Goal: Task Accomplishment & Management: Manage account settings

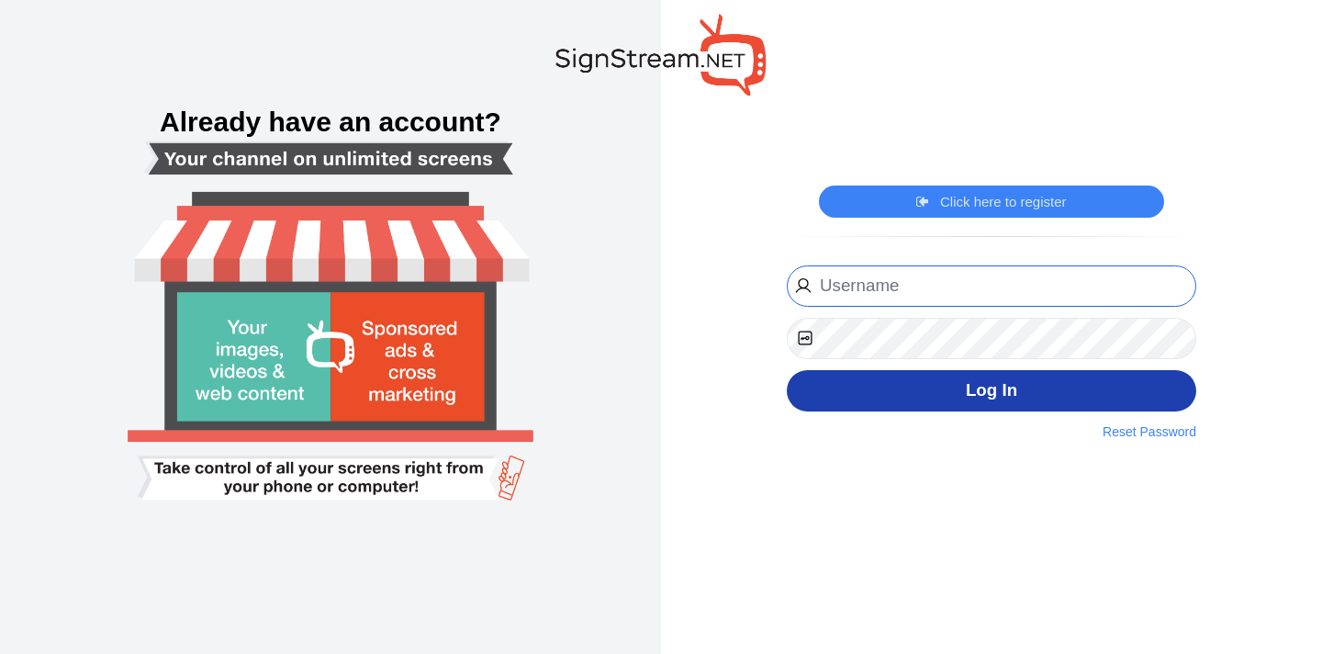
type input "hassaan@cybernest.com"
click at [941, 398] on button "Log In" at bounding box center [991, 390] width 409 height 41
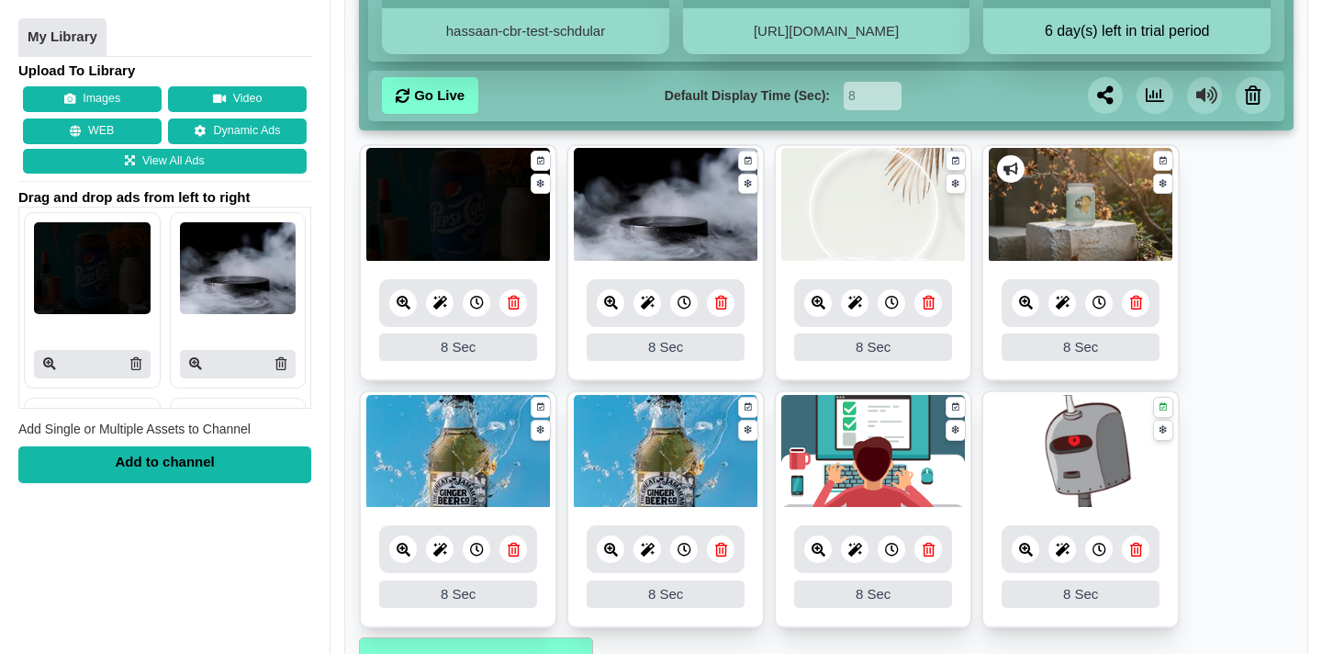
scroll to position [425, 0]
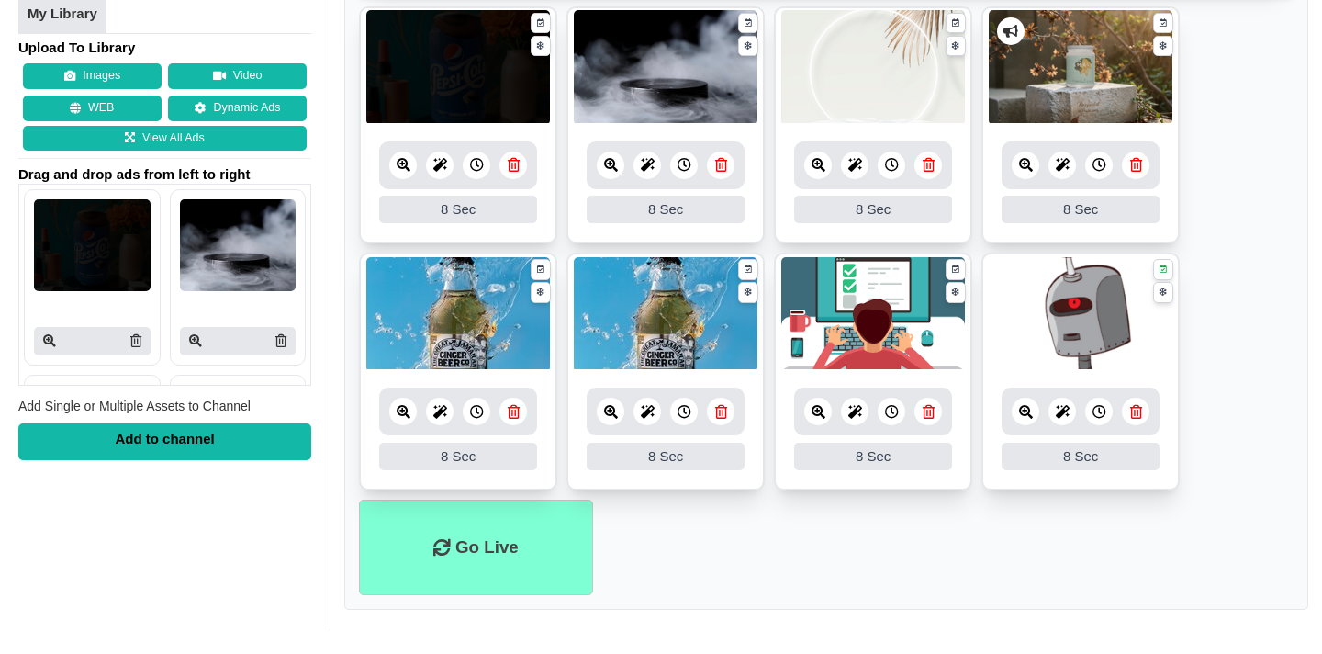
click at [214, 443] on div "Add to channel" at bounding box center [164, 441] width 293 height 37
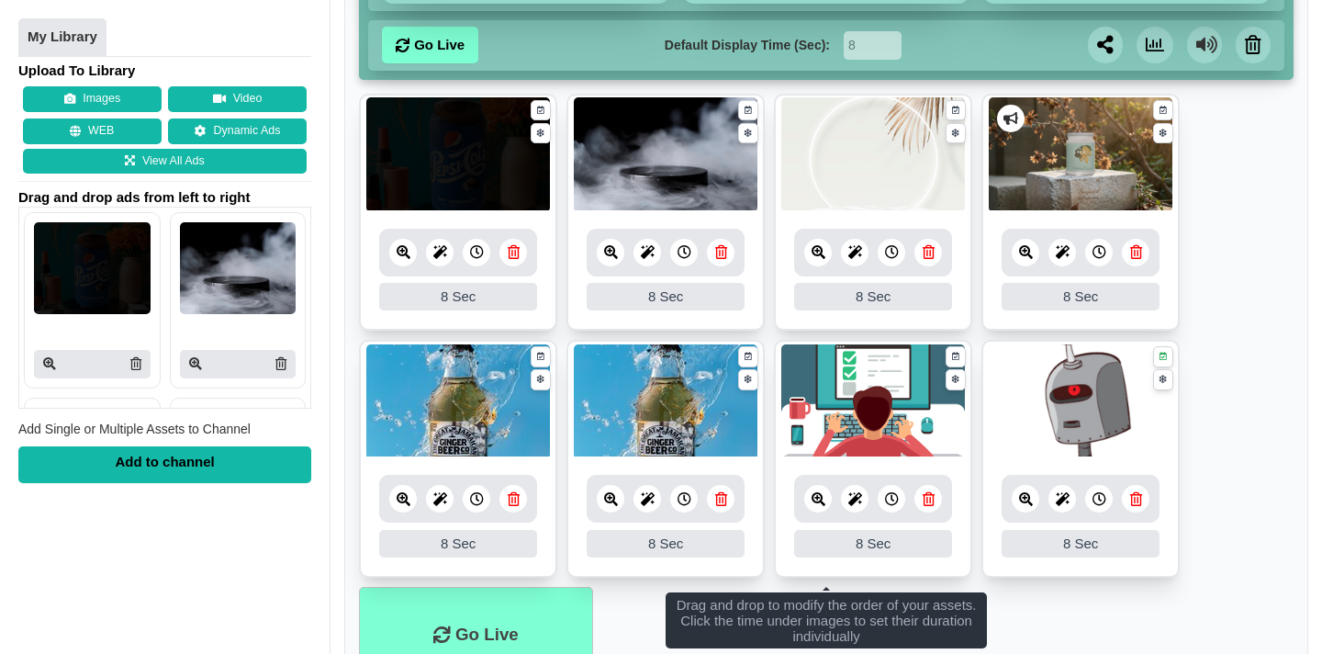
scroll to position [379, 0]
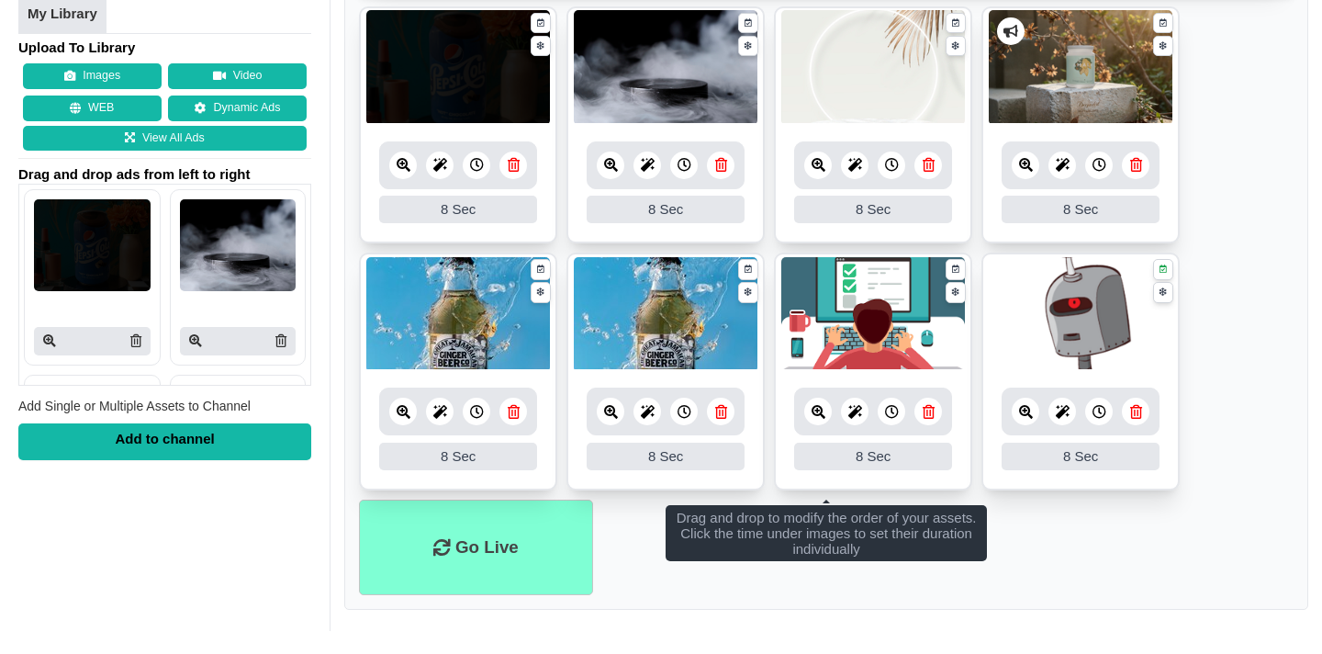
click at [720, 160] on icon at bounding box center [721, 165] width 12 height 14
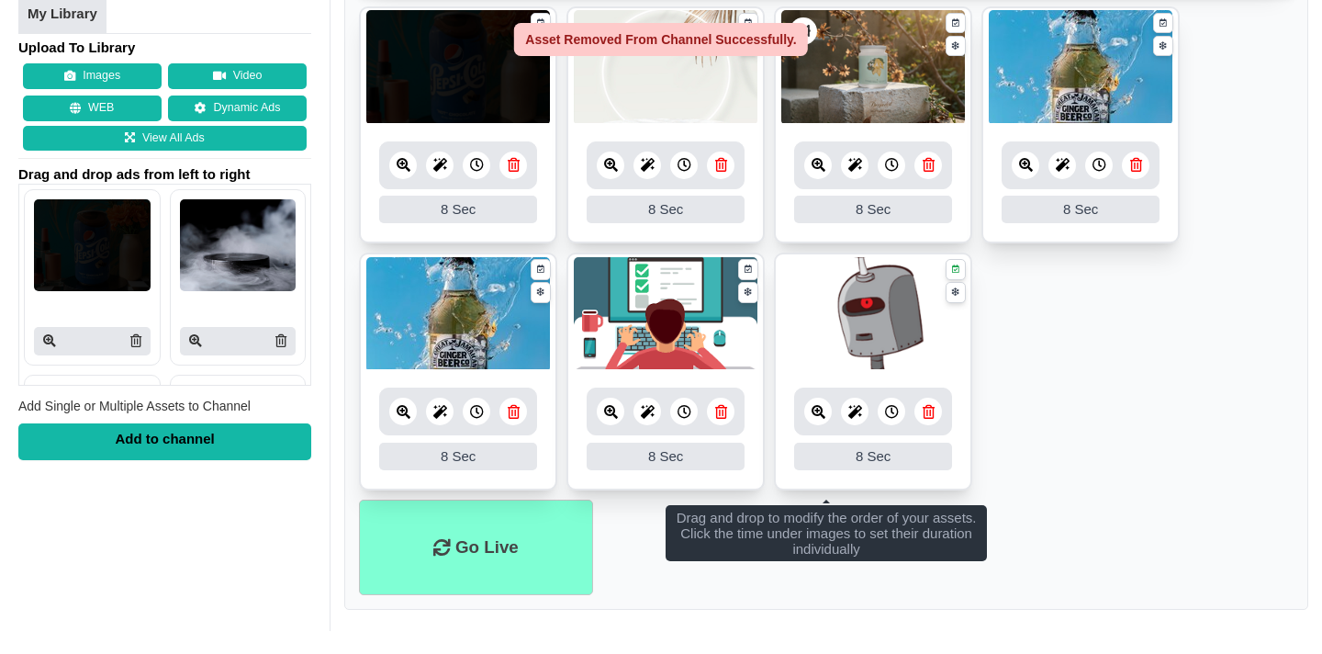
click at [730, 170] on link at bounding box center [721, 165] width 28 height 28
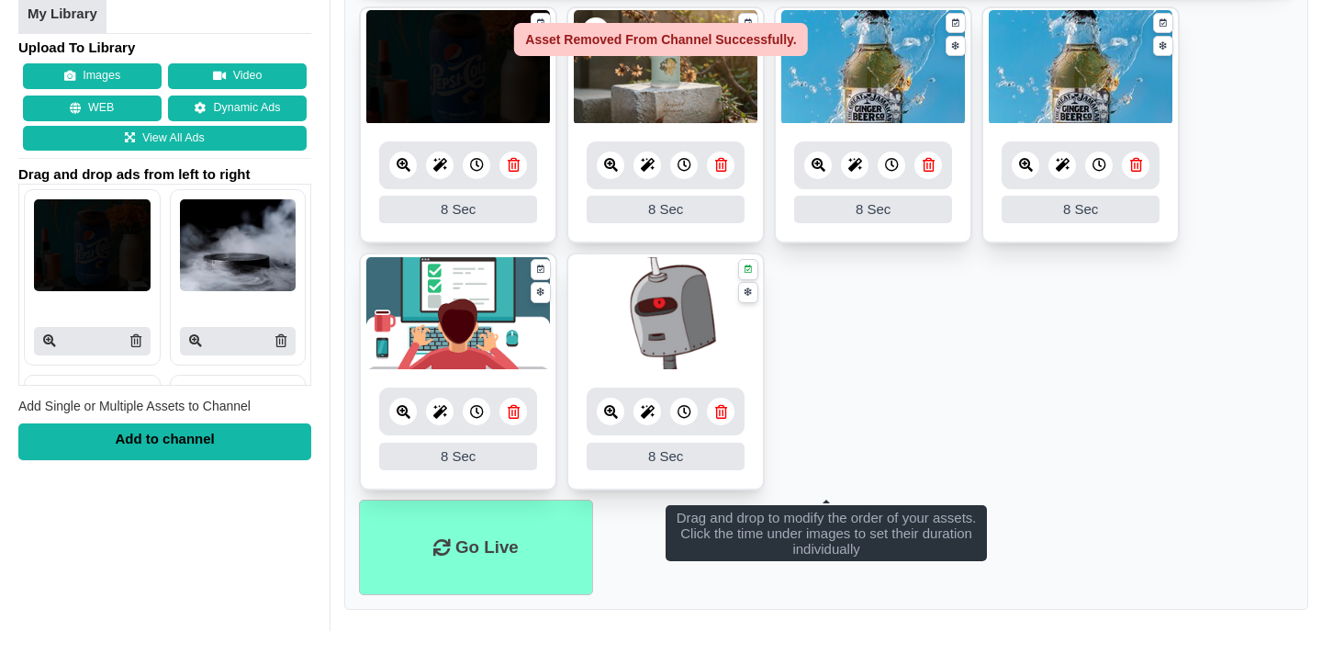
click at [930, 165] on icon at bounding box center [928, 165] width 12 height 14
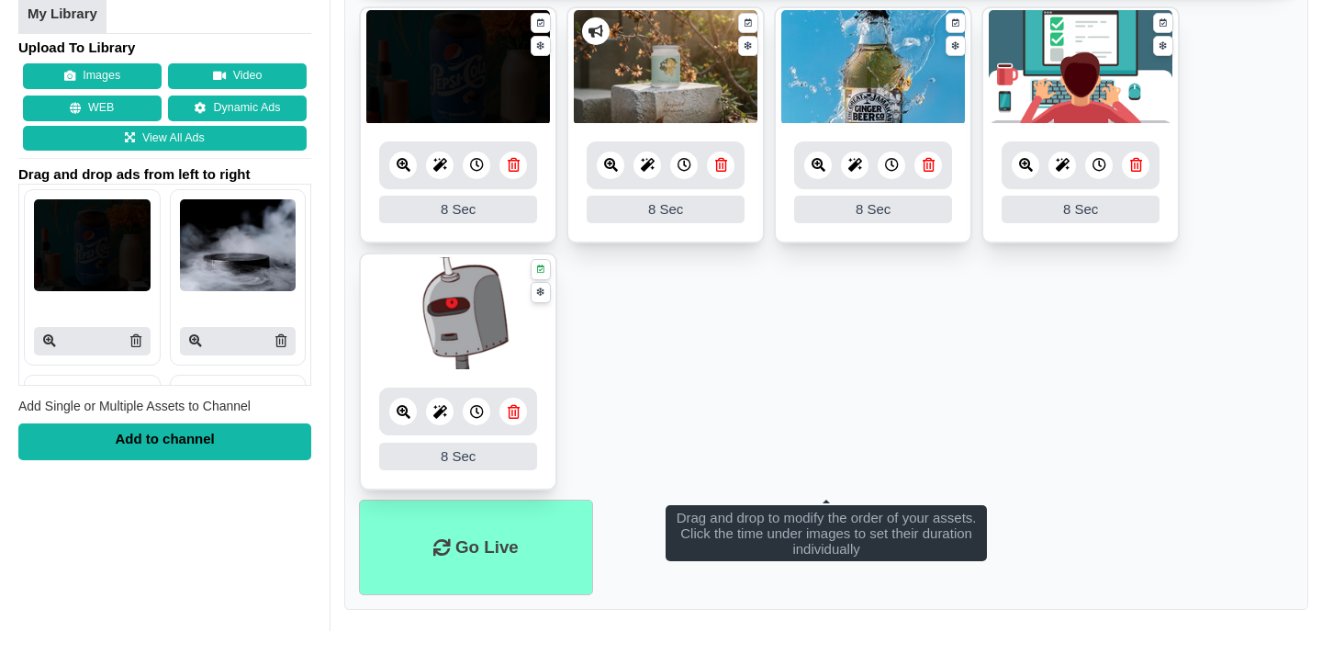
click at [926, 168] on icon at bounding box center [928, 165] width 12 height 14
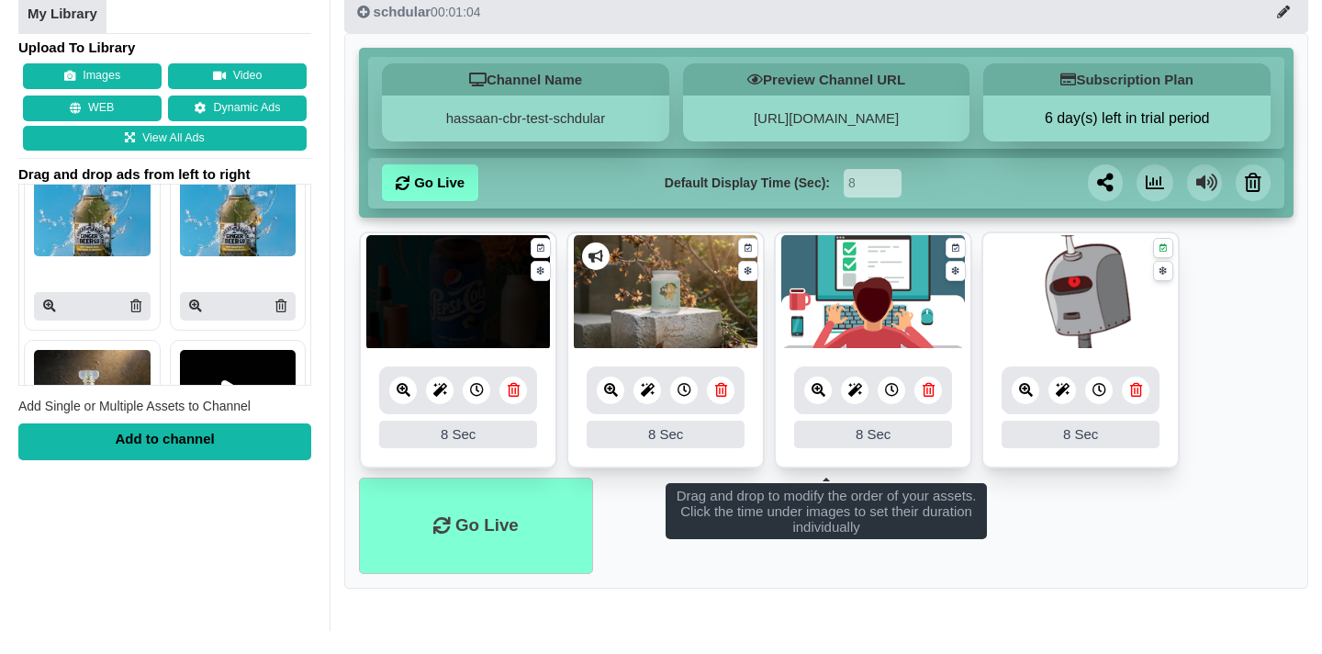
scroll to position [384, 0]
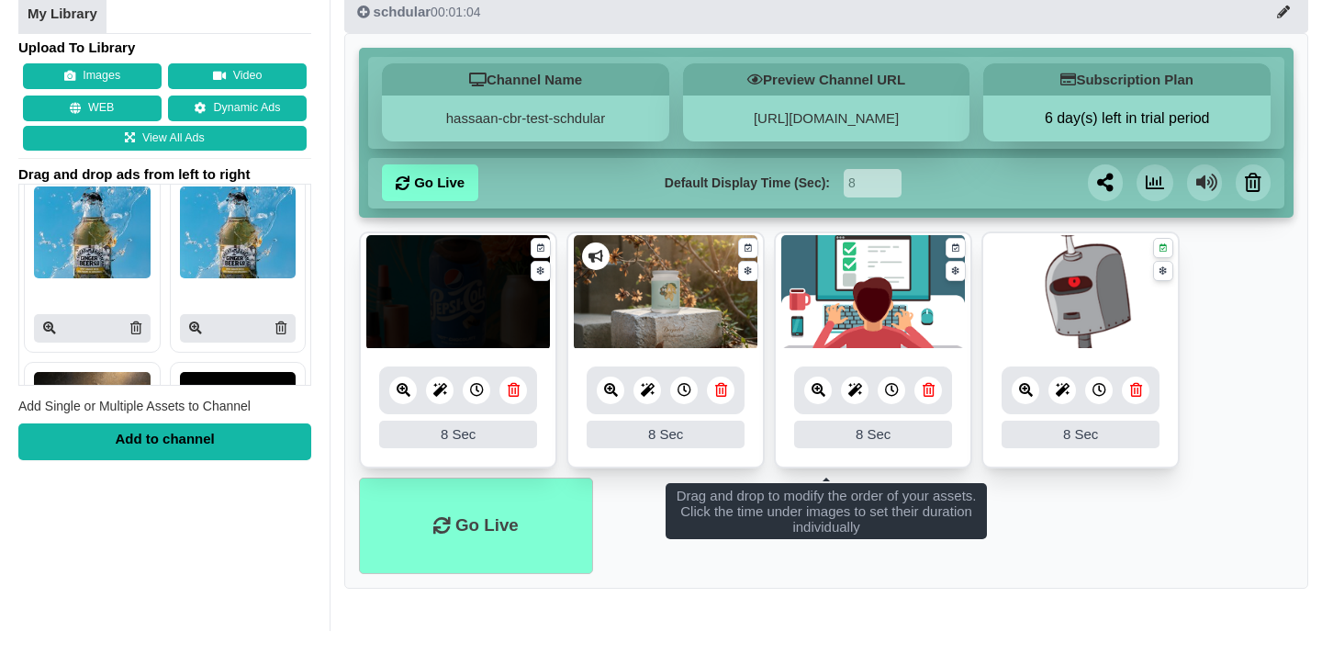
click at [94, 229] on img at bounding box center [92, 232] width 117 height 92
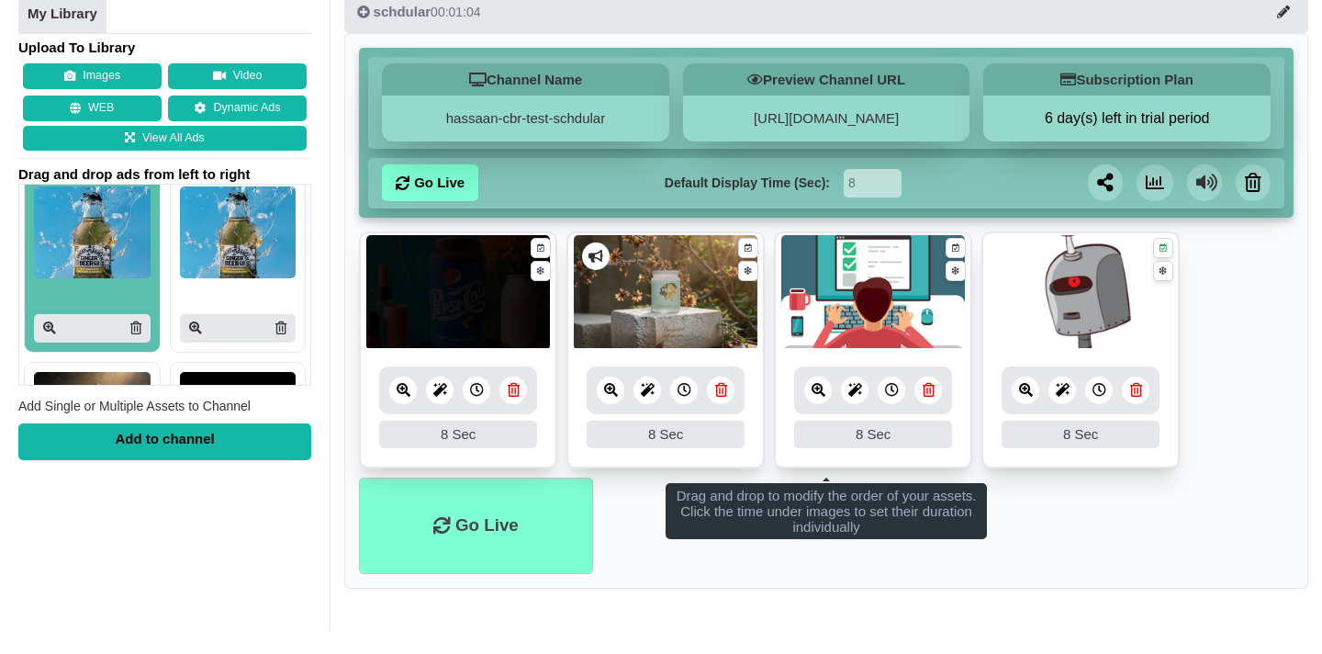
click at [158, 430] on div "Add to channel" at bounding box center [164, 441] width 293 height 37
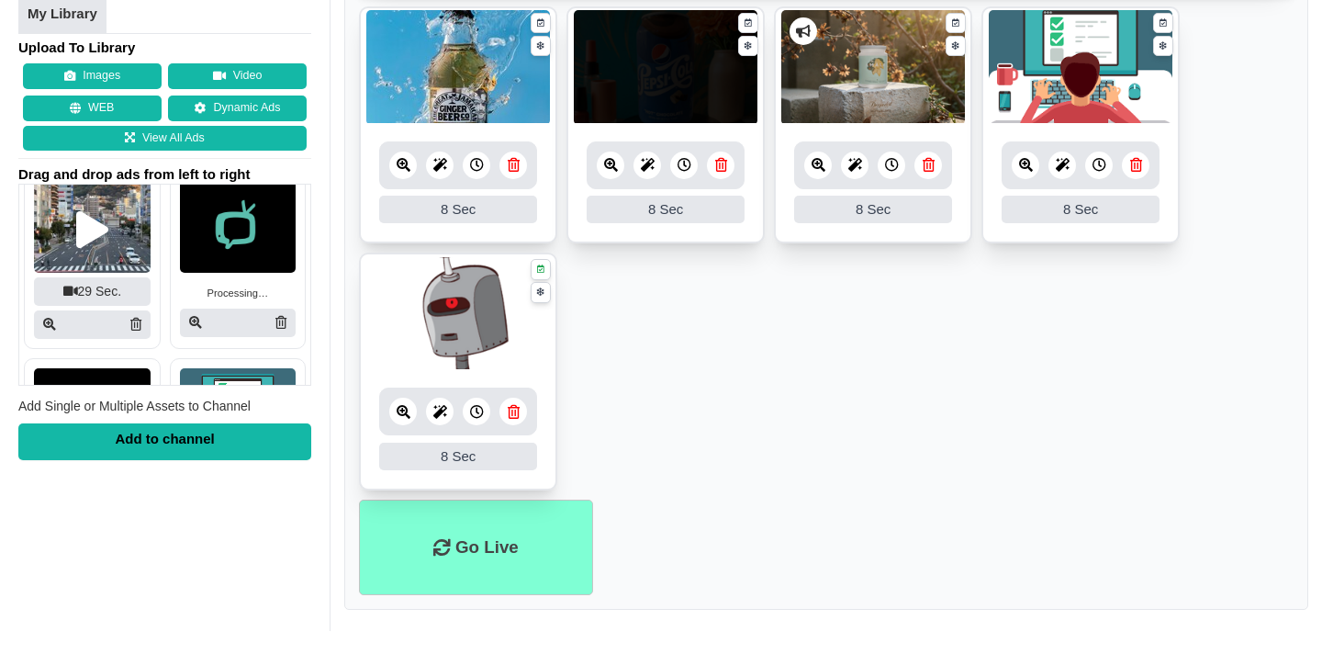
scroll to position [1312, 0]
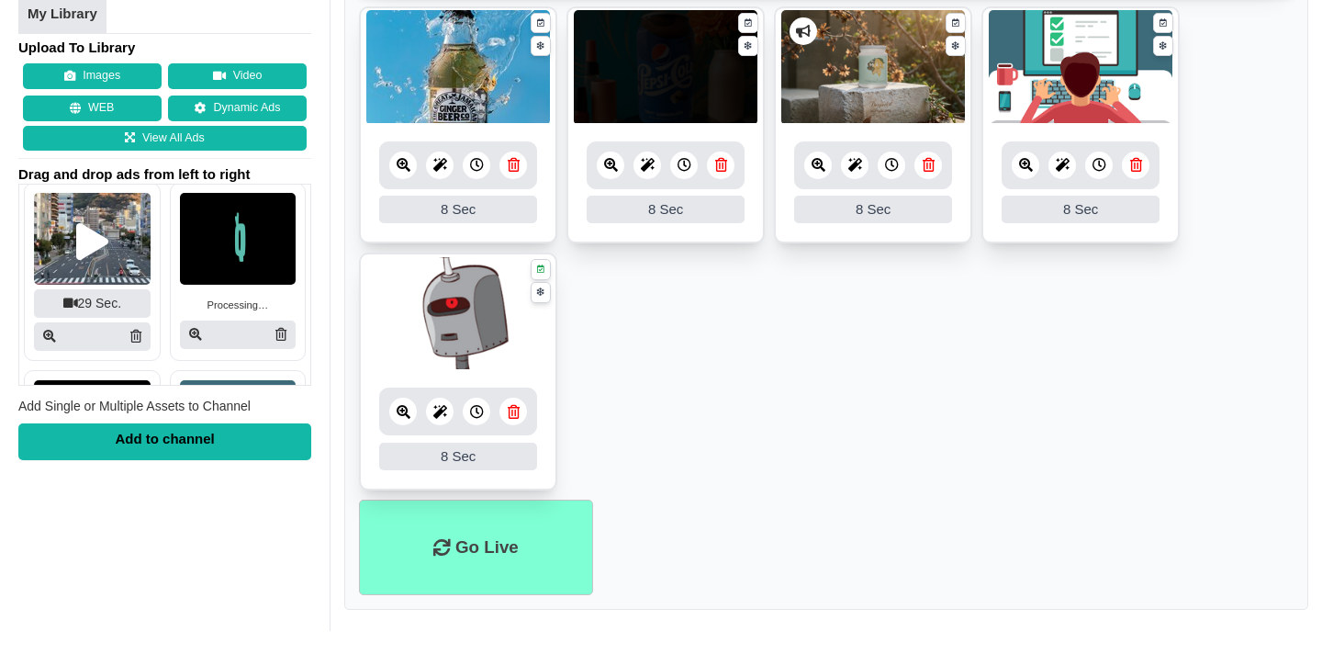
click at [96, 241] on div at bounding box center [92, 241] width 32 height 37
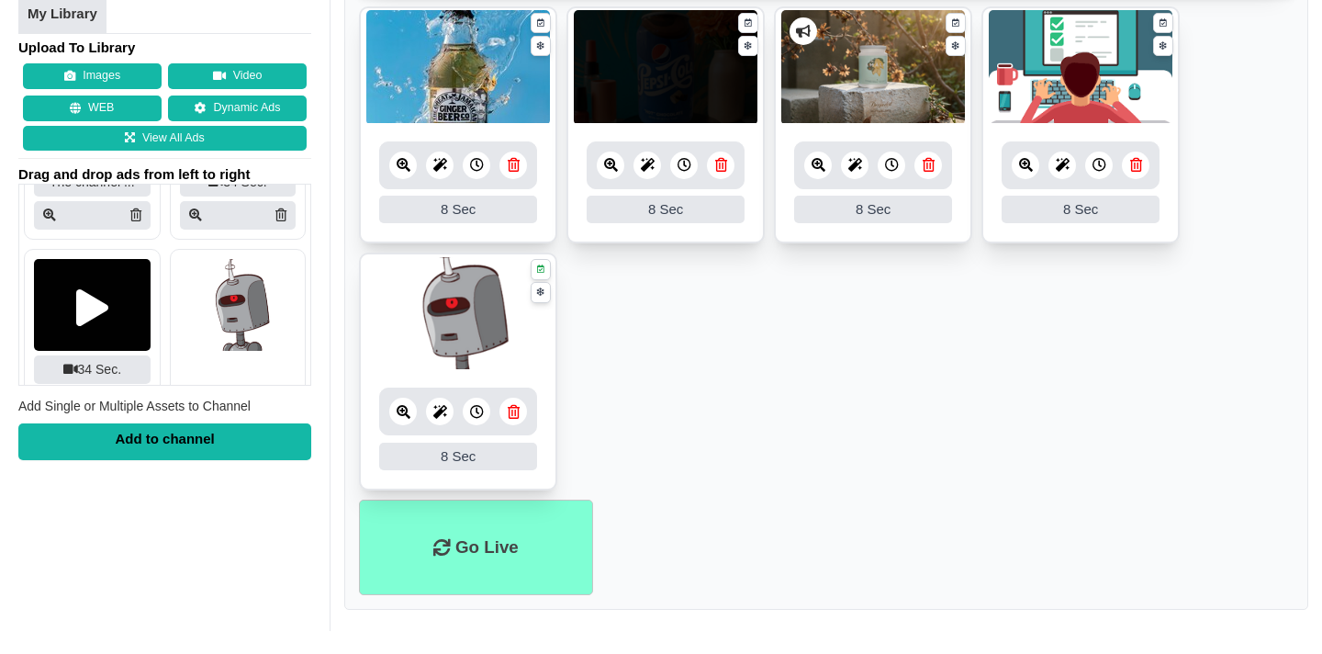
scroll to position [618, 0]
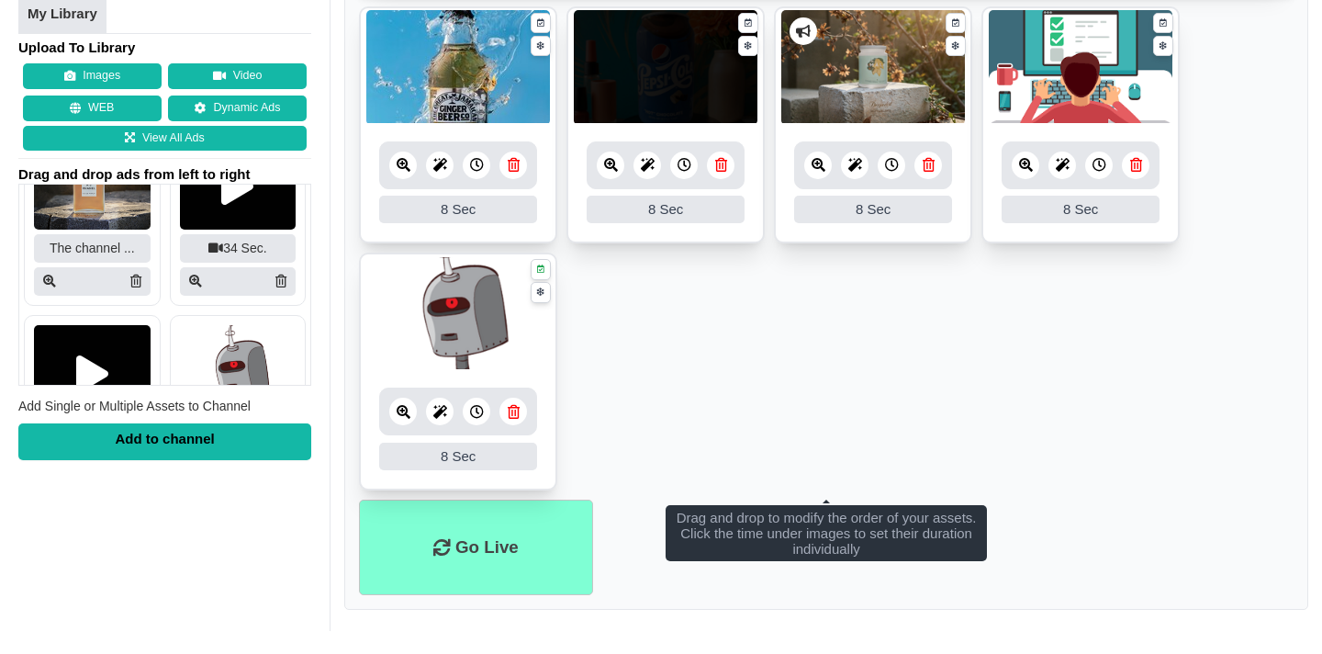
click at [515, 409] on icon at bounding box center [514, 412] width 12 height 14
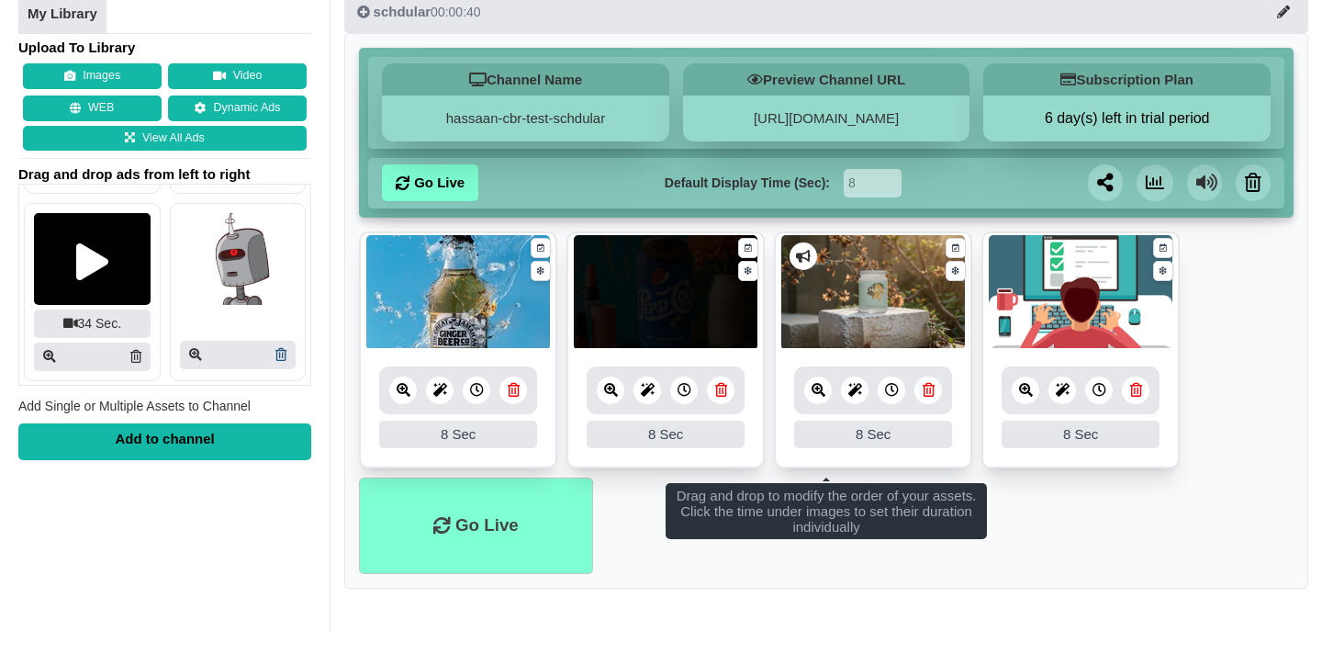
click at [275, 262] on img at bounding box center [238, 259] width 117 height 92
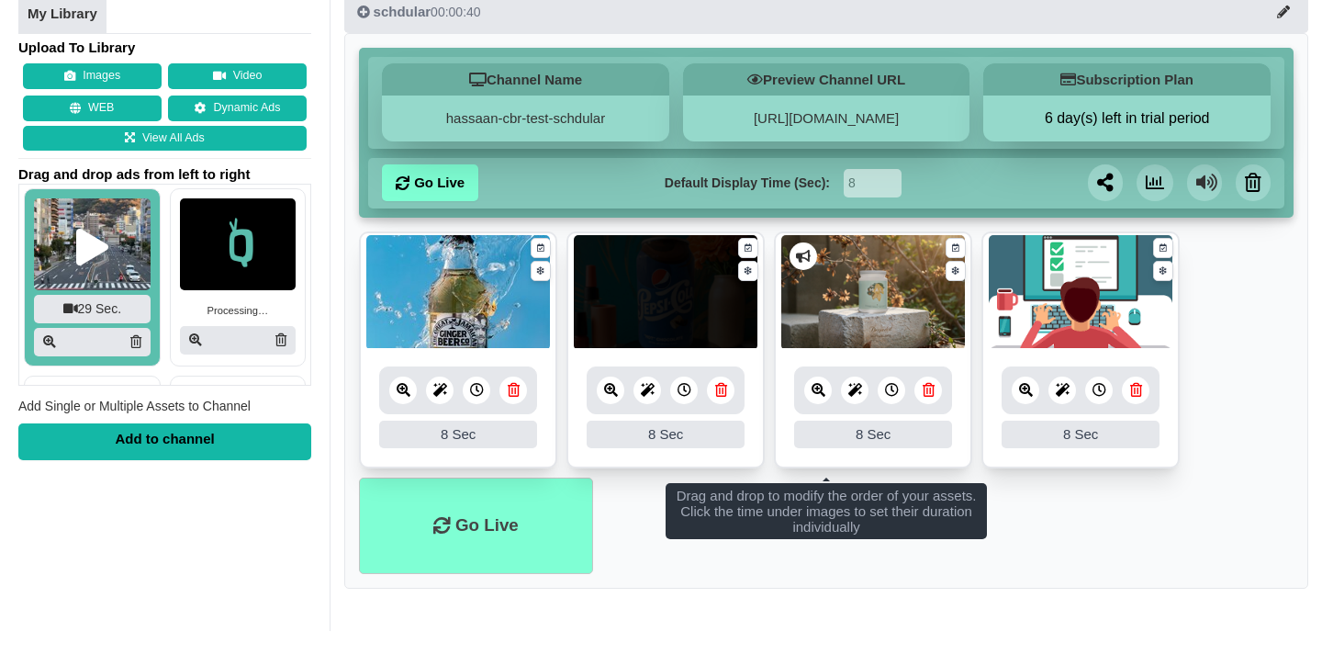
scroll to position [1485, 0]
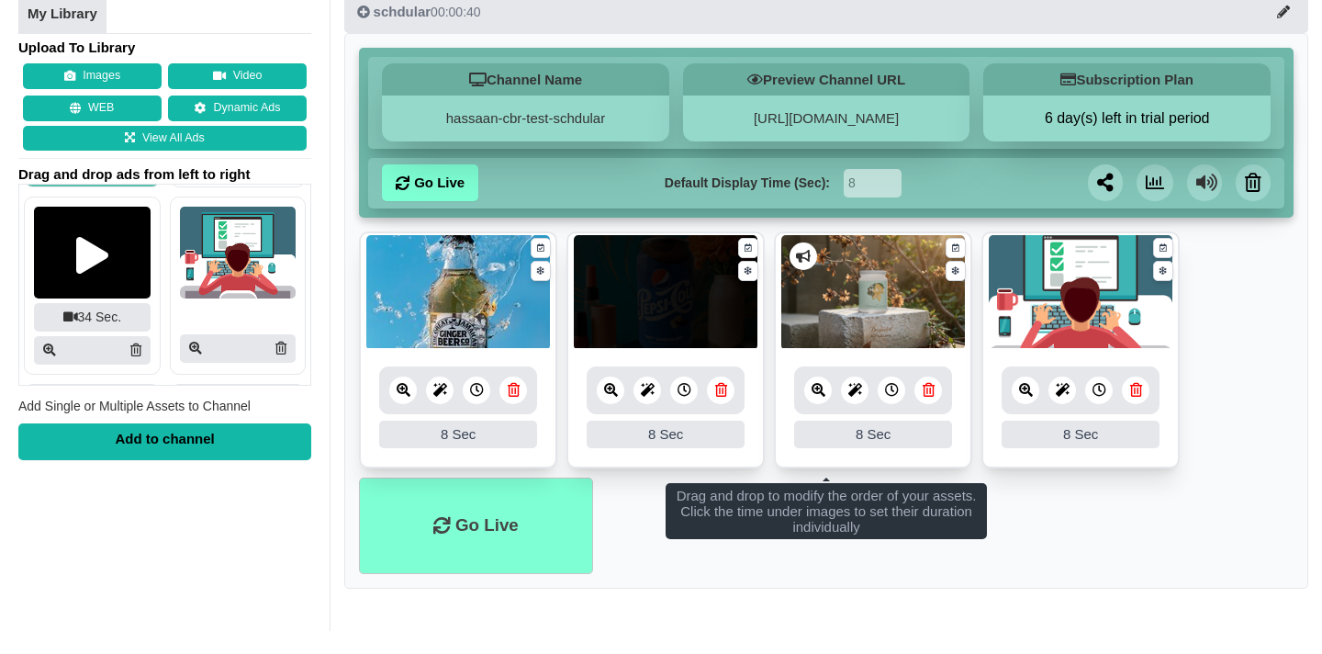
click at [202, 430] on div "Add to channel" at bounding box center [164, 441] width 293 height 37
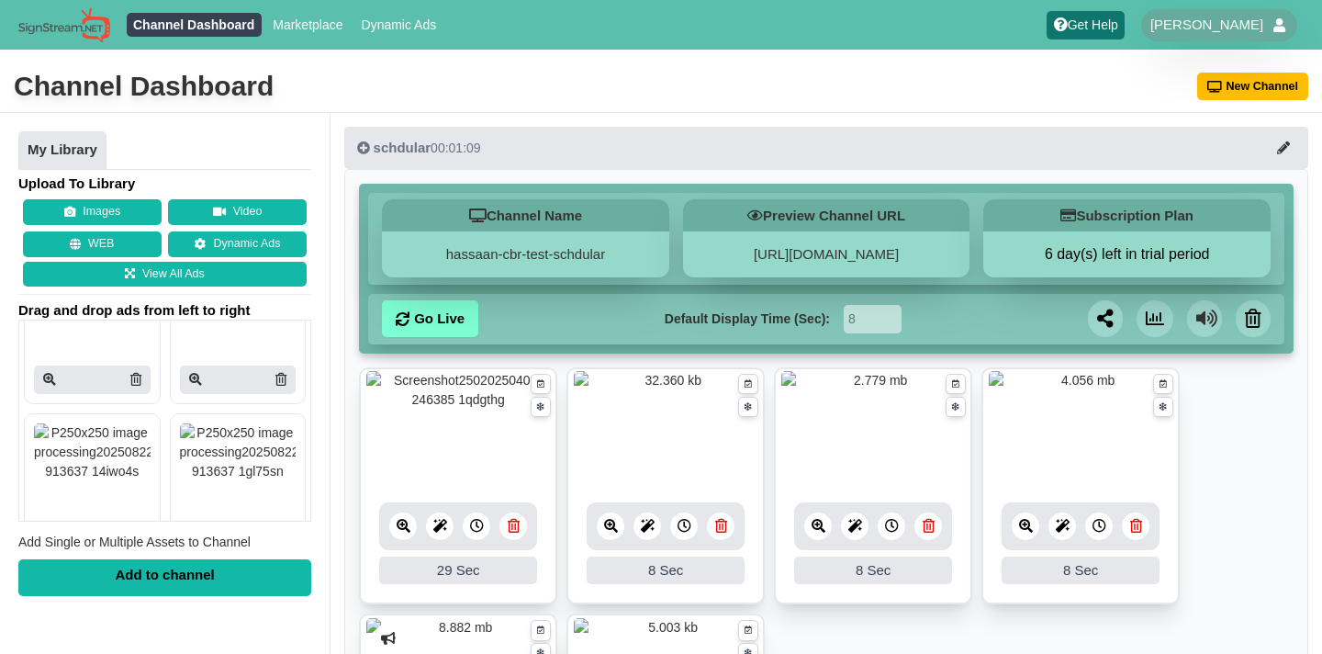
scroll to position [239, 0]
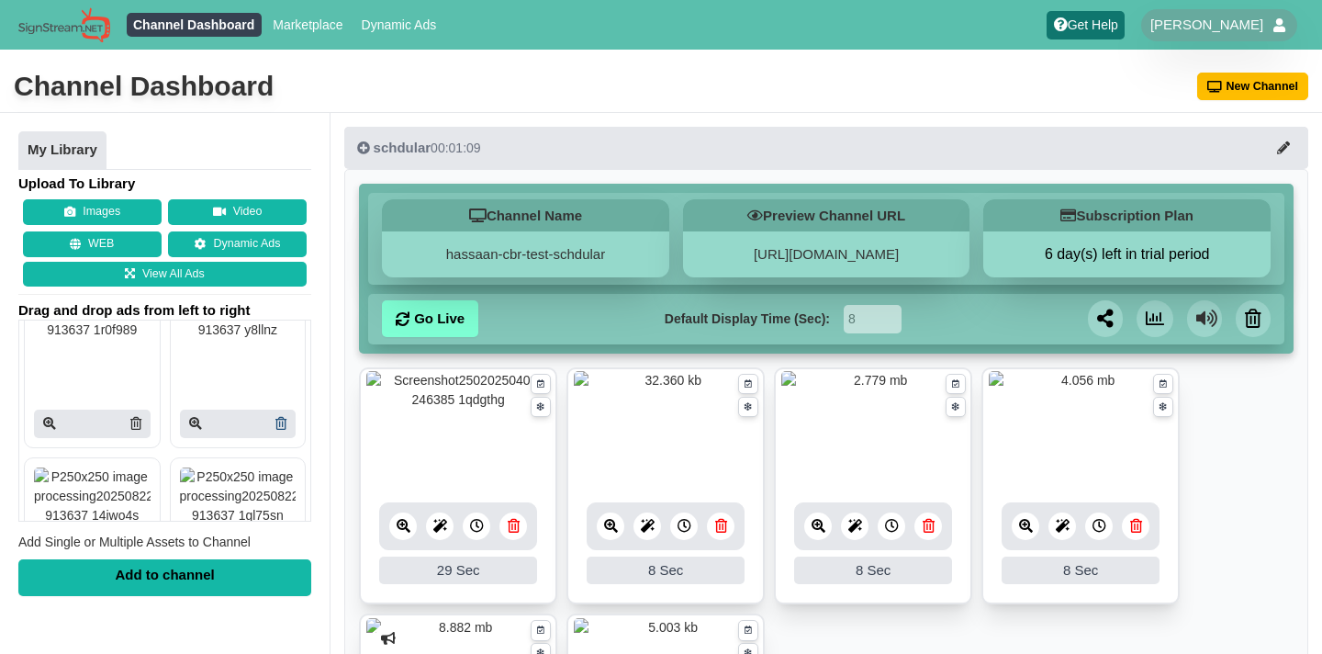
click at [275, 425] on icon at bounding box center [280, 423] width 11 height 13
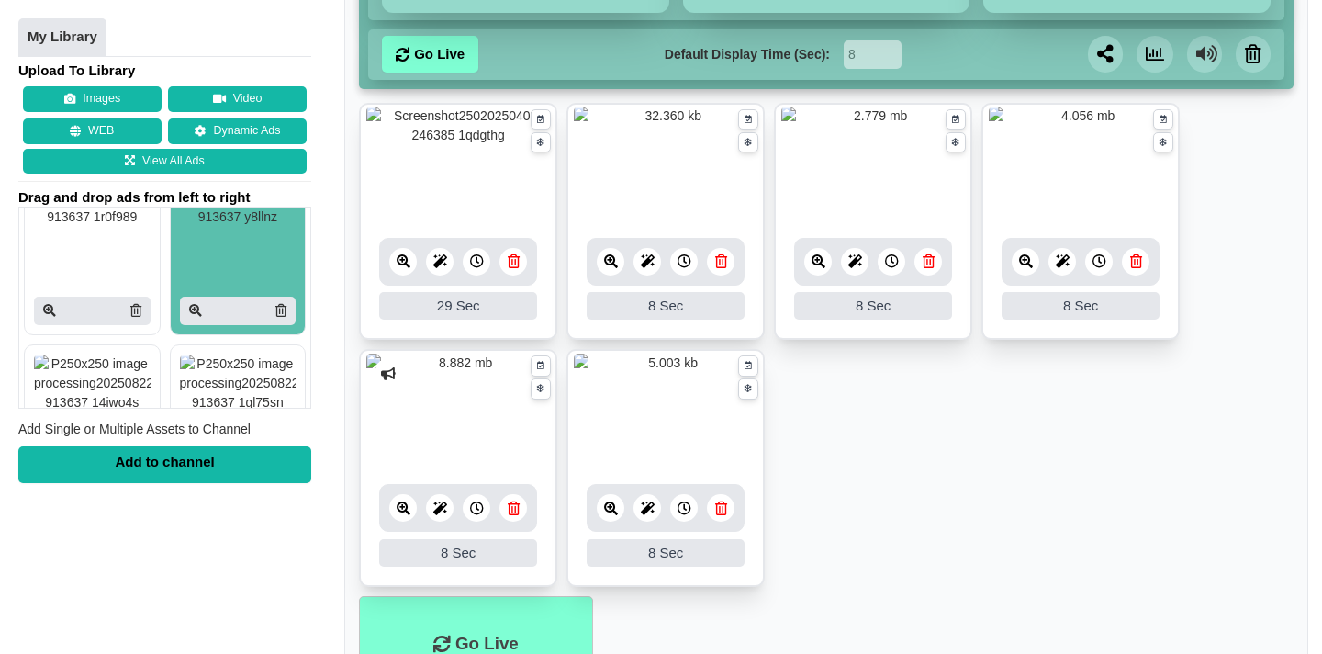
scroll to position [379, 0]
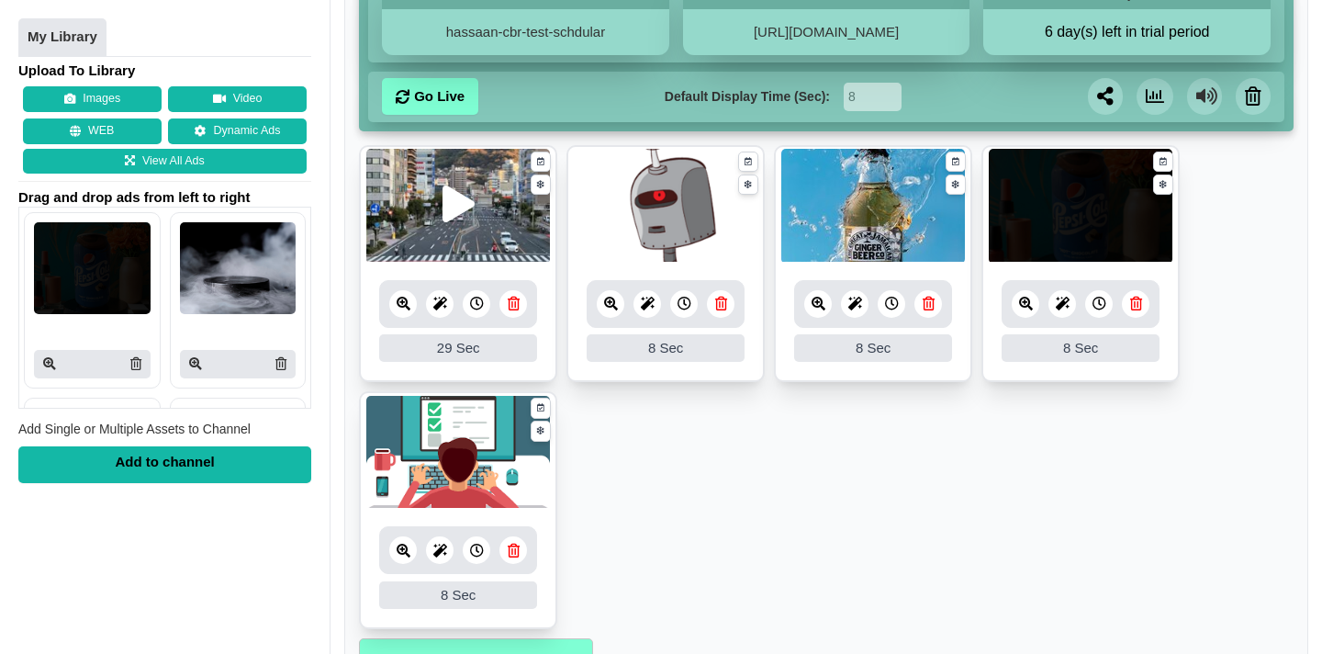
scroll to position [39, 0]
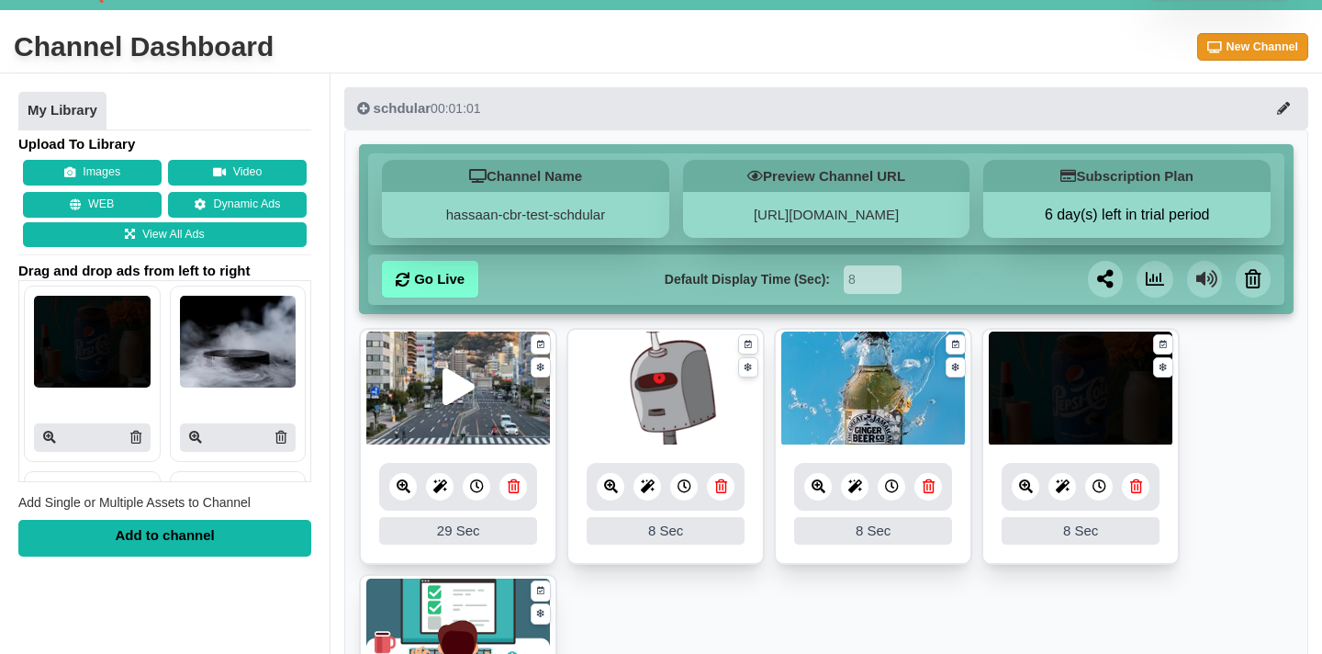
click at [1213, 57] on button "New Channel" at bounding box center [1253, 47] width 112 height 28
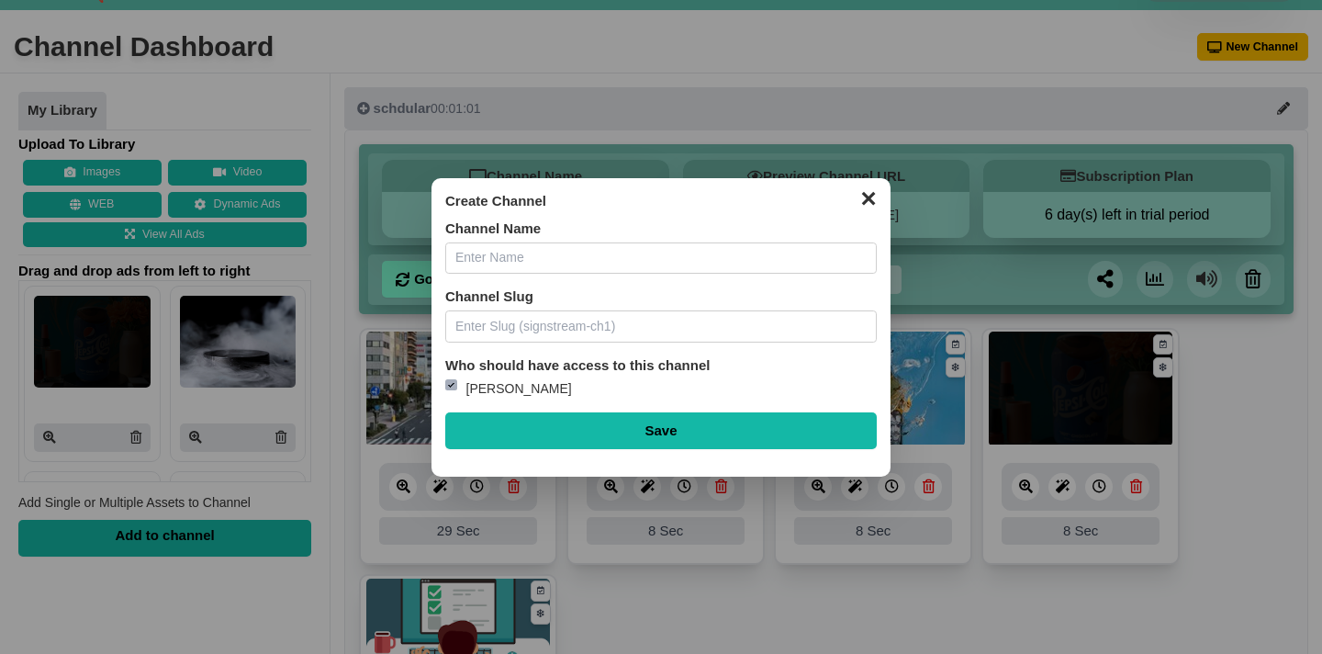
click at [694, 256] on input "text" at bounding box center [660, 258] width 431 height 32
type input "popup"
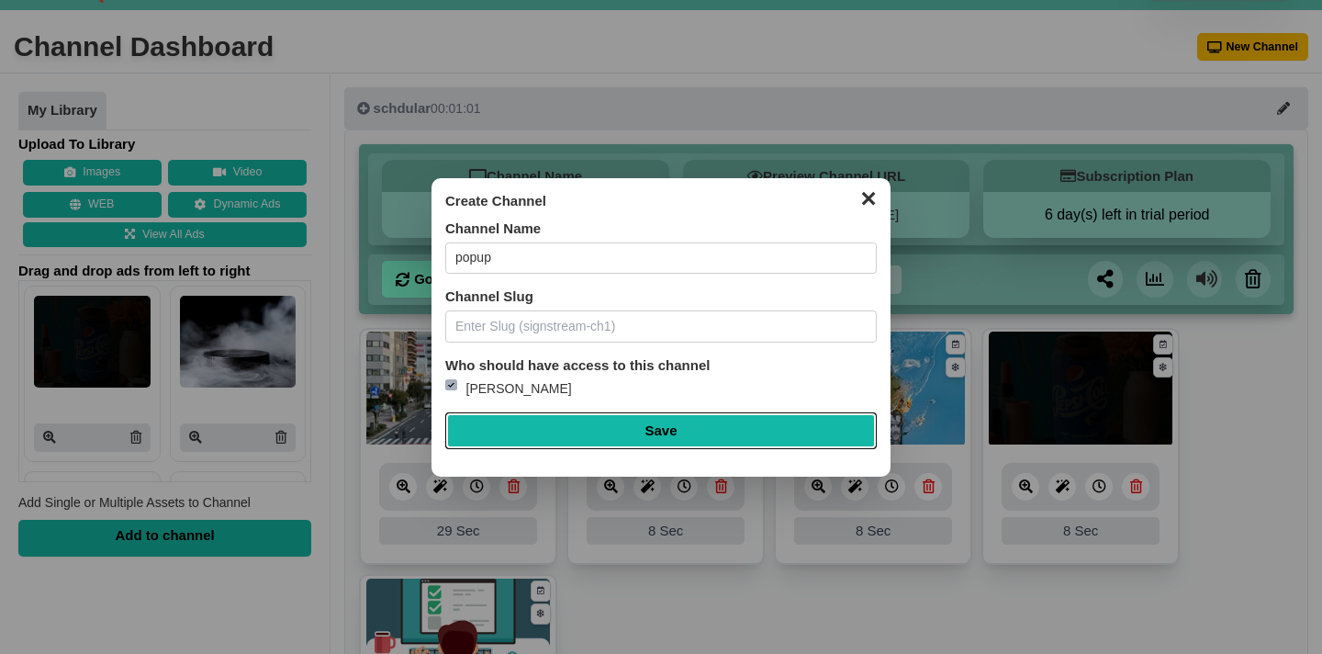
click at [634, 441] on input "Save" at bounding box center [660, 430] width 431 height 37
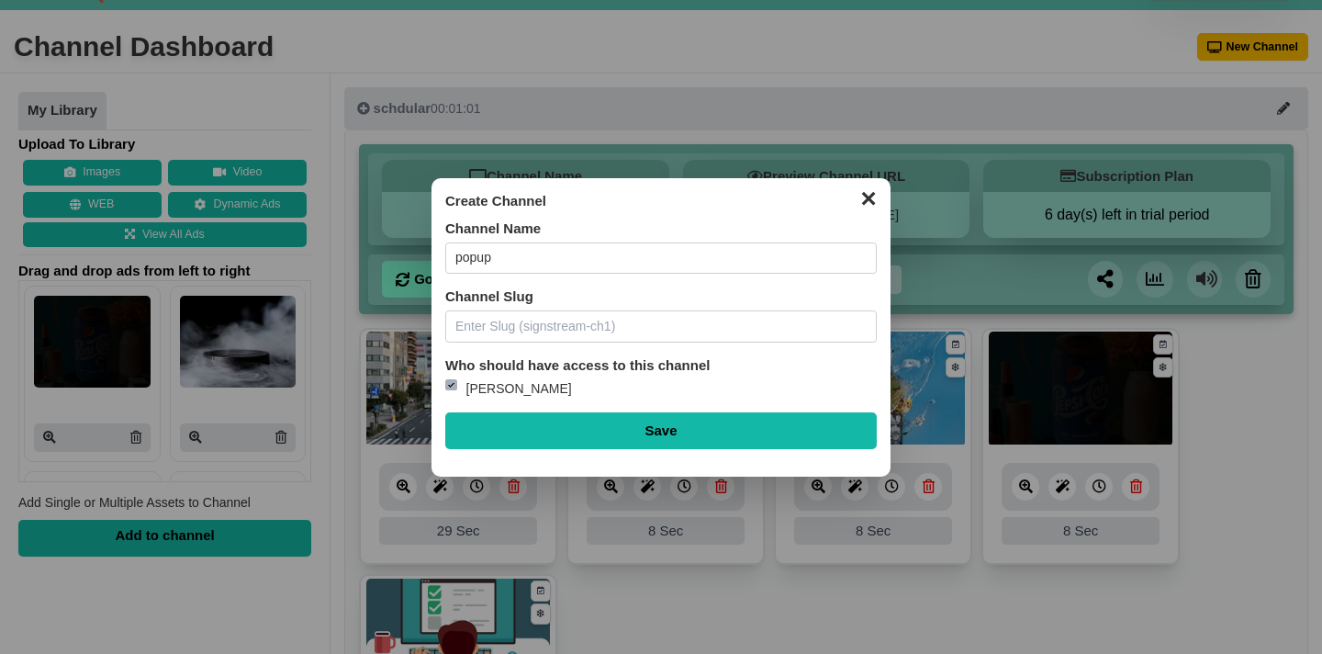
type input "Saving..."
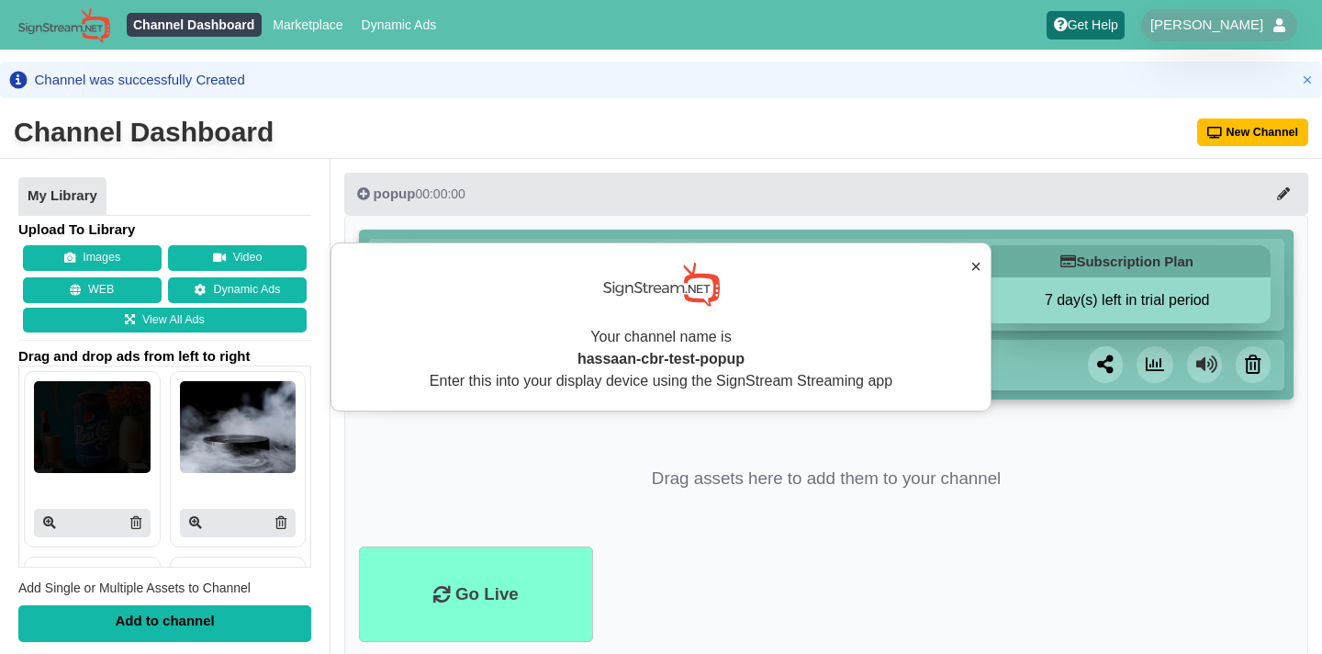
click at [972, 265] on button "×" at bounding box center [975, 266] width 11 height 28
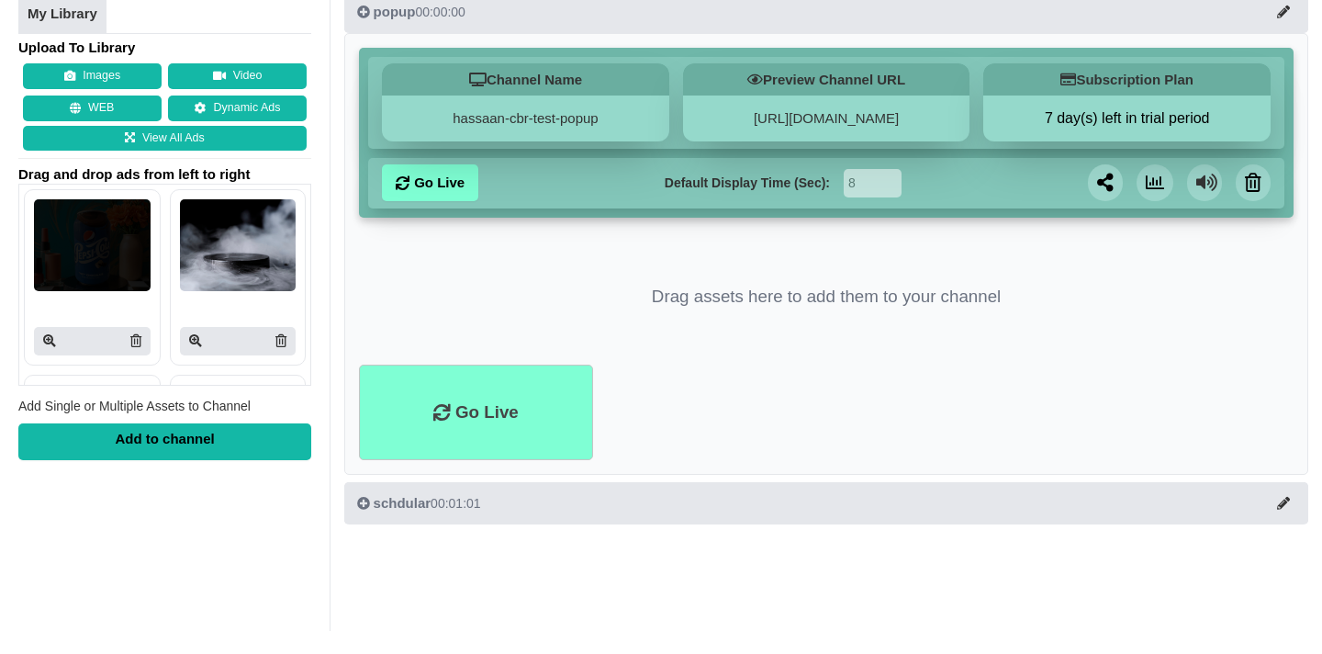
scroll to position [136, 0]
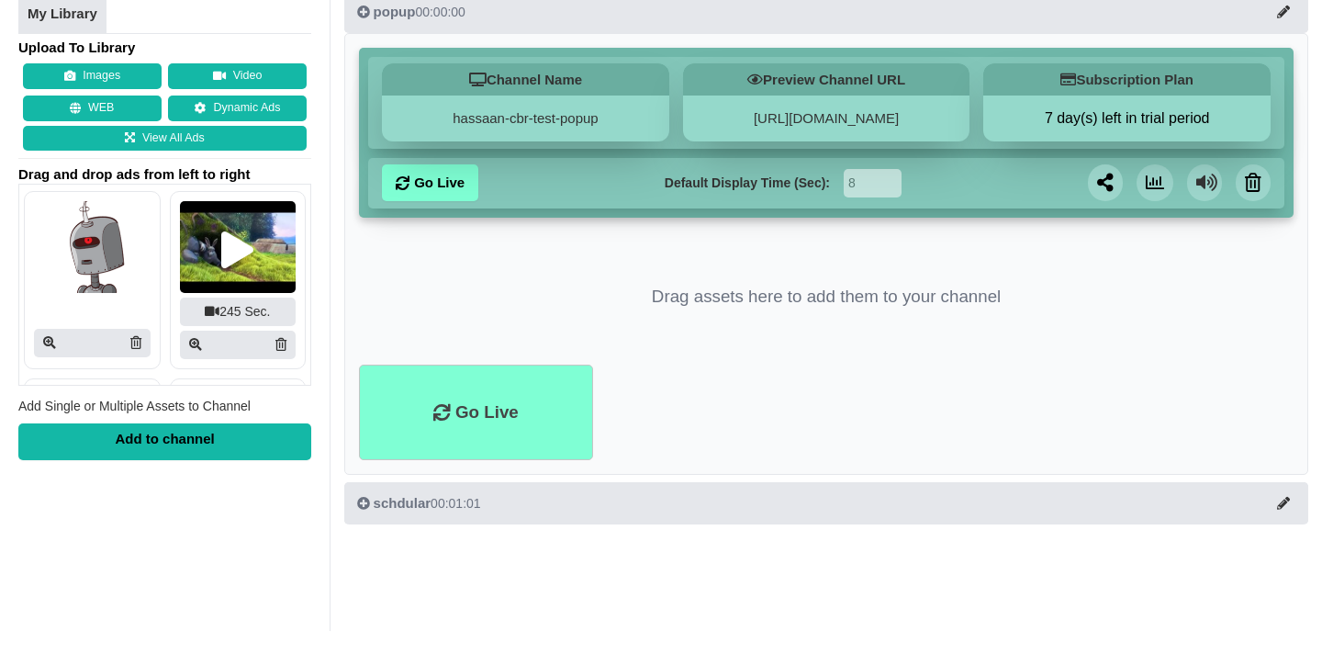
click at [100, 280] on img at bounding box center [92, 247] width 117 height 92
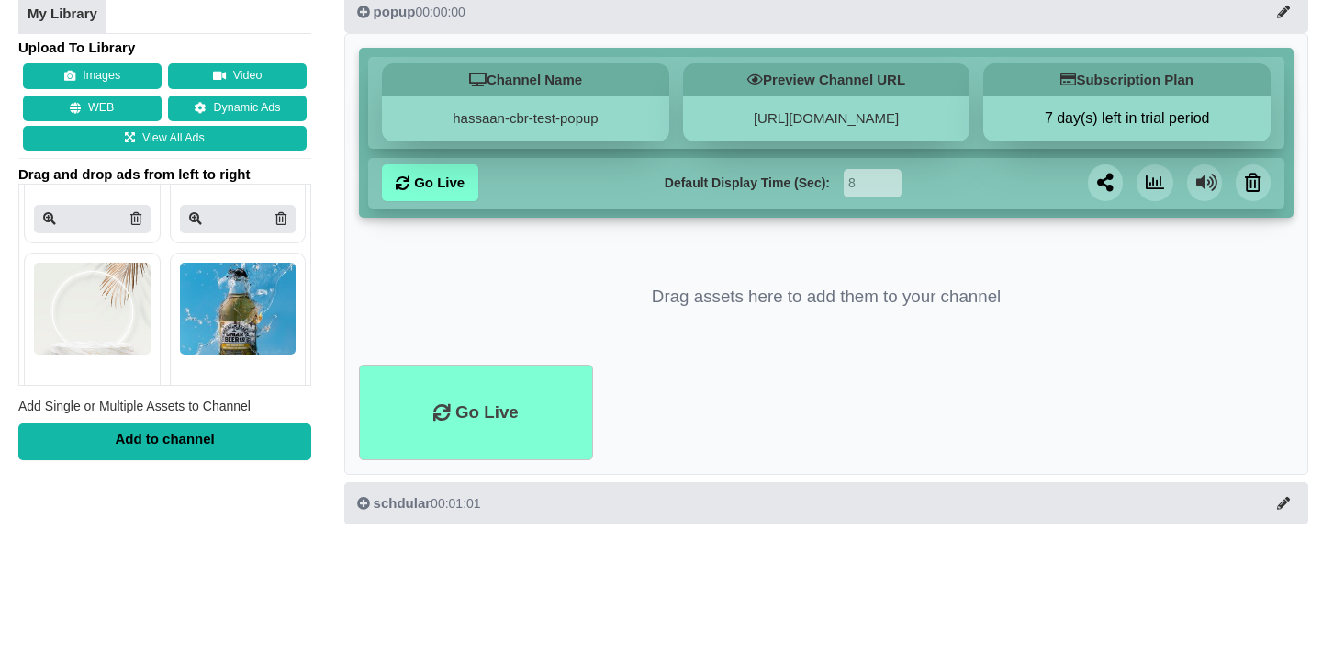
click at [100, 301] on img at bounding box center [92, 309] width 117 height 92
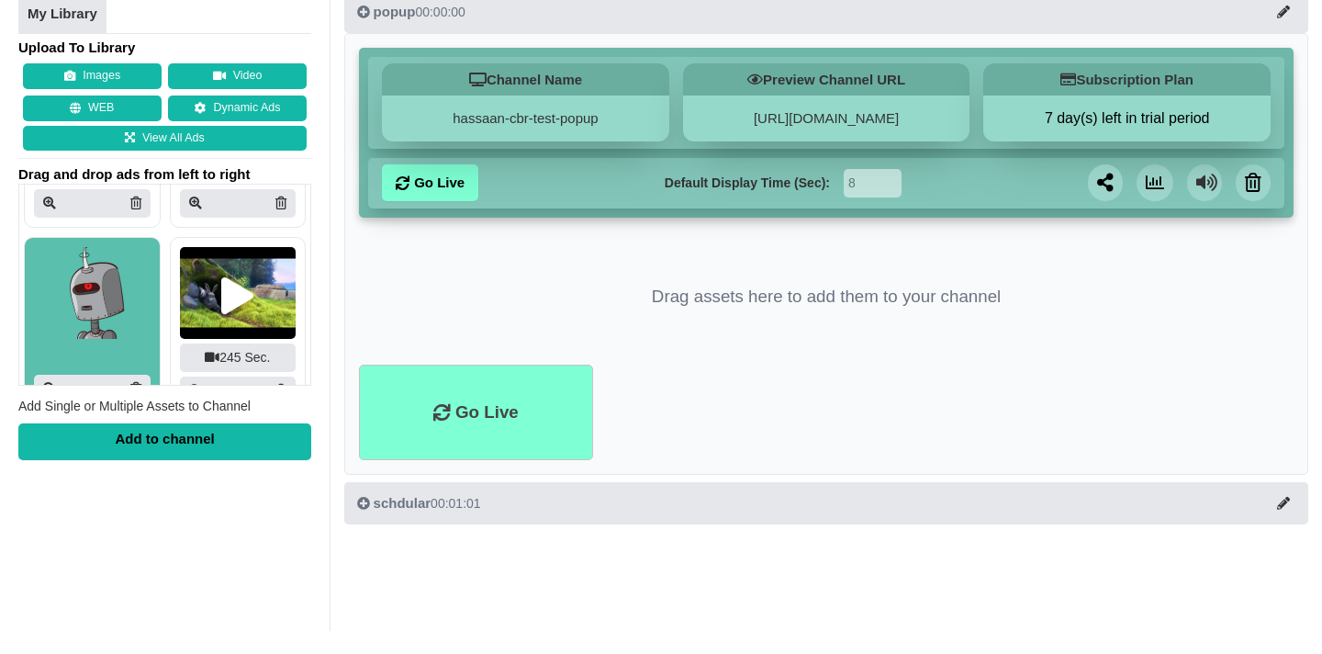
scroll to position [734, 0]
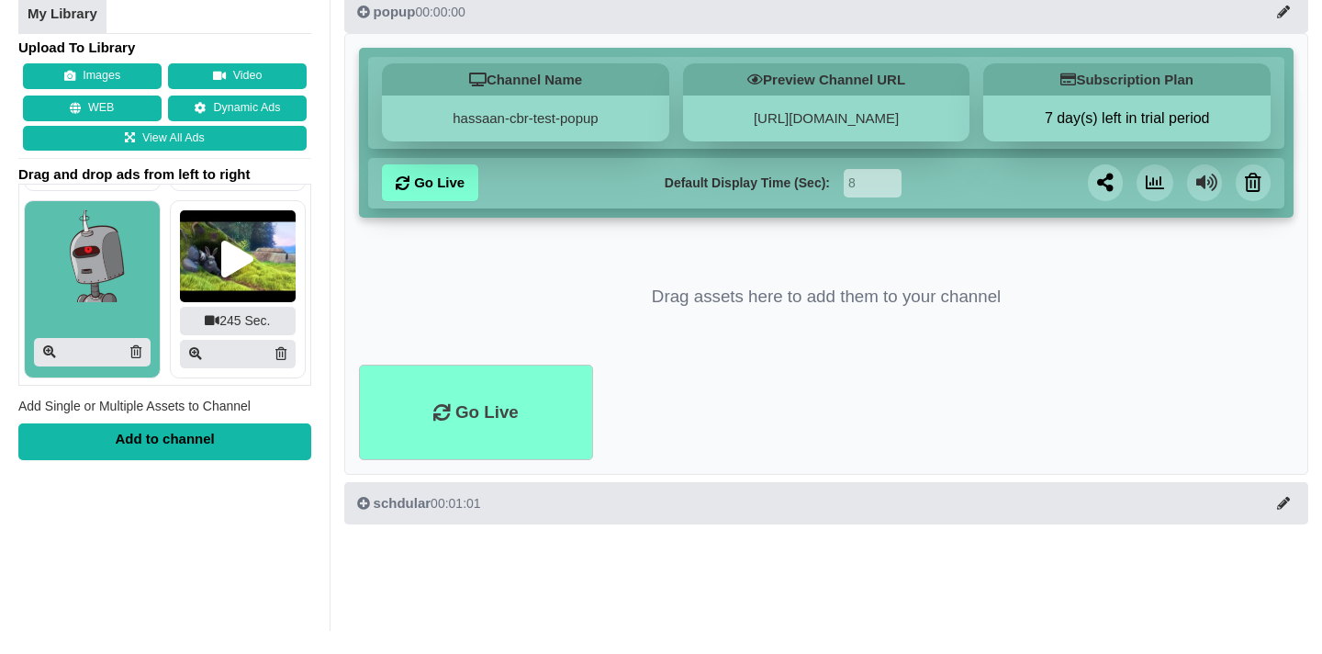
click at [122, 453] on div "Add to channel" at bounding box center [164, 441] width 293 height 37
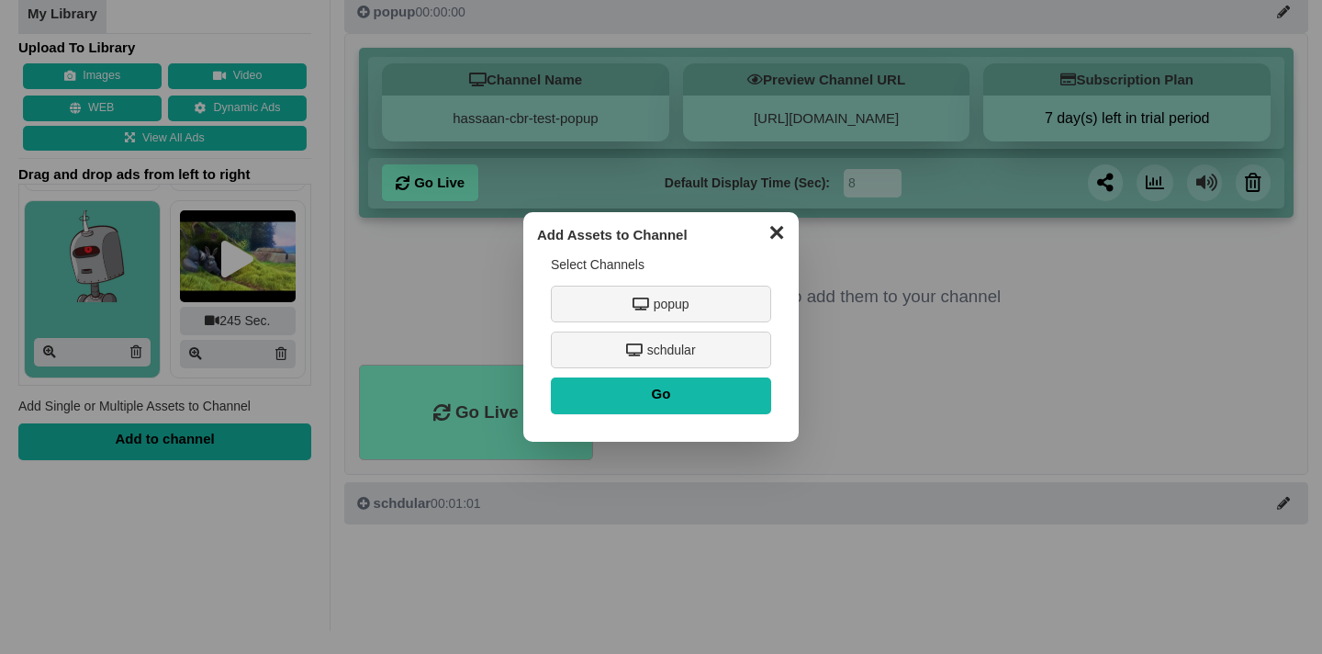
click at [590, 324] on div "popup" at bounding box center [661, 308] width 220 height 46
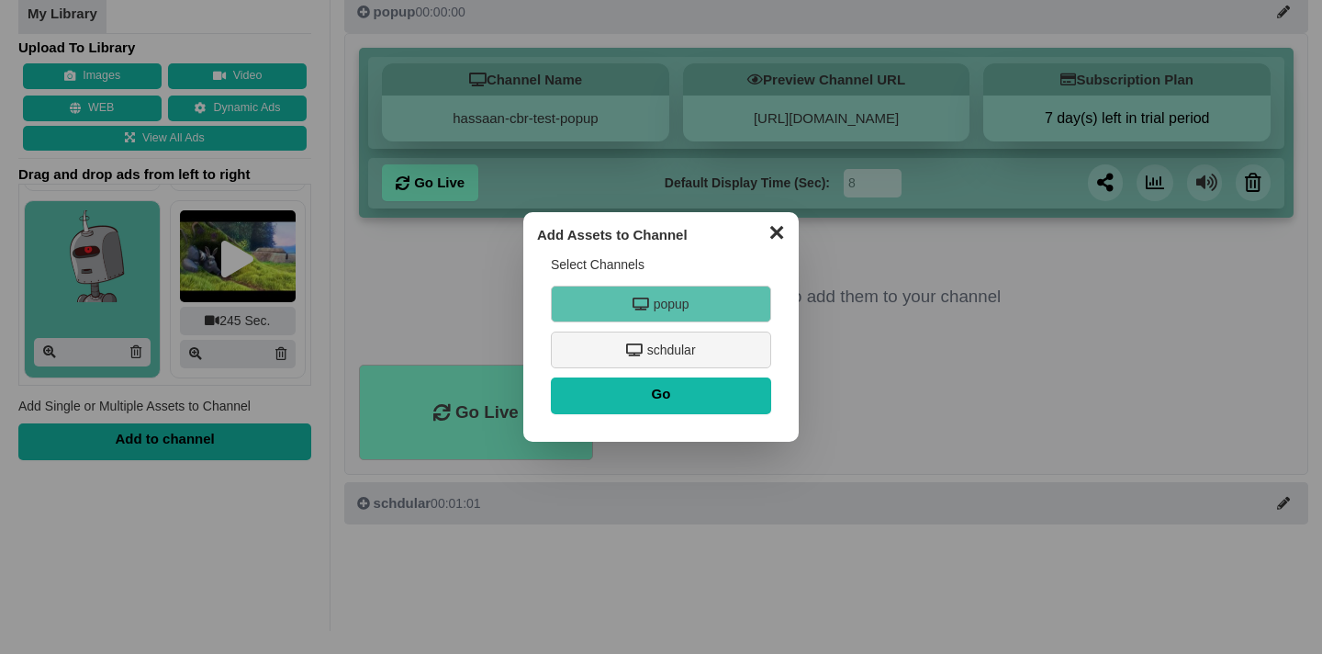
click at [590, 346] on div "schdular" at bounding box center [661, 349] width 220 height 37
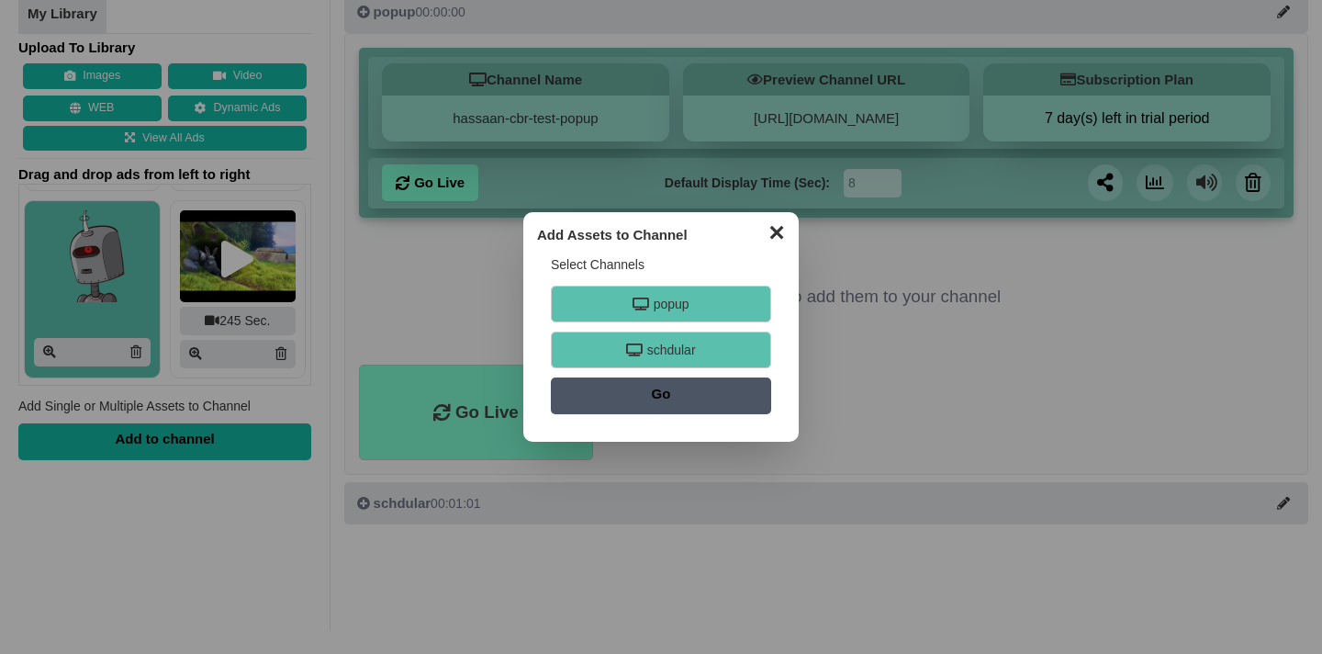
click at [592, 389] on input "Go" at bounding box center [661, 395] width 220 height 37
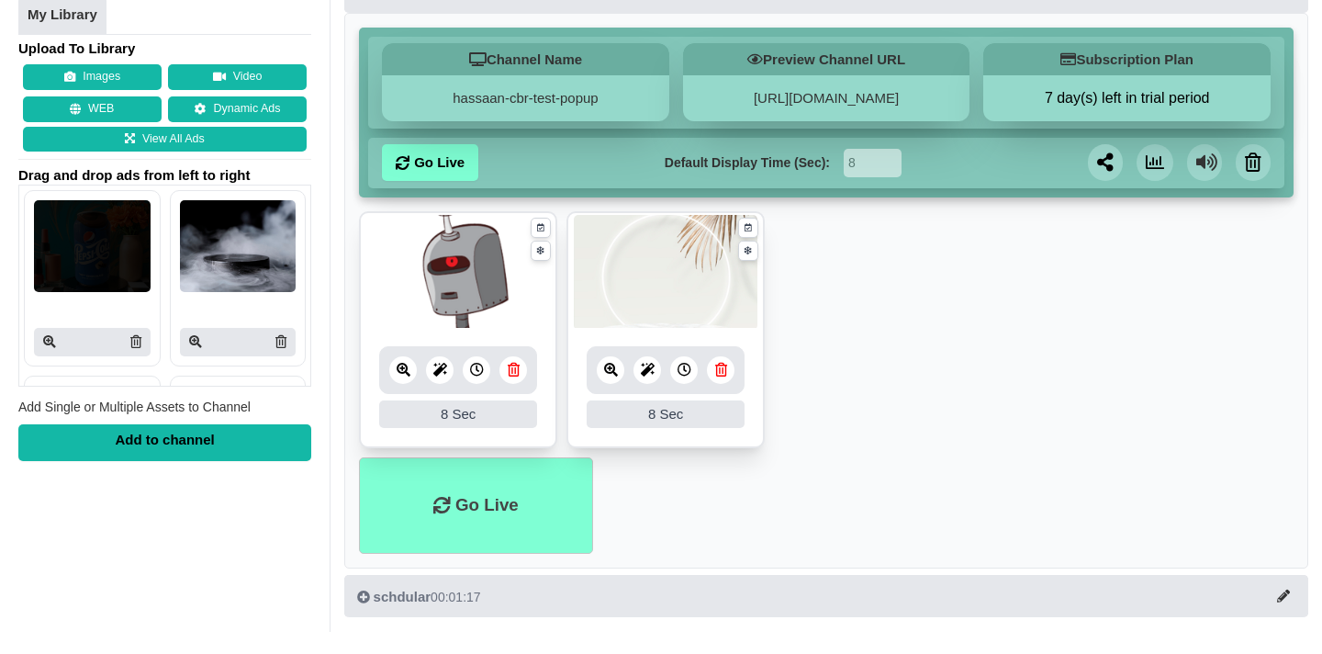
scroll to position [175, 0]
click at [176, 448] on div "Add to channel" at bounding box center [164, 441] width 293 height 37
click at [256, 223] on img at bounding box center [238, 246] width 117 height 92
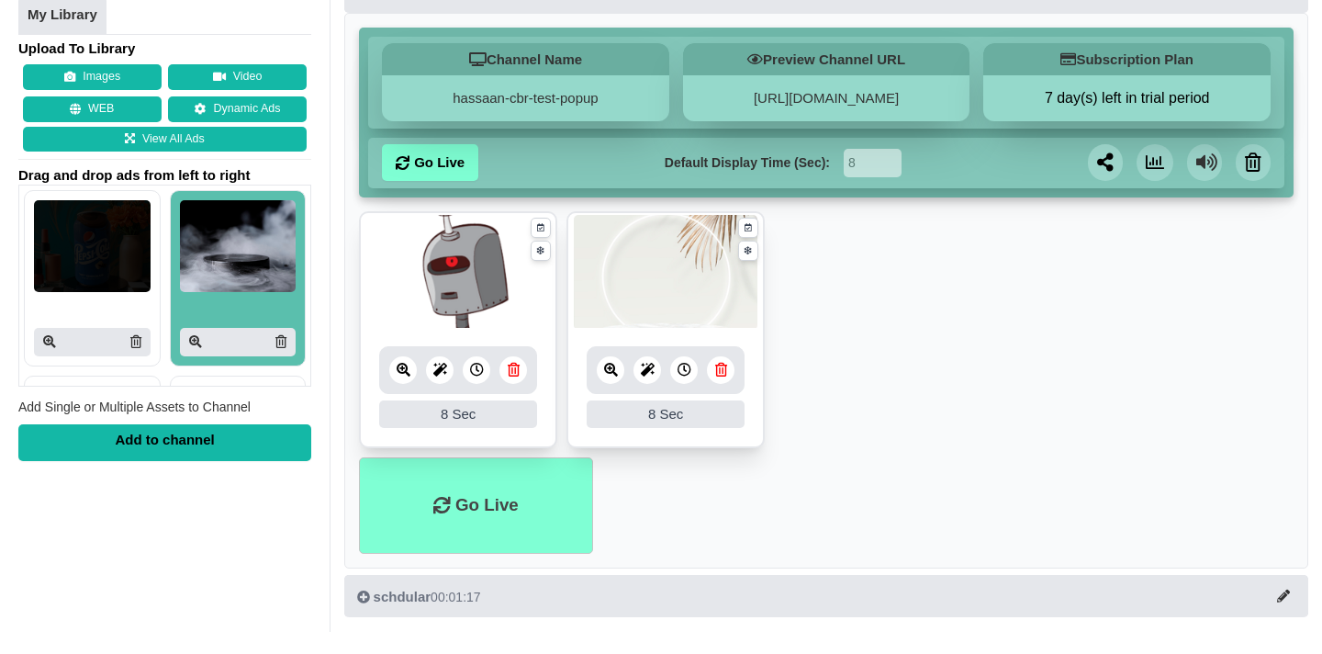
click at [160, 444] on div "Add to channel" at bounding box center [164, 441] width 293 height 37
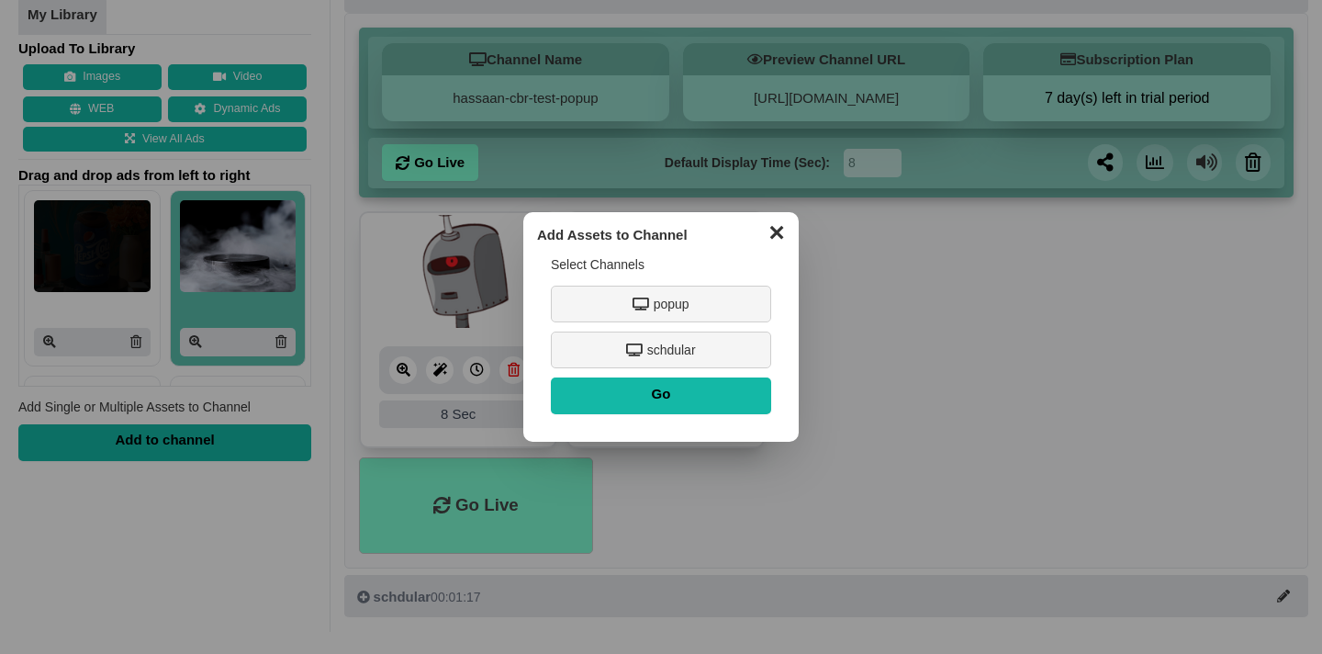
click at [783, 236] on button "✕" at bounding box center [776, 231] width 36 height 28
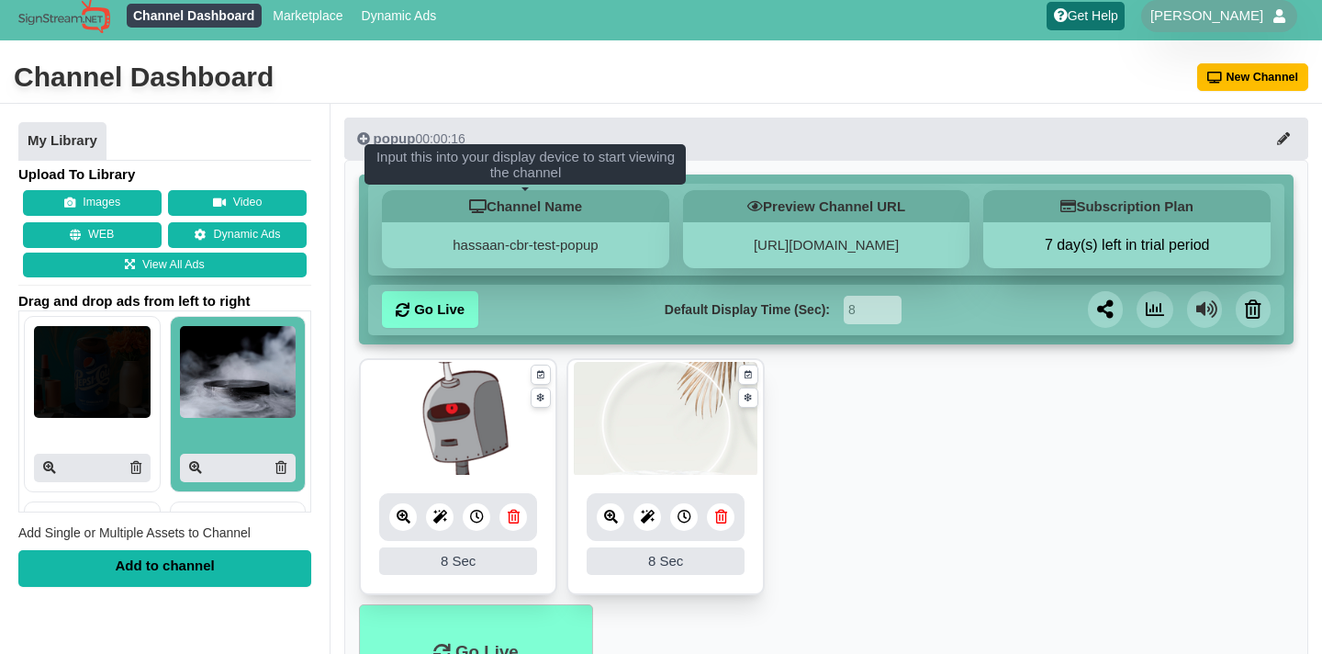
scroll to position [0, 0]
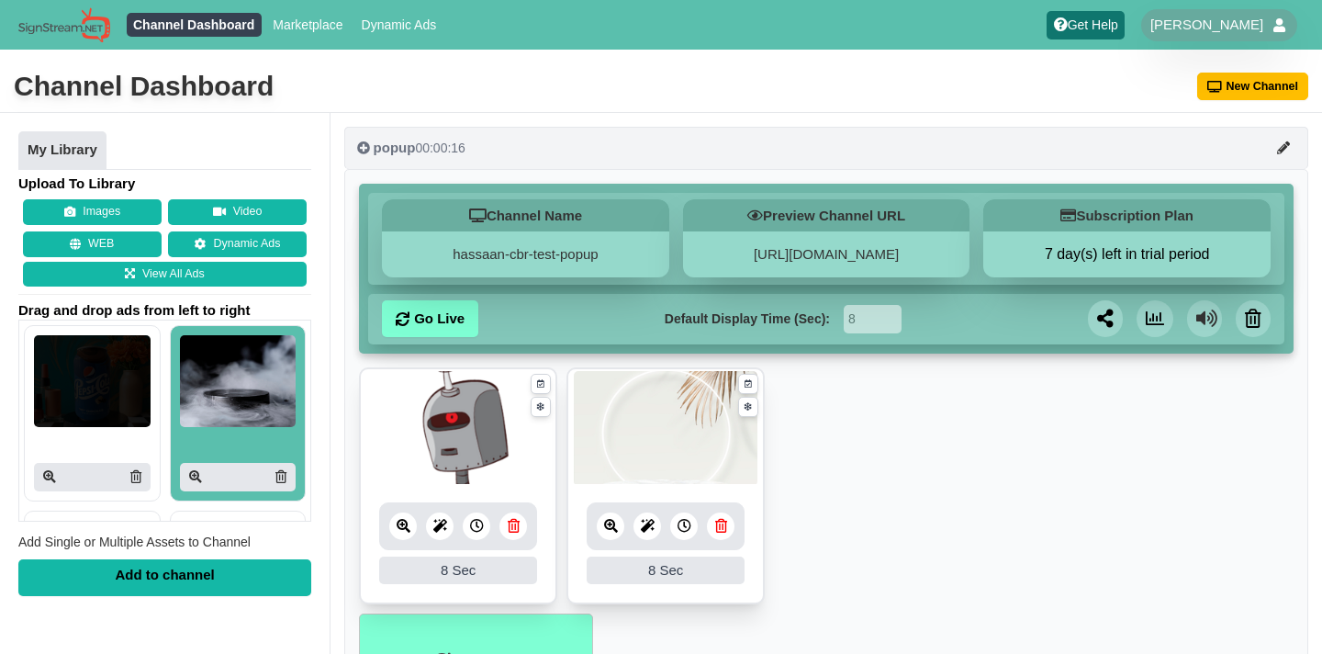
click at [650, 140] on button "popup 00:00:16" at bounding box center [826, 148] width 964 height 42
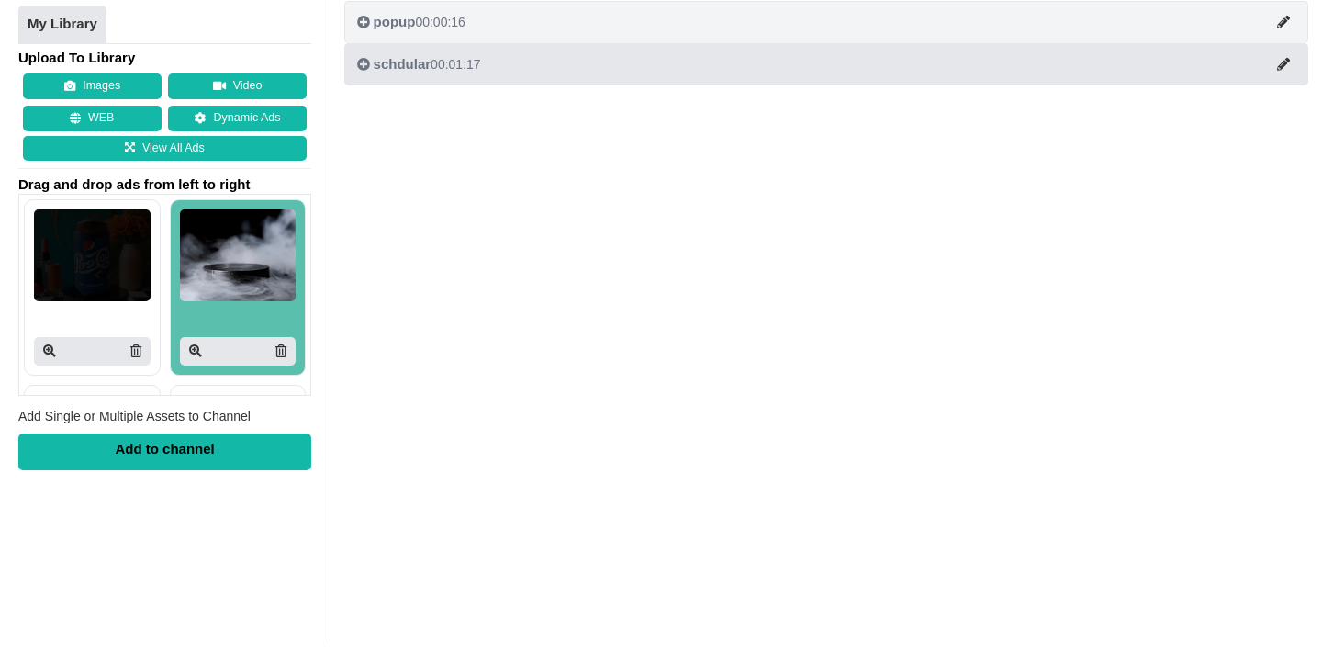
scroll to position [119, 0]
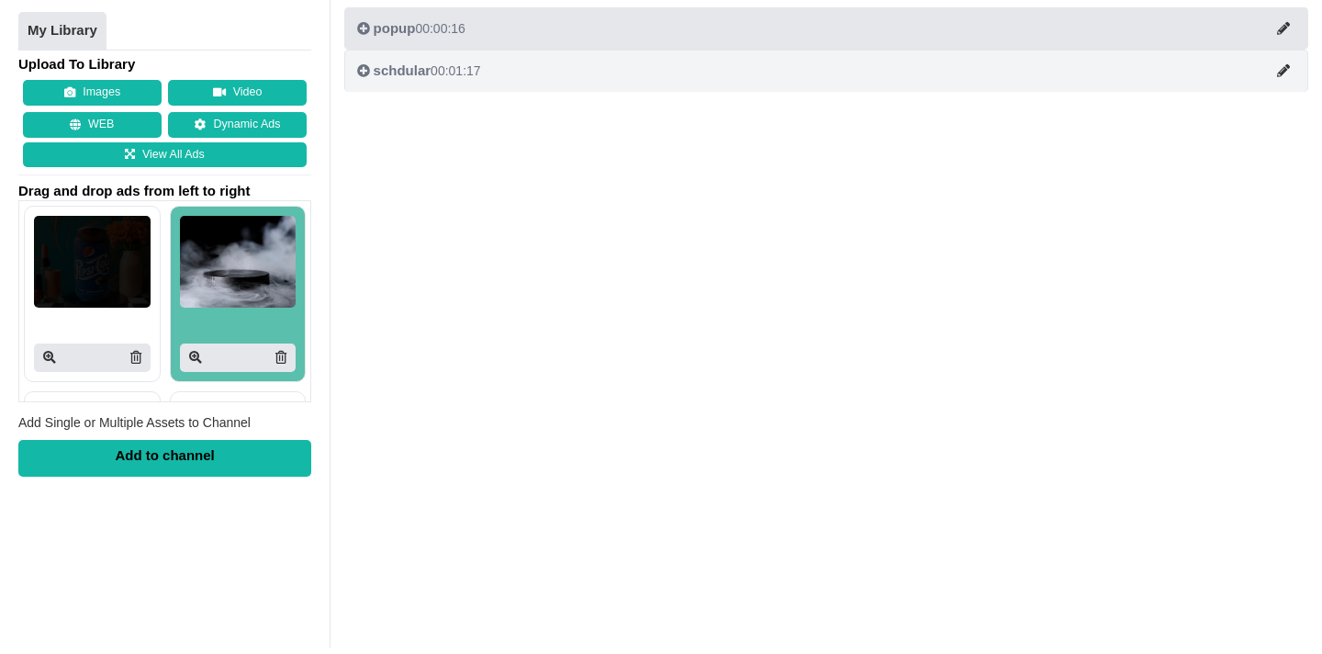
click at [606, 72] on button "schdular 00:01:17" at bounding box center [826, 71] width 964 height 42
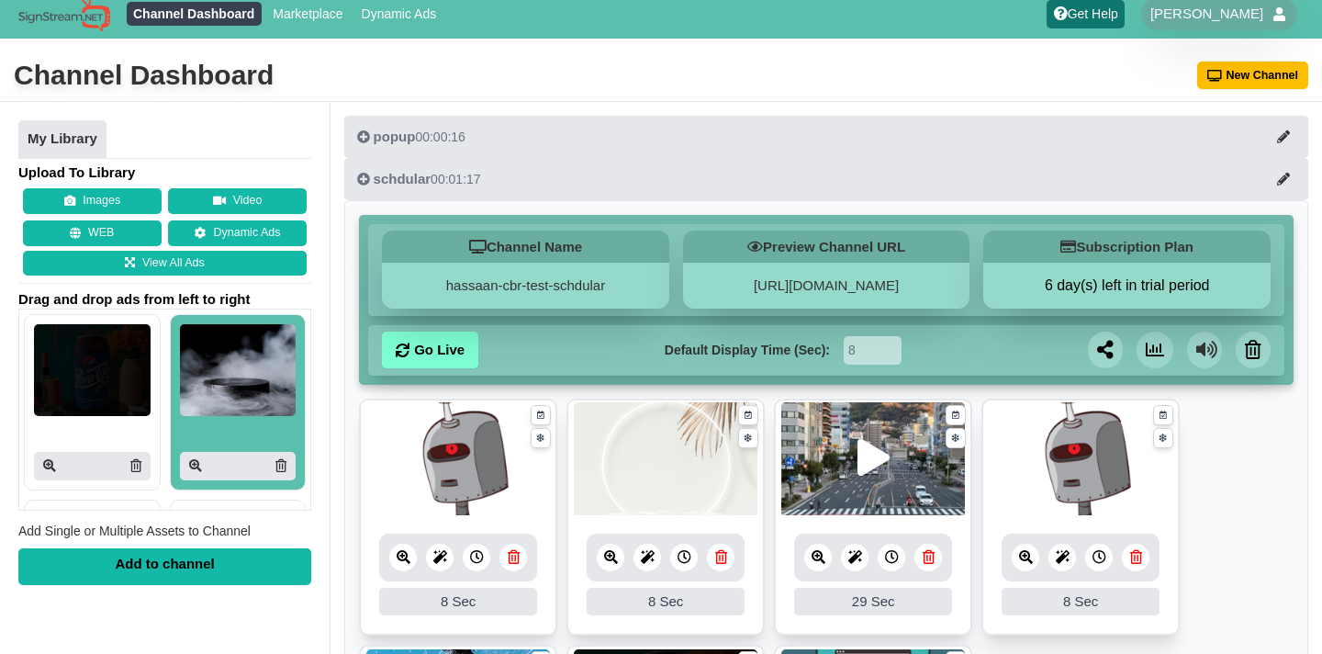
scroll to position [0, 0]
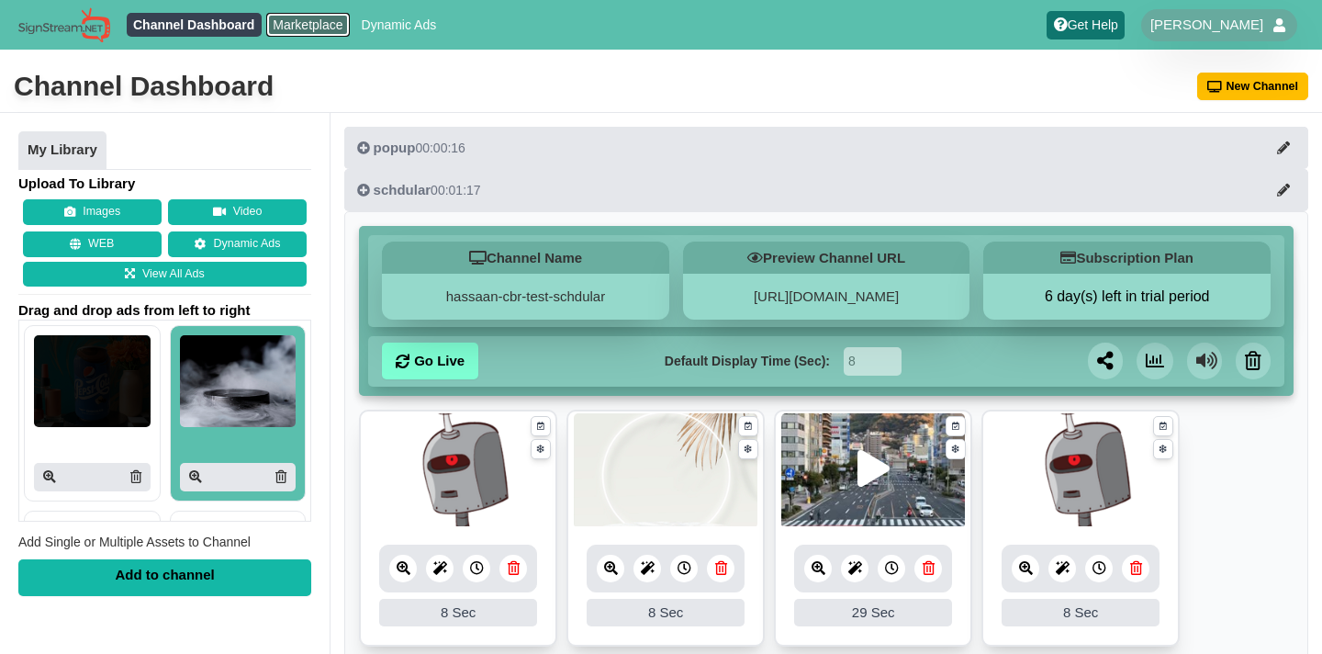
click at [283, 29] on link "Marketplace" at bounding box center [308, 25] width 84 height 24
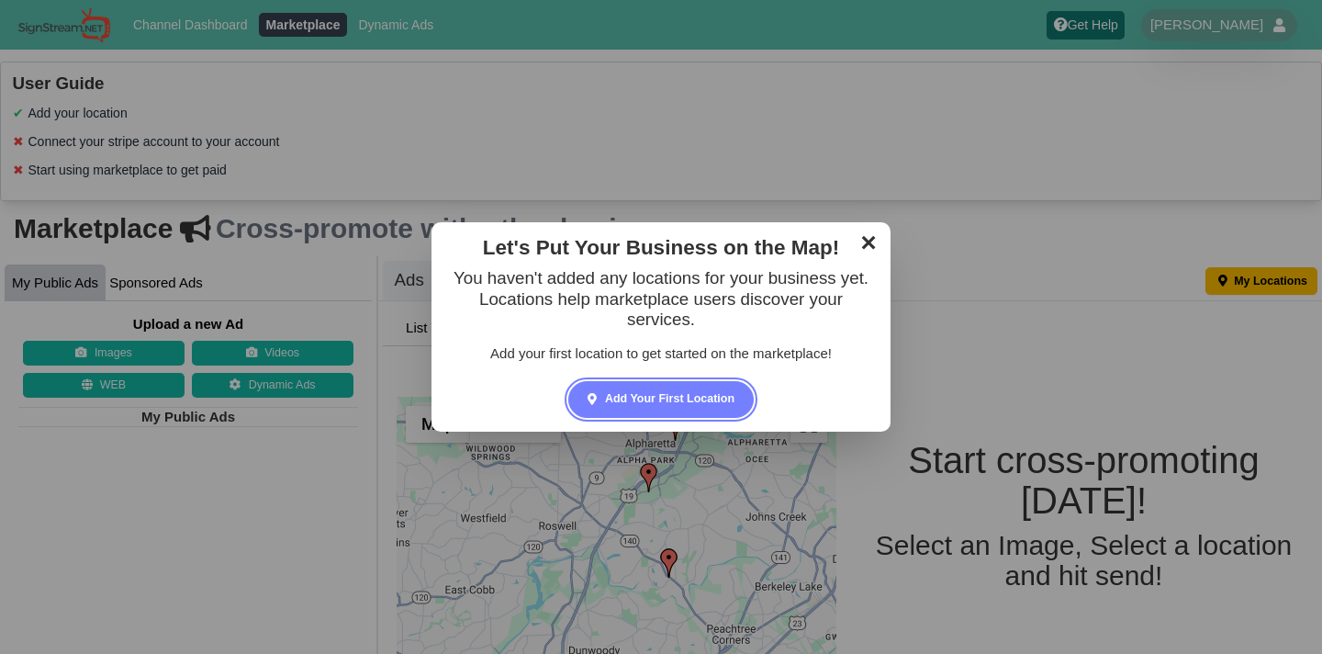
click at [871, 242] on link "✕" at bounding box center [868, 241] width 36 height 28
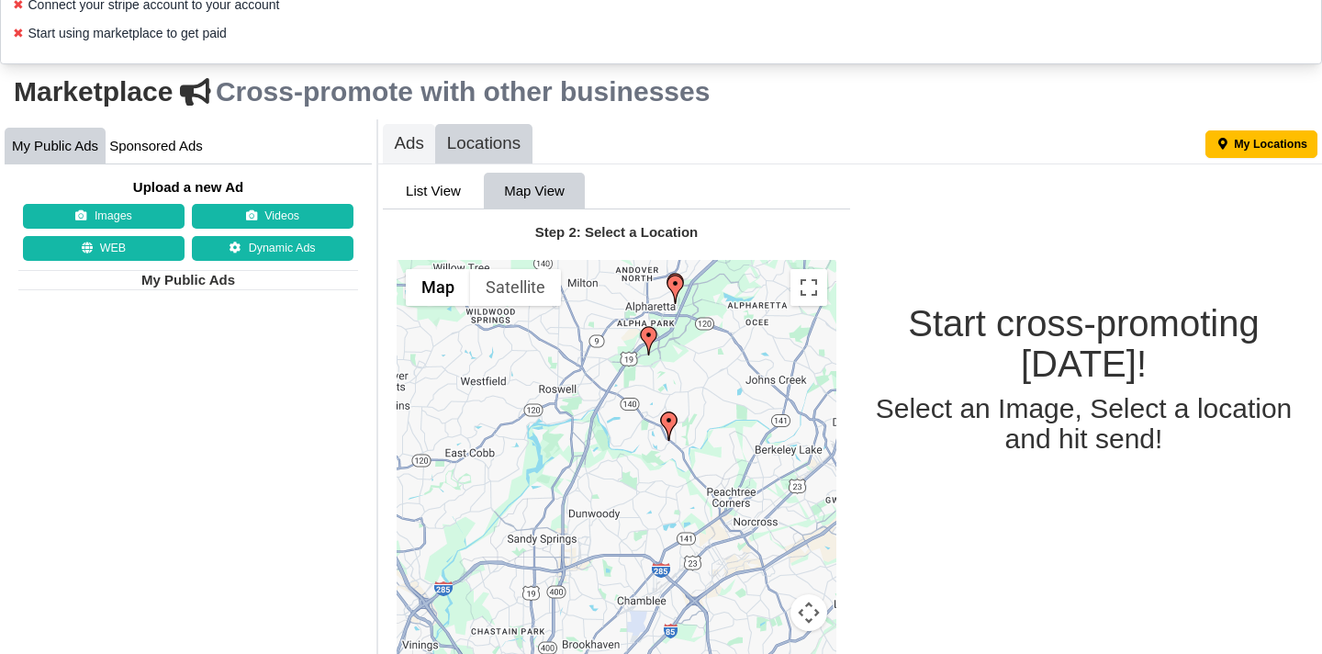
scroll to position [243, 0]
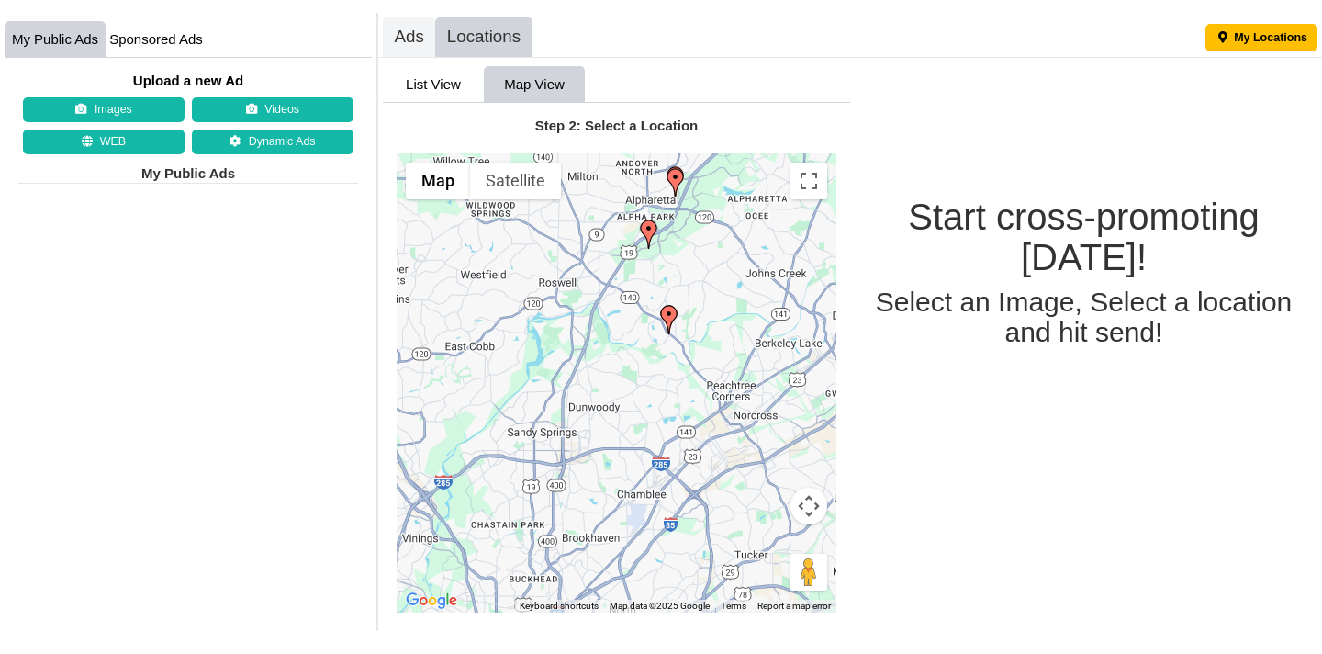
click at [667, 315] on img at bounding box center [668, 319] width 29 height 29
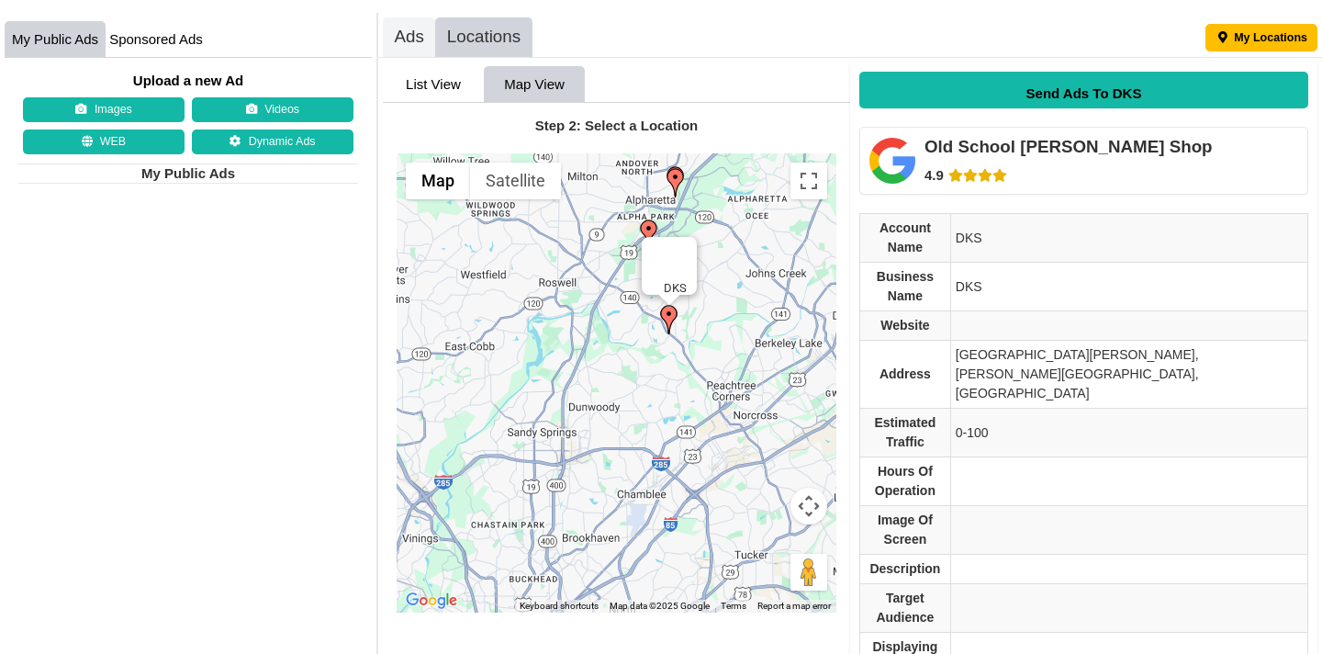
click at [647, 224] on img at bounding box center [648, 233] width 29 height 29
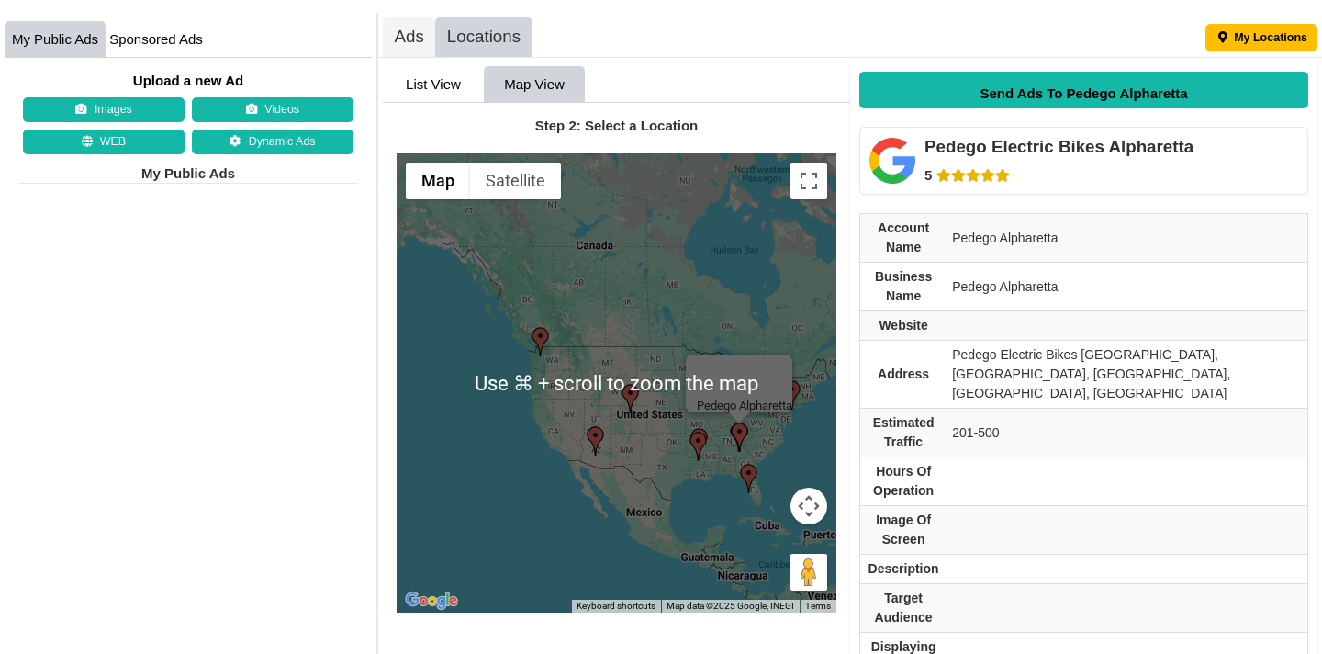
scroll to position [240, 0]
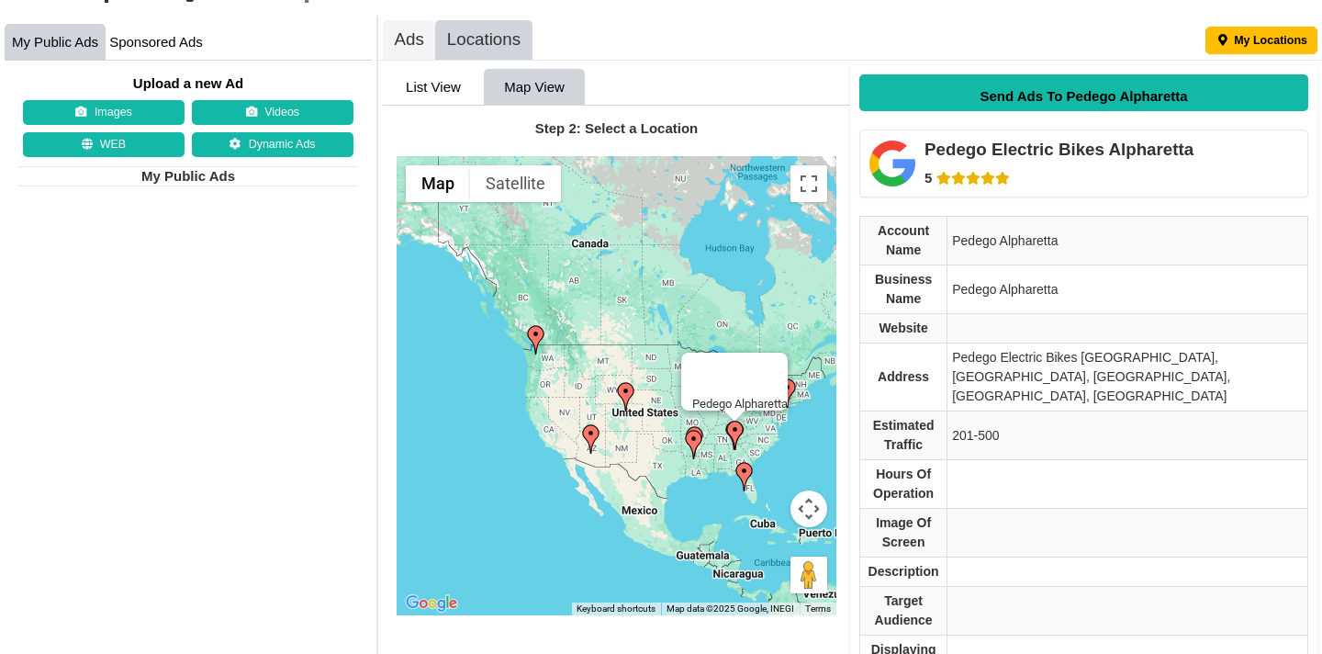
drag, startPoint x: 660, startPoint y: 457, endPoint x: 652, endPoint y: 449, distance: 11.7
click at [652, 449] on div "Pedego Alpharetta" at bounding box center [617, 385] width 440 height 459
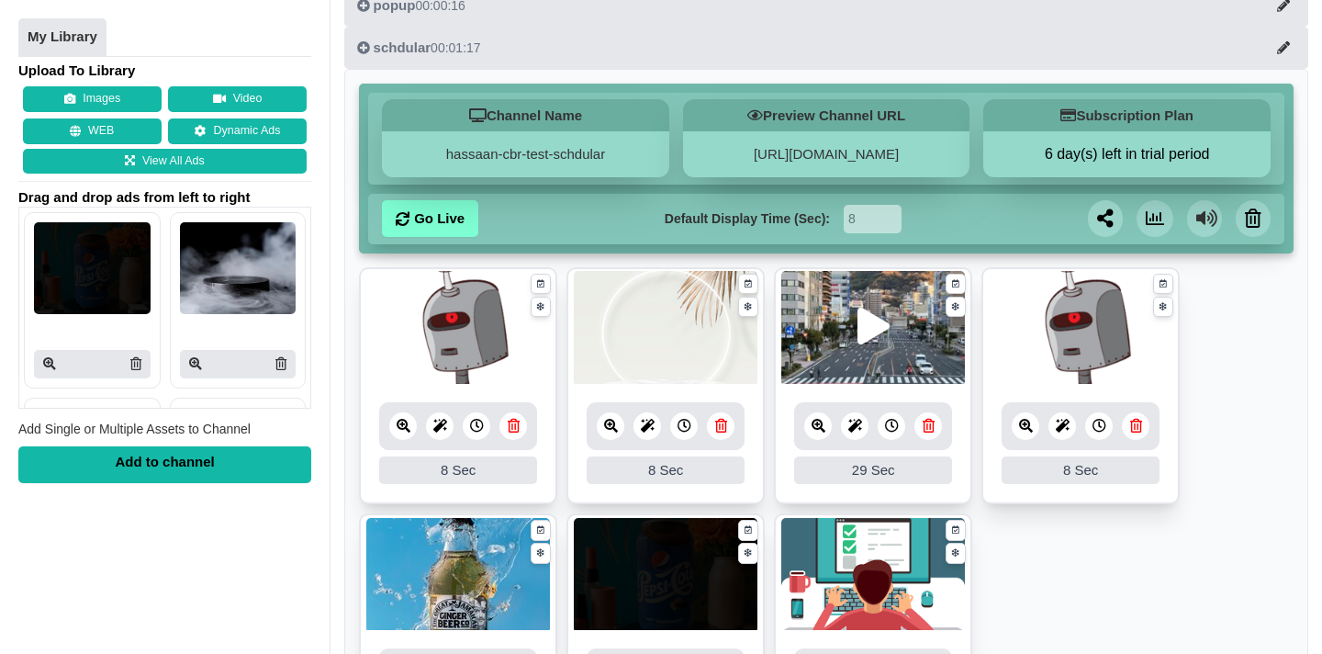
scroll to position [117, 0]
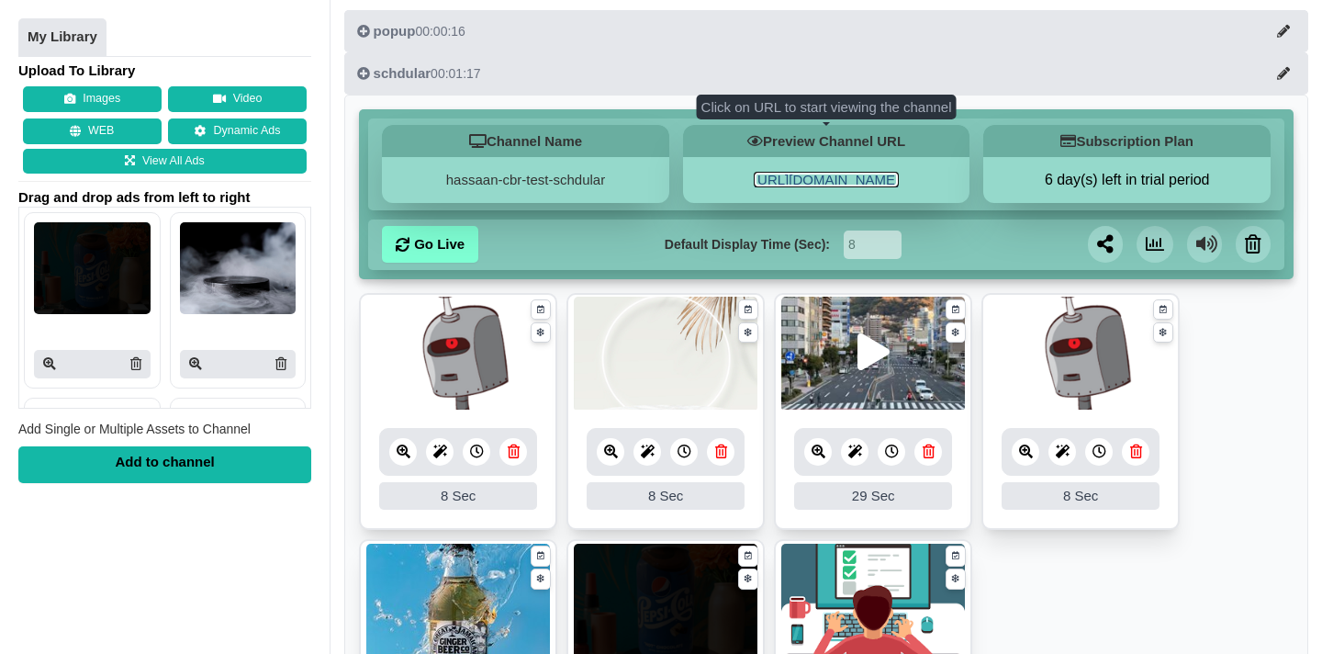
click at [817, 176] on link "[URL][DOMAIN_NAME]" at bounding box center [826, 180] width 145 height 16
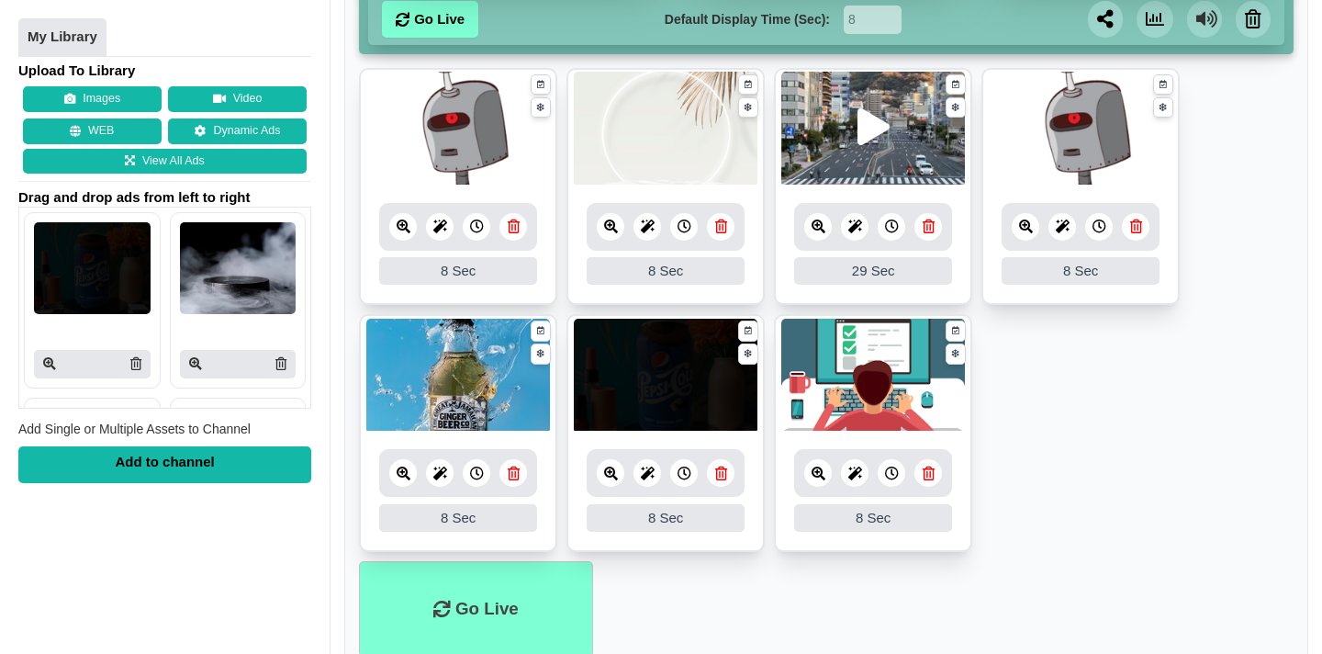
scroll to position [337, 0]
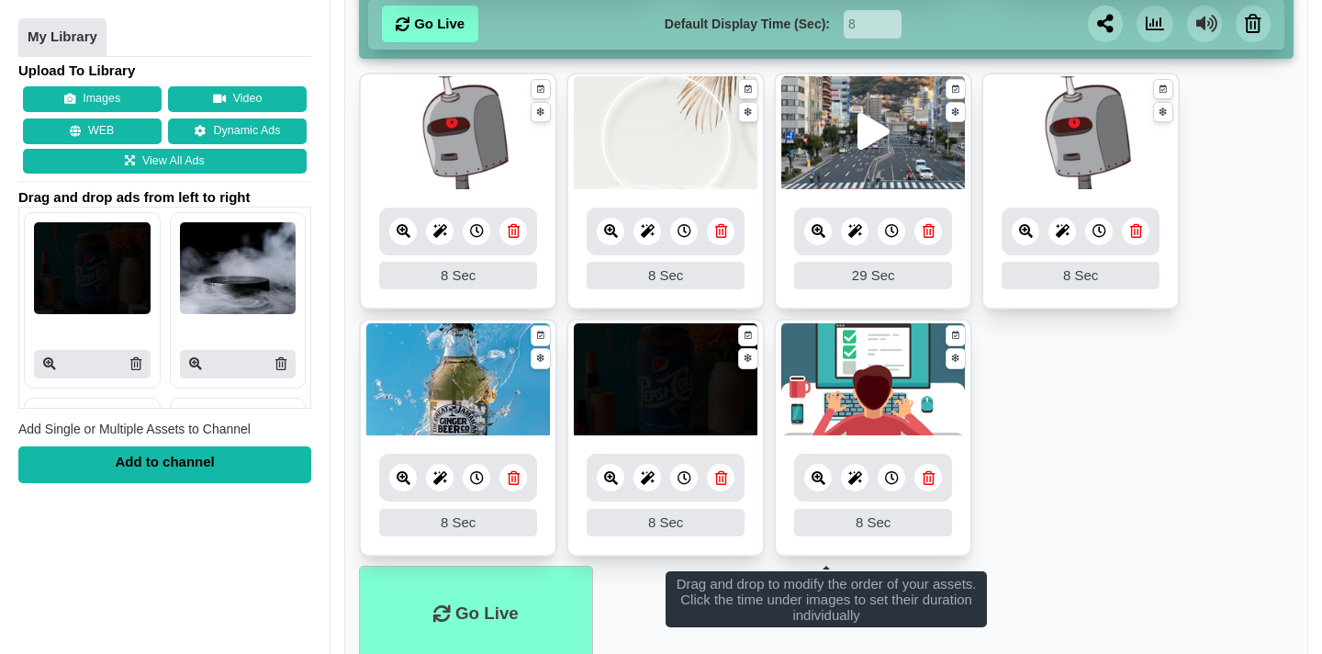
click at [694, 371] on img at bounding box center [666, 380] width 184 height 115
click at [618, 491] on link at bounding box center [611, 478] width 28 height 28
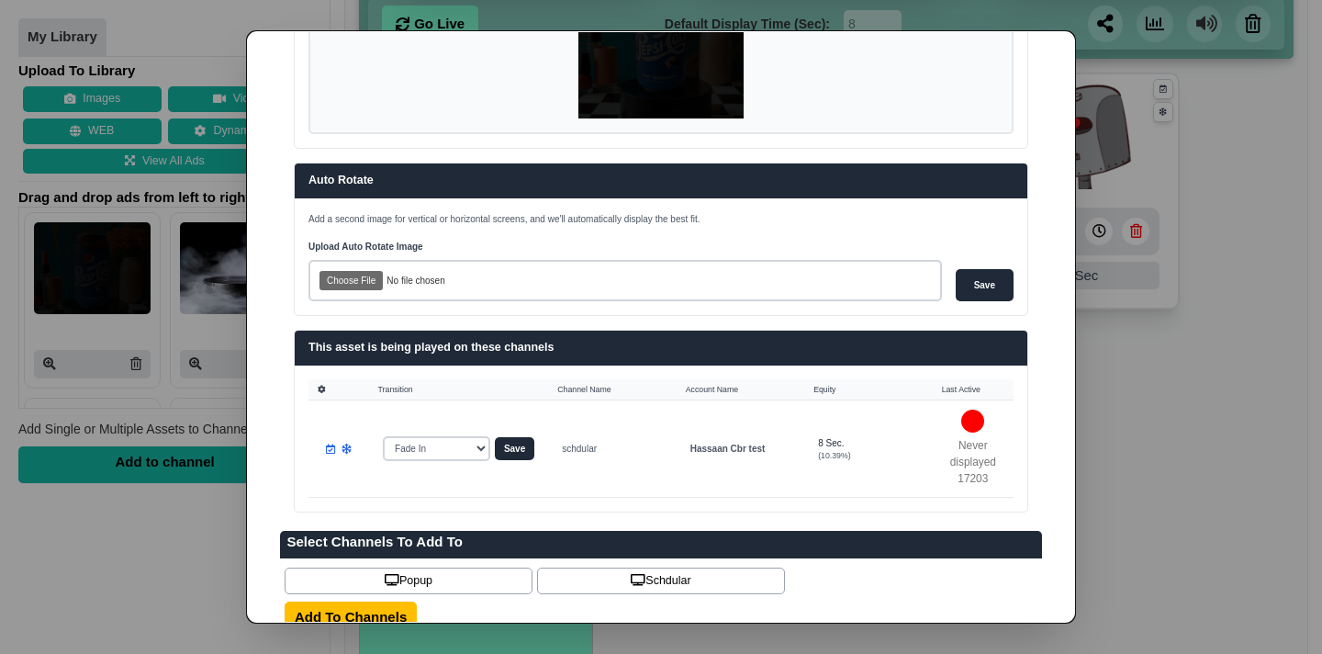
scroll to position [0, 0]
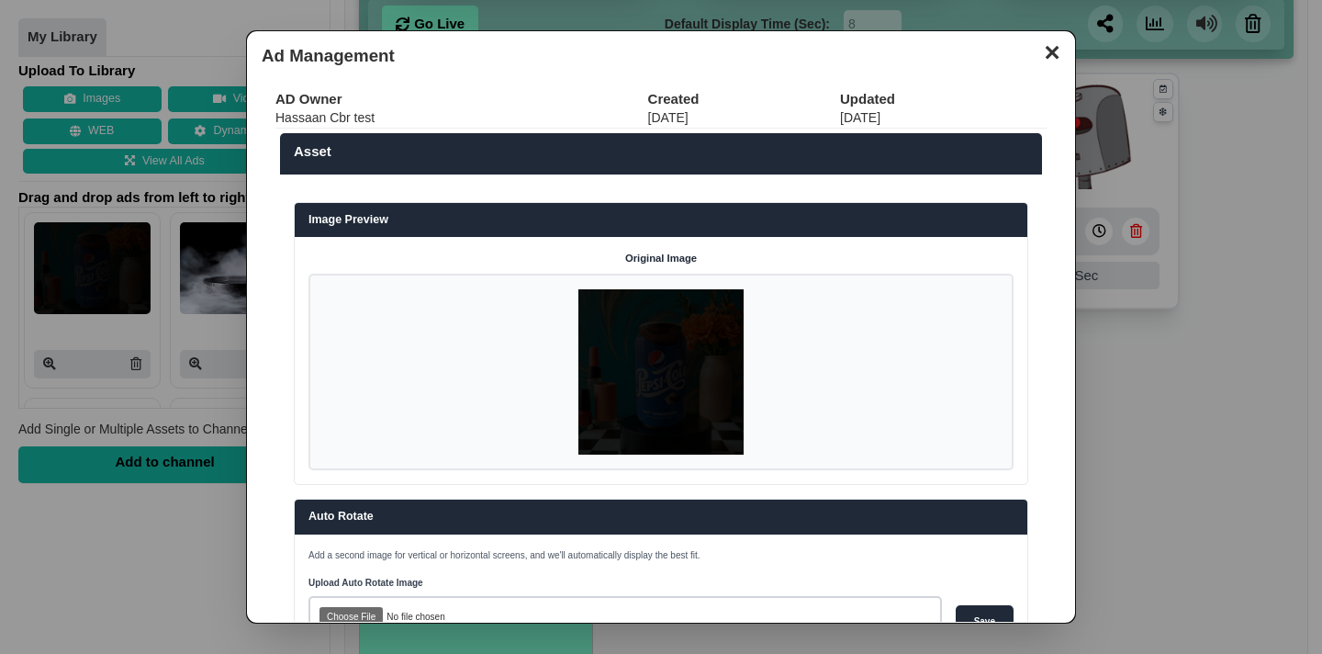
click at [1051, 55] on button "✕" at bounding box center [1052, 51] width 36 height 28
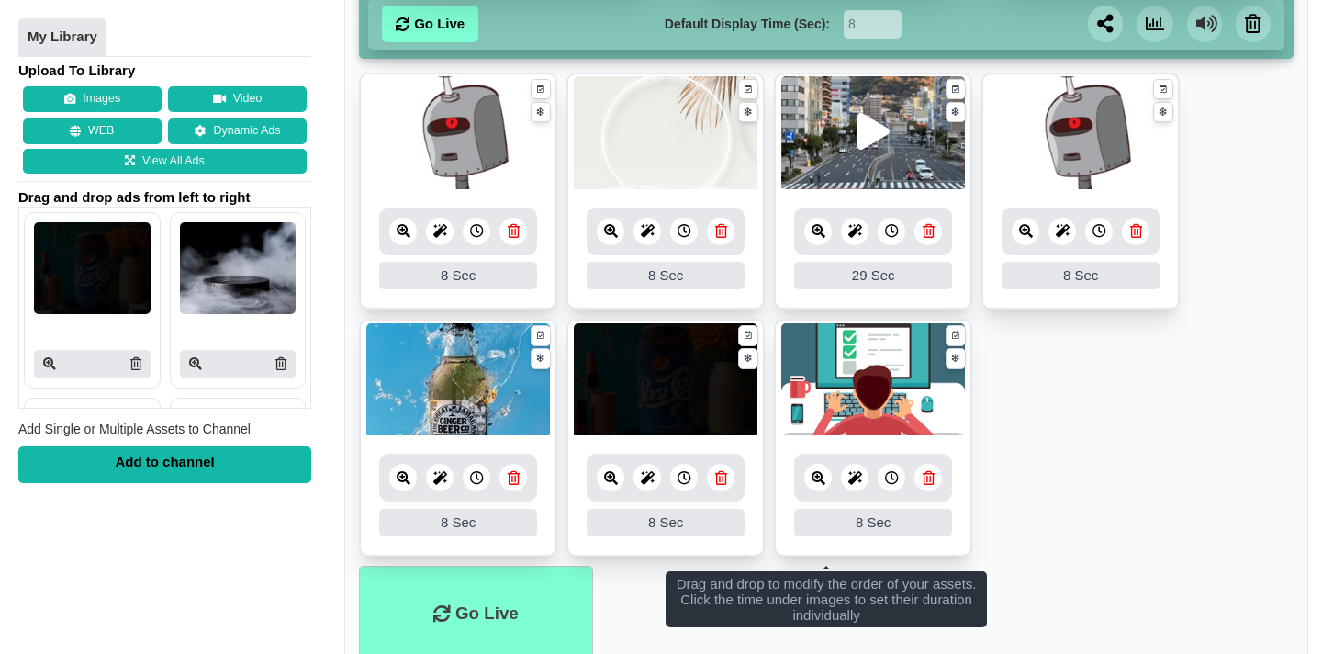
click at [939, 245] on link at bounding box center [928, 232] width 28 height 28
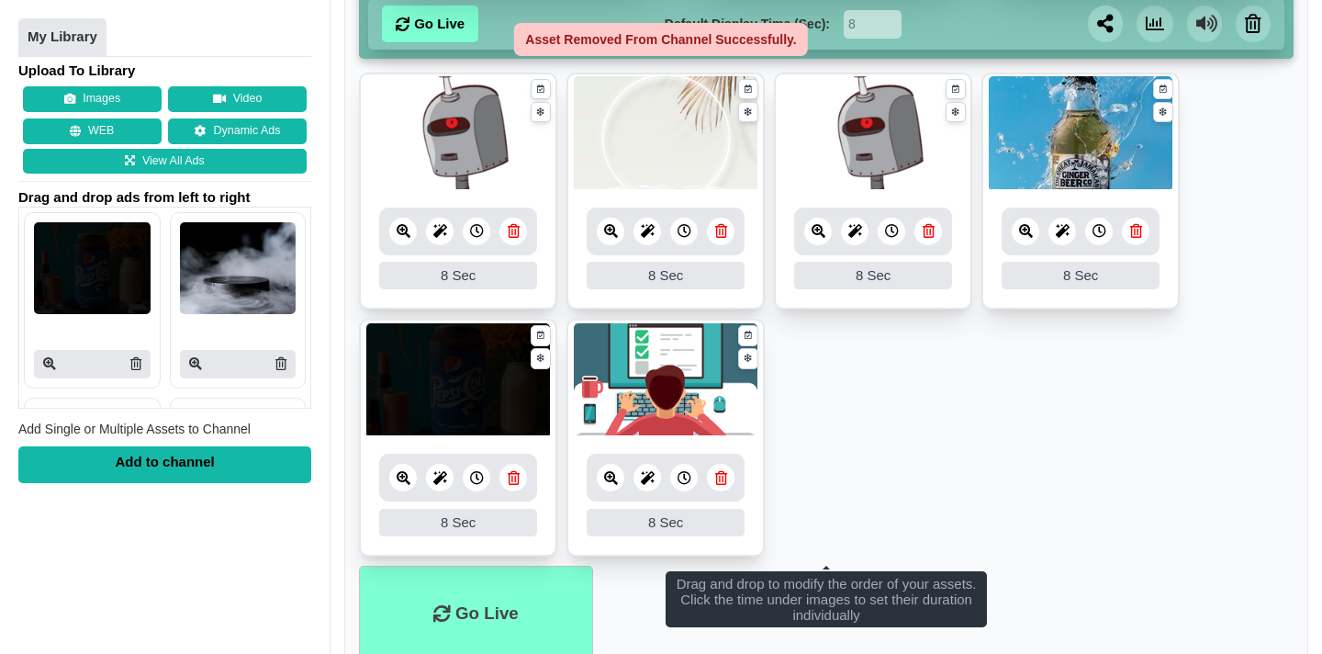
click at [715, 485] on icon at bounding box center [721, 478] width 12 height 14
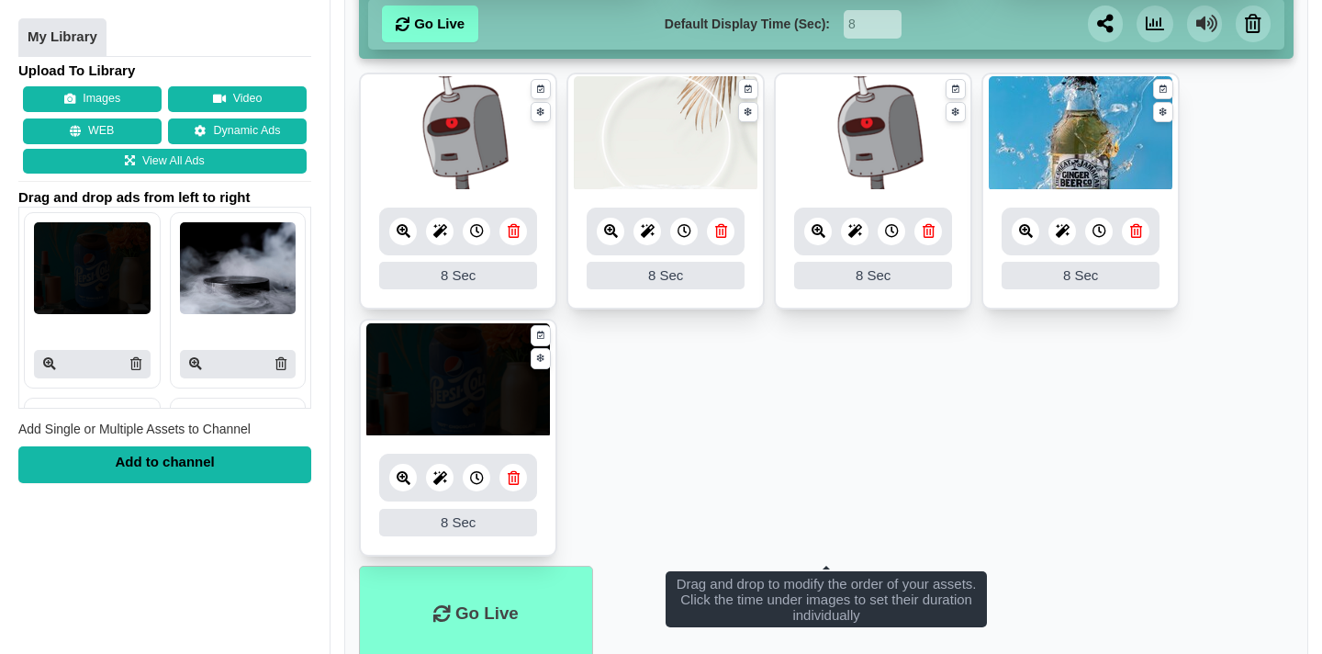
click at [927, 238] on icon at bounding box center [928, 231] width 12 height 14
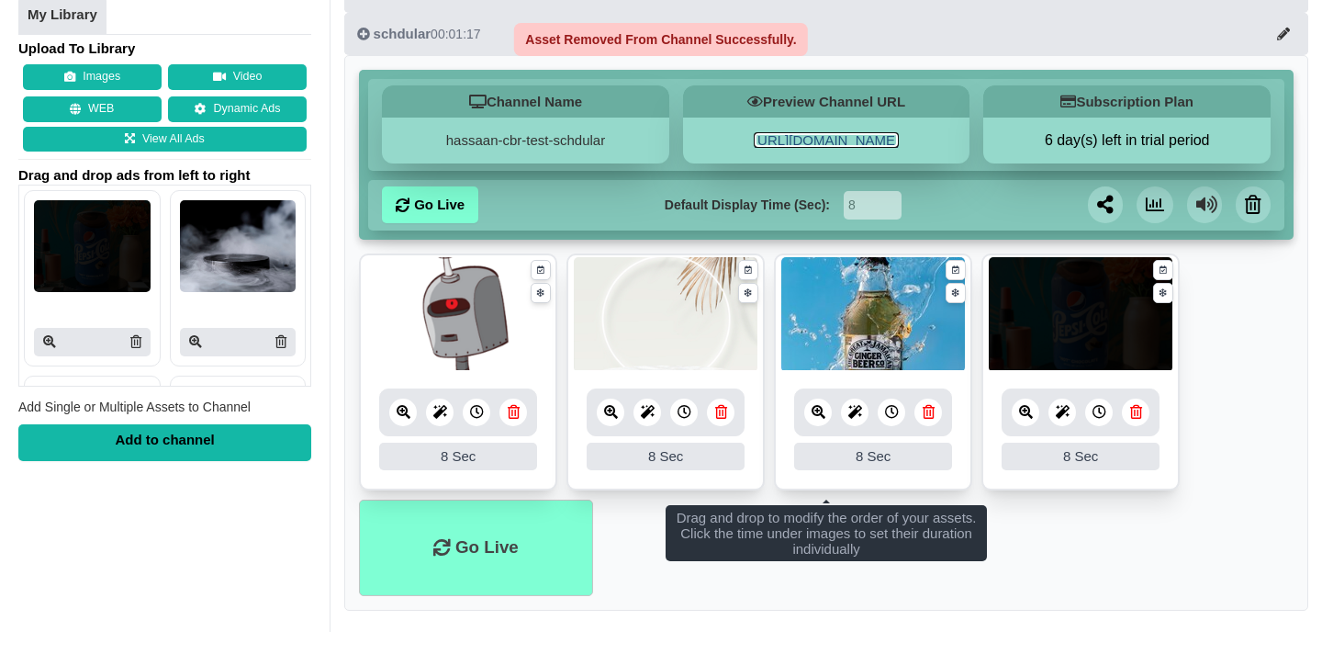
scroll to position [175, 0]
click at [1136, 418] on icon at bounding box center [1136, 412] width 12 height 14
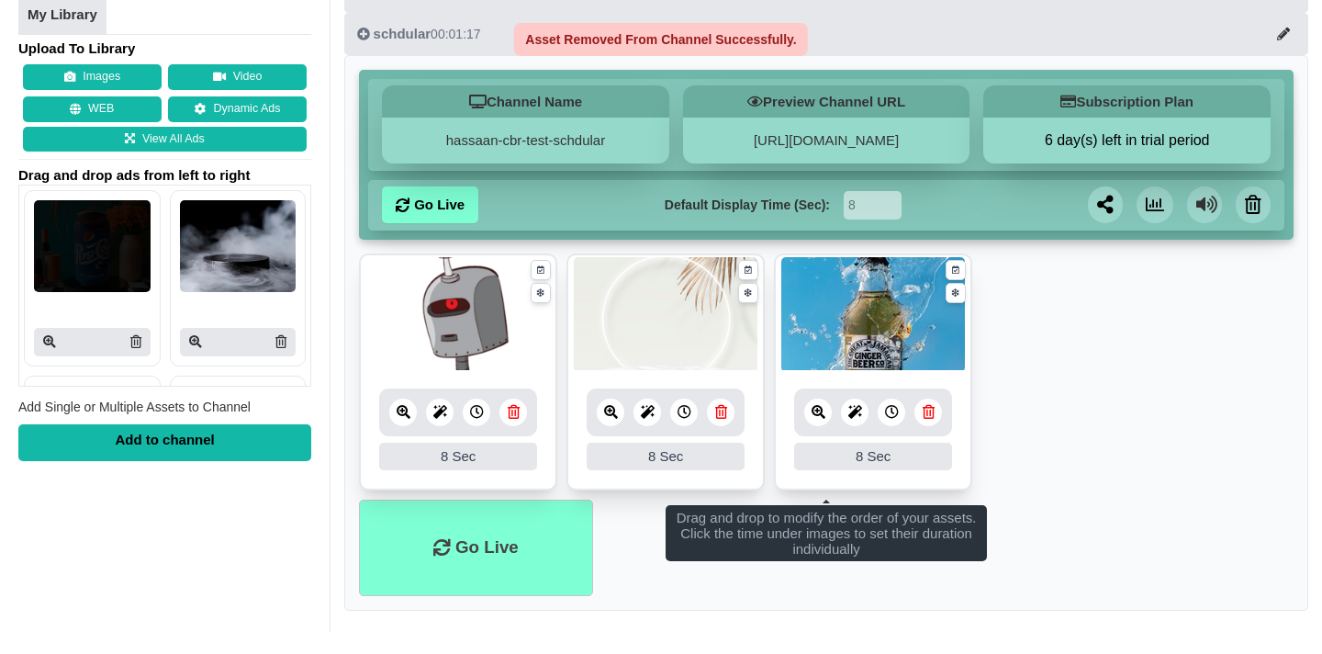
click at [1077, 390] on ul "8 8 Sec Fade In Scale In Swirl In Slide In Slide Elliptic Roll In Swing In Save…" at bounding box center [826, 376] width 934 height 247
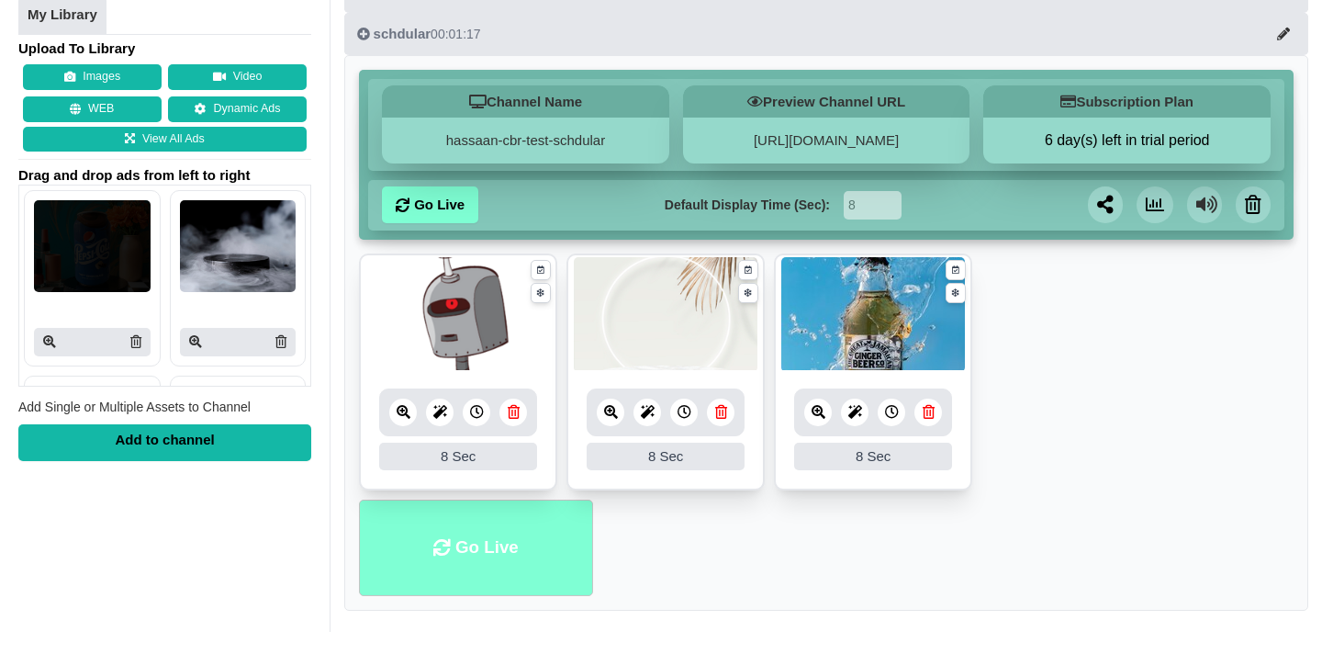
click at [414, 575] on li "Go Live" at bounding box center [475, 547] width 233 height 96
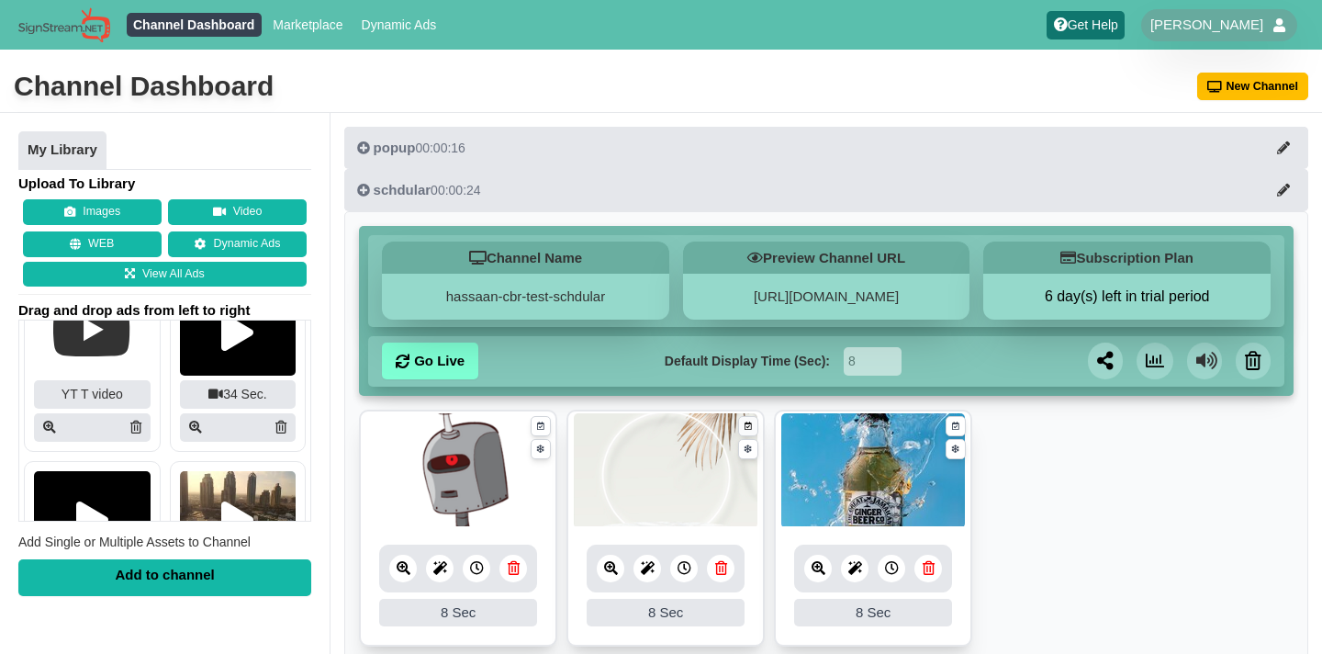
click at [744, 432] on icon at bounding box center [747, 426] width 7 height 12
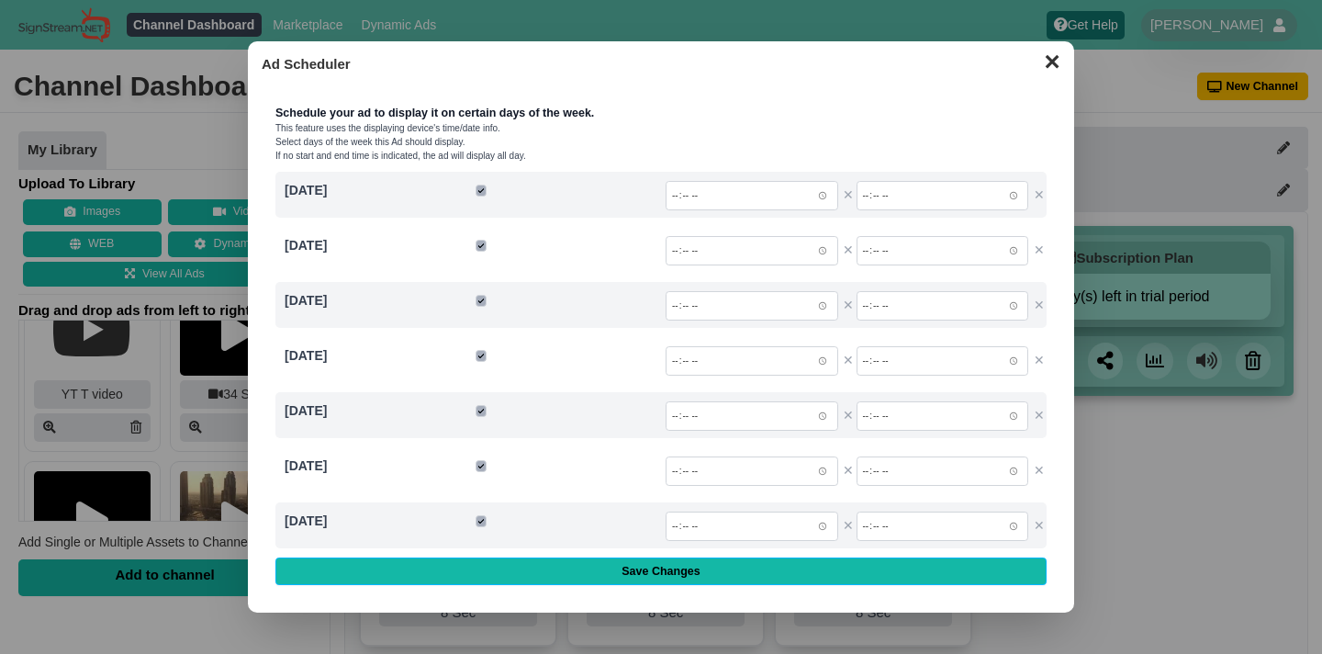
click at [1049, 65] on button "✕" at bounding box center [1052, 60] width 36 height 28
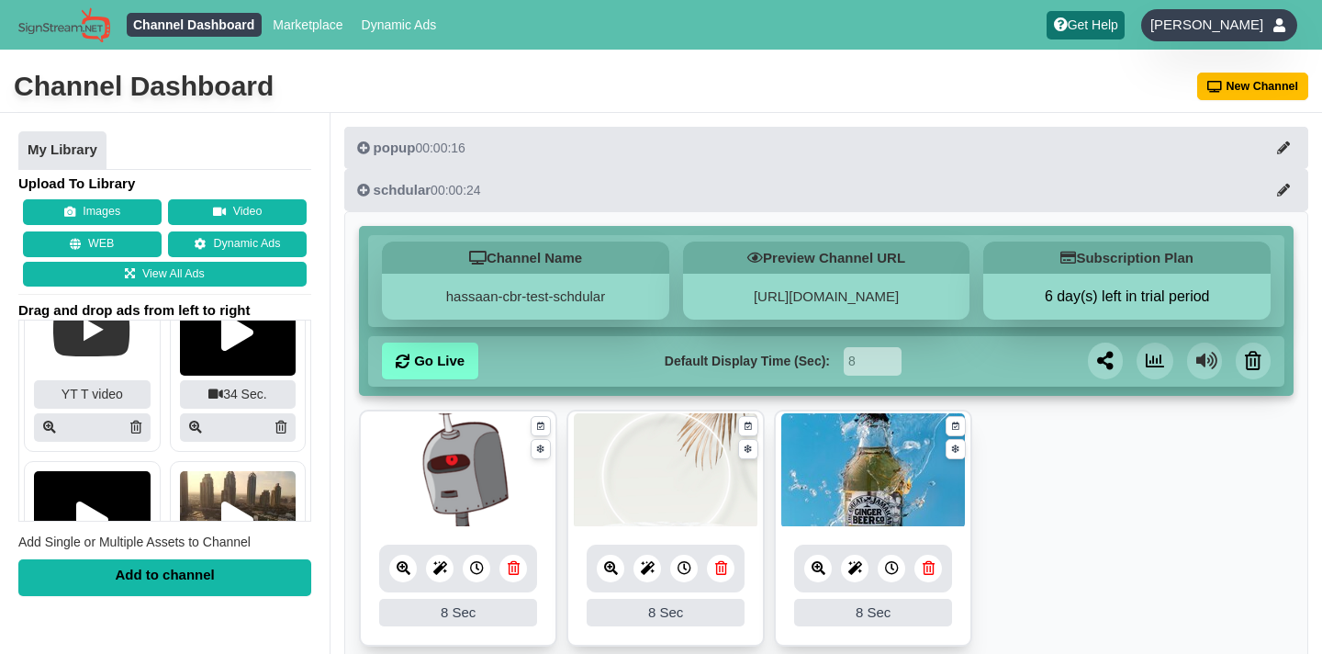
click at [1168, 31] on span "[PERSON_NAME]" at bounding box center [1206, 25] width 113 height 18
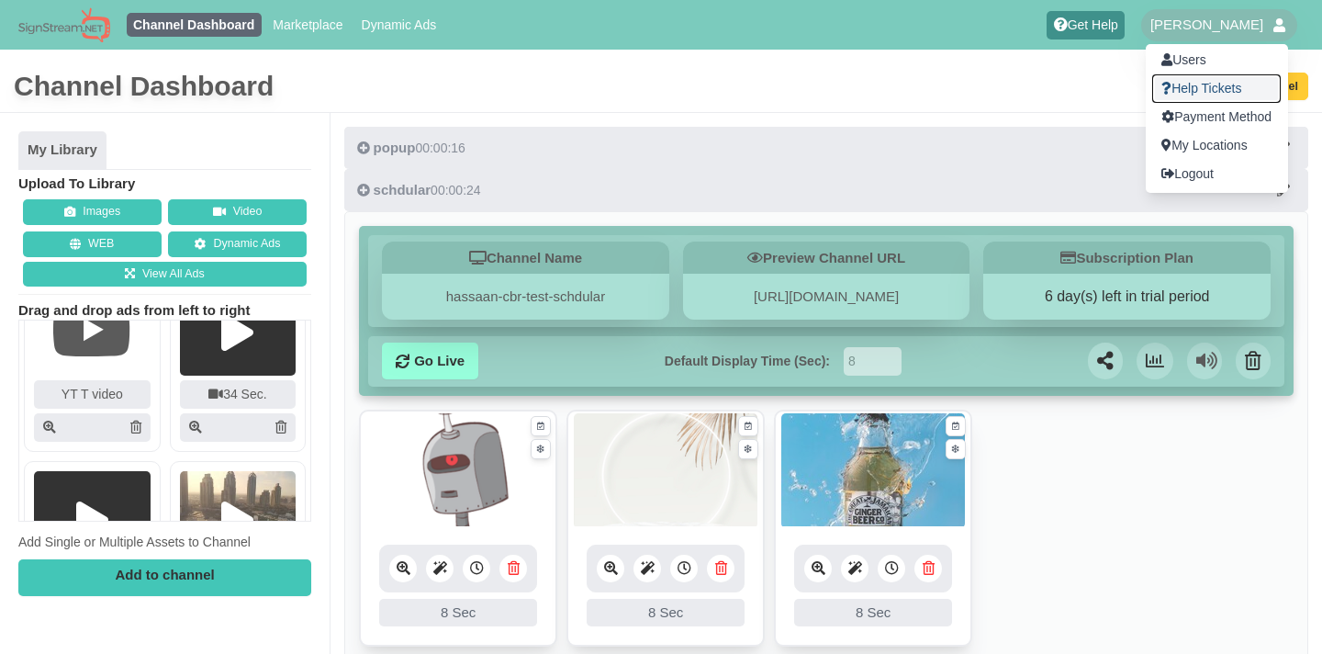
click at [1161, 93] on icon at bounding box center [1166, 88] width 10 height 13
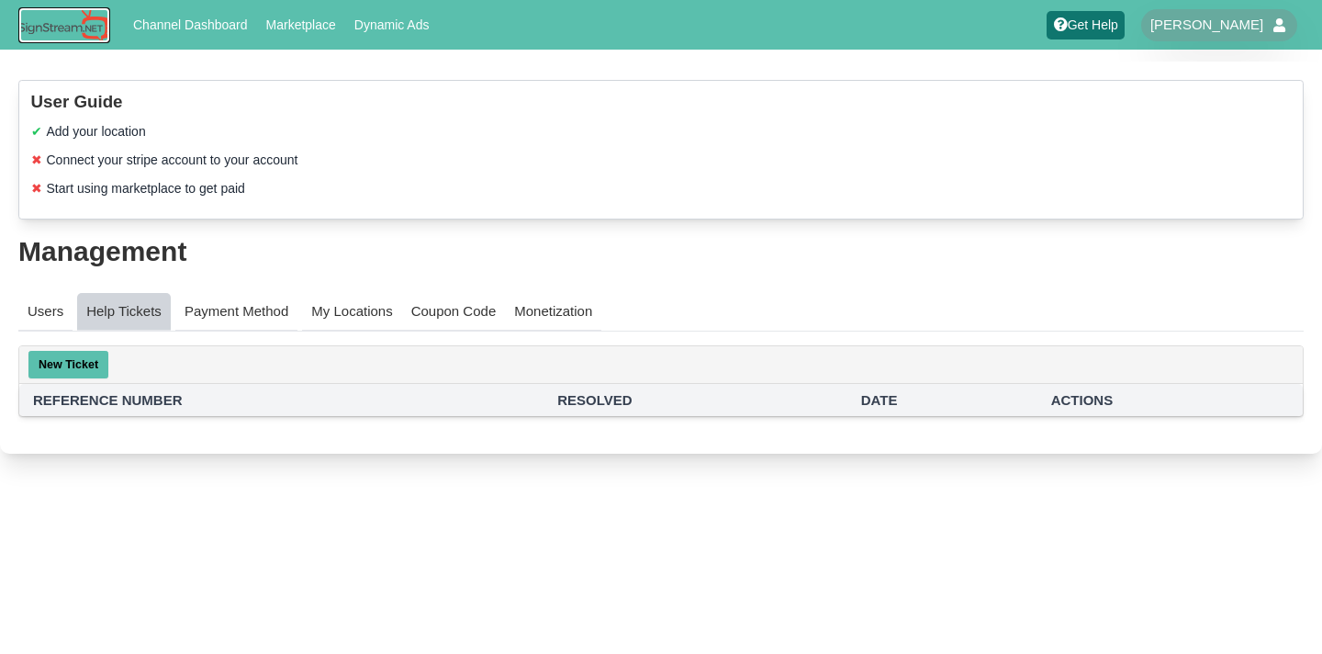
click at [48, 24] on img at bounding box center [64, 25] width 92 height 36
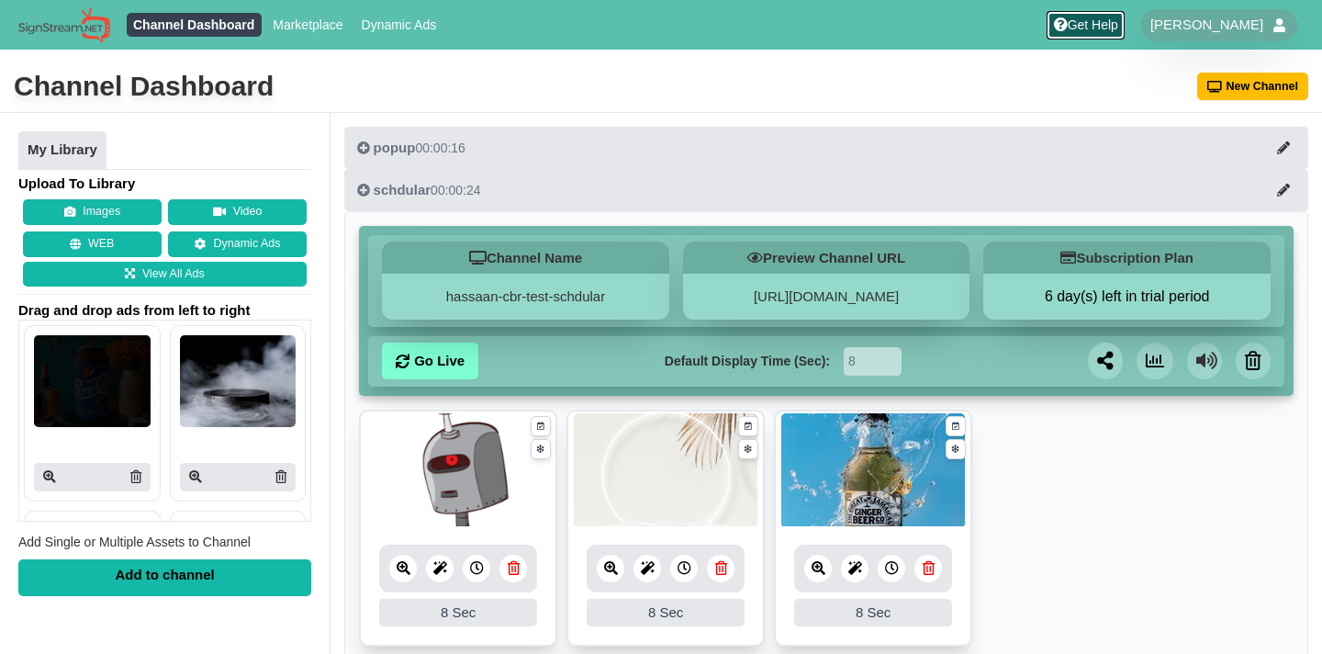
click at [1071, 28] on link "Get Help" at bounding box center [1085, 25] width 78 height 28
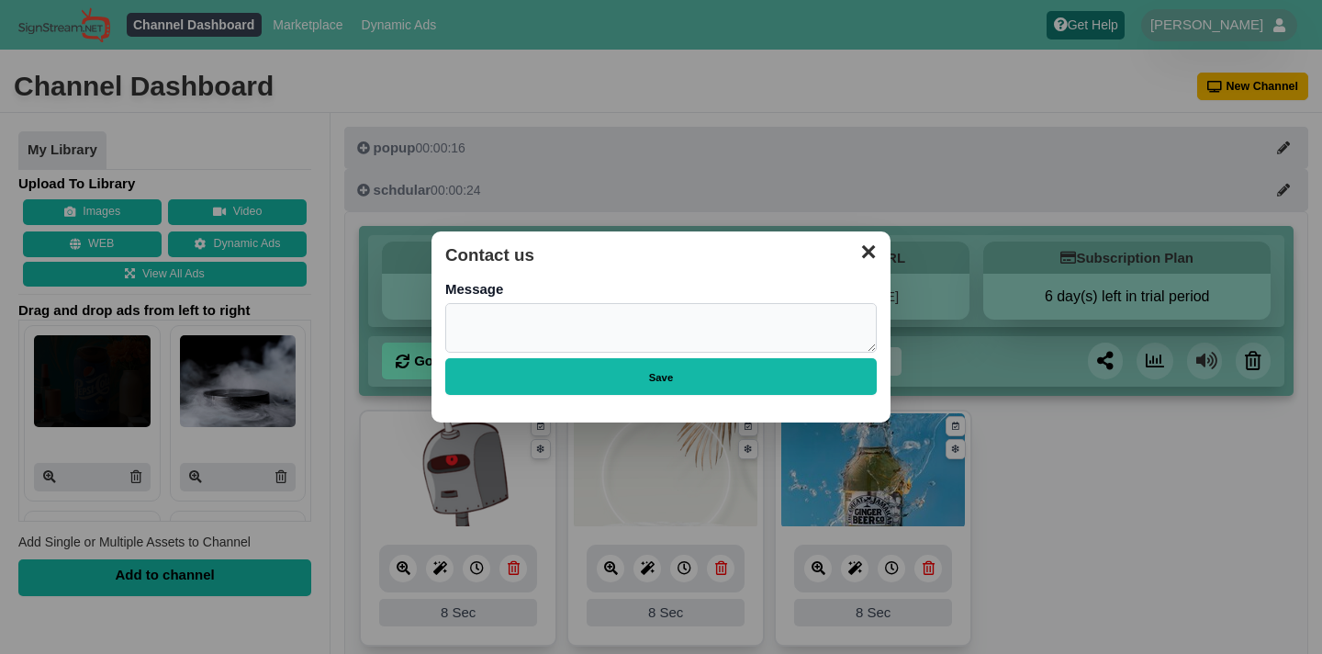
click at [879, 250] on button "✕" at bounding box center [868, 250] width 36 height 28
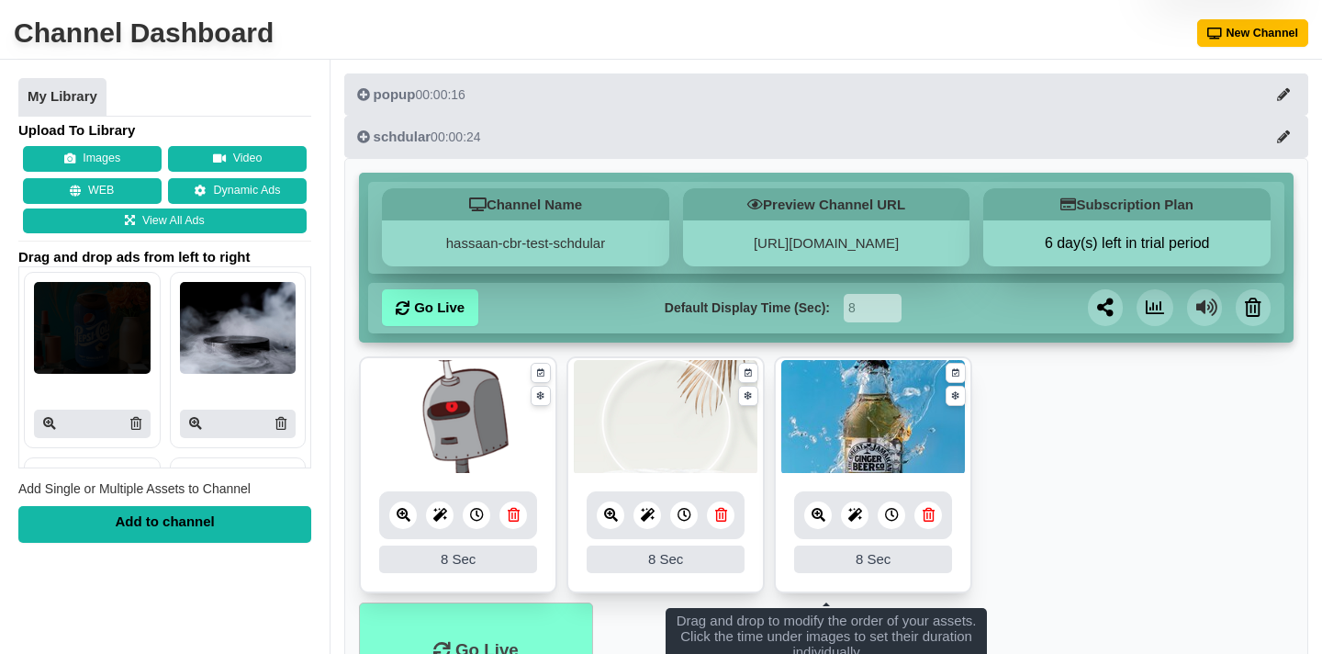
scroll to position [67, 0]
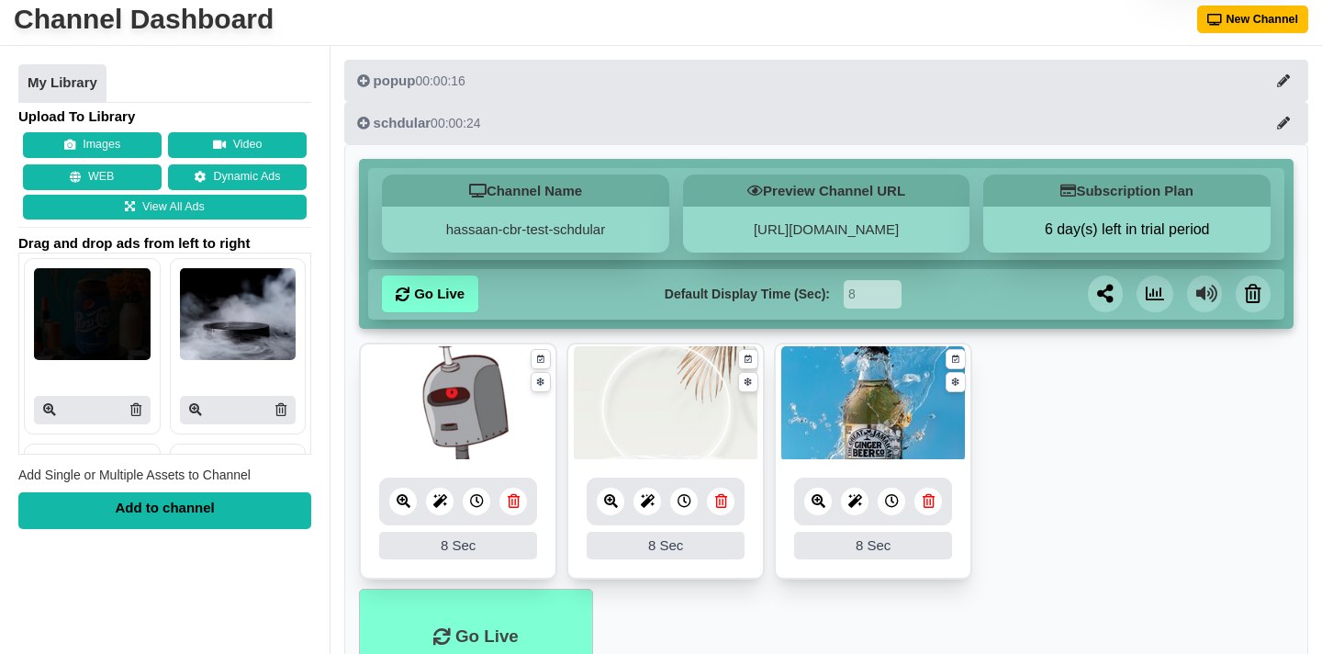
click at [217, 520] on div "Add to channel" at bounding box center [164, 510] width 293 height 37
click at [274, 350] on img at bounding box center [238, 314] width 117 height 92
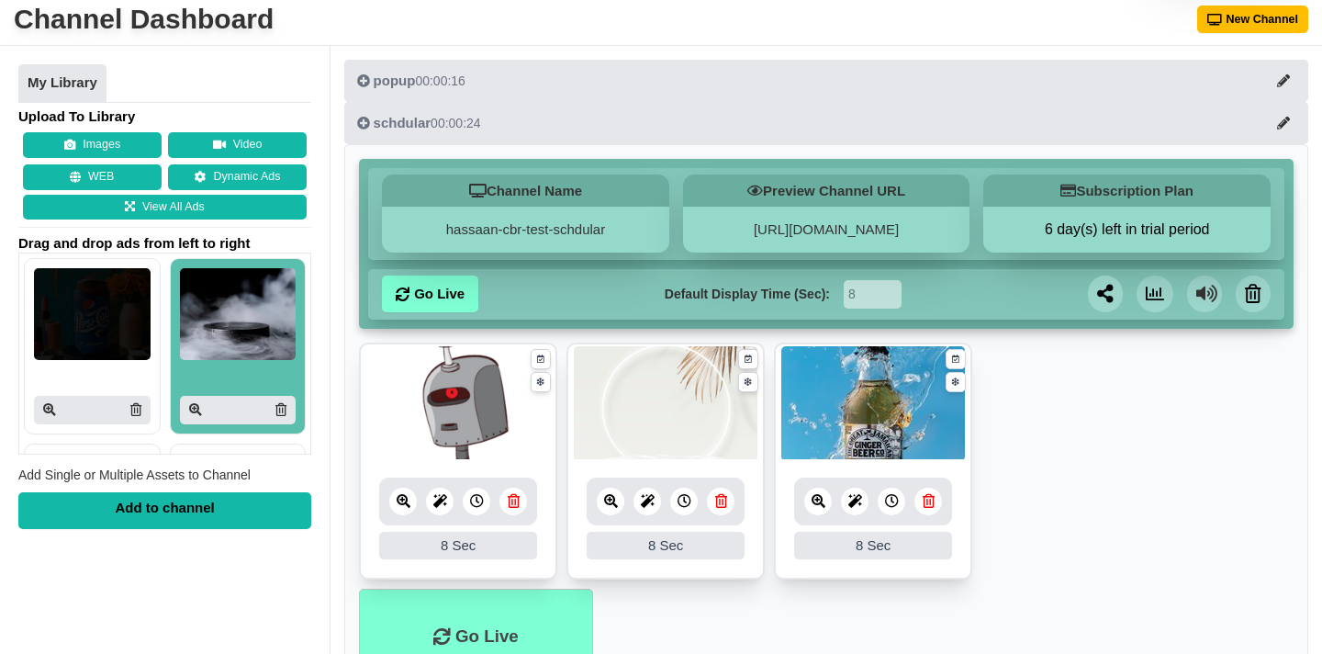
click at [196, 496] on div "Add to channel" at bounding box center [164, 510] width 293 height 37
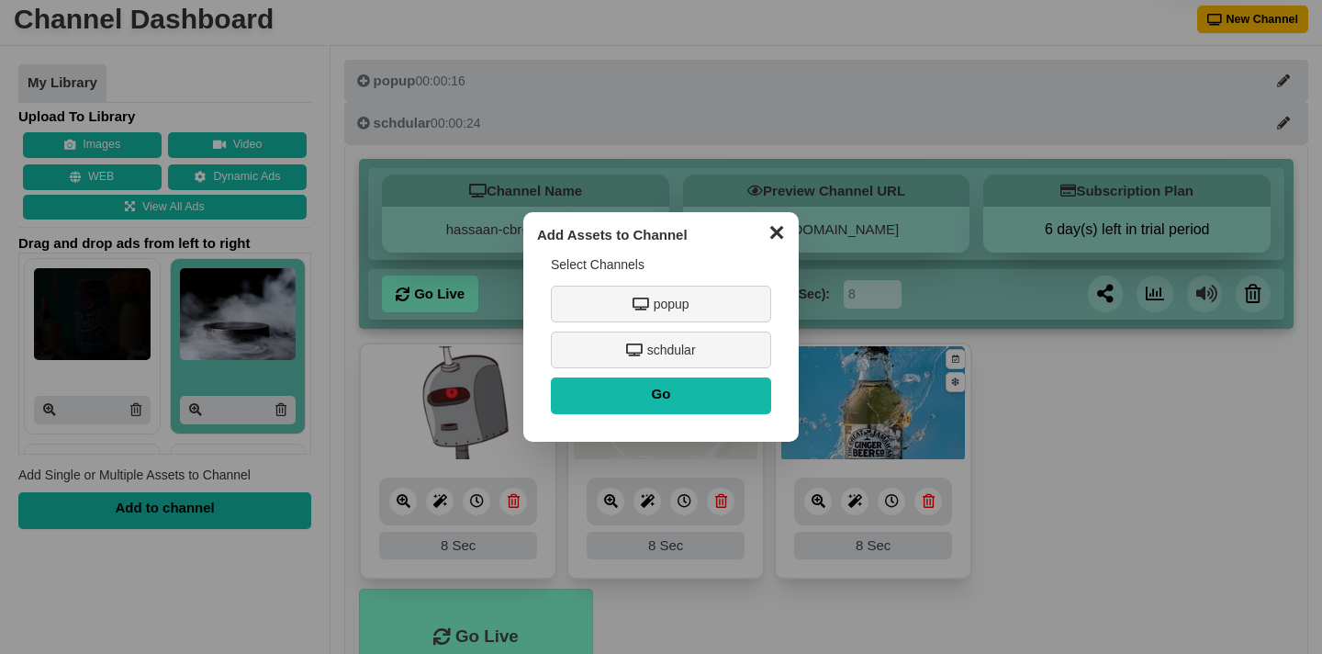
click at [771, 234] on button "✕" at bounding box center [776, 231] width 36 height 28
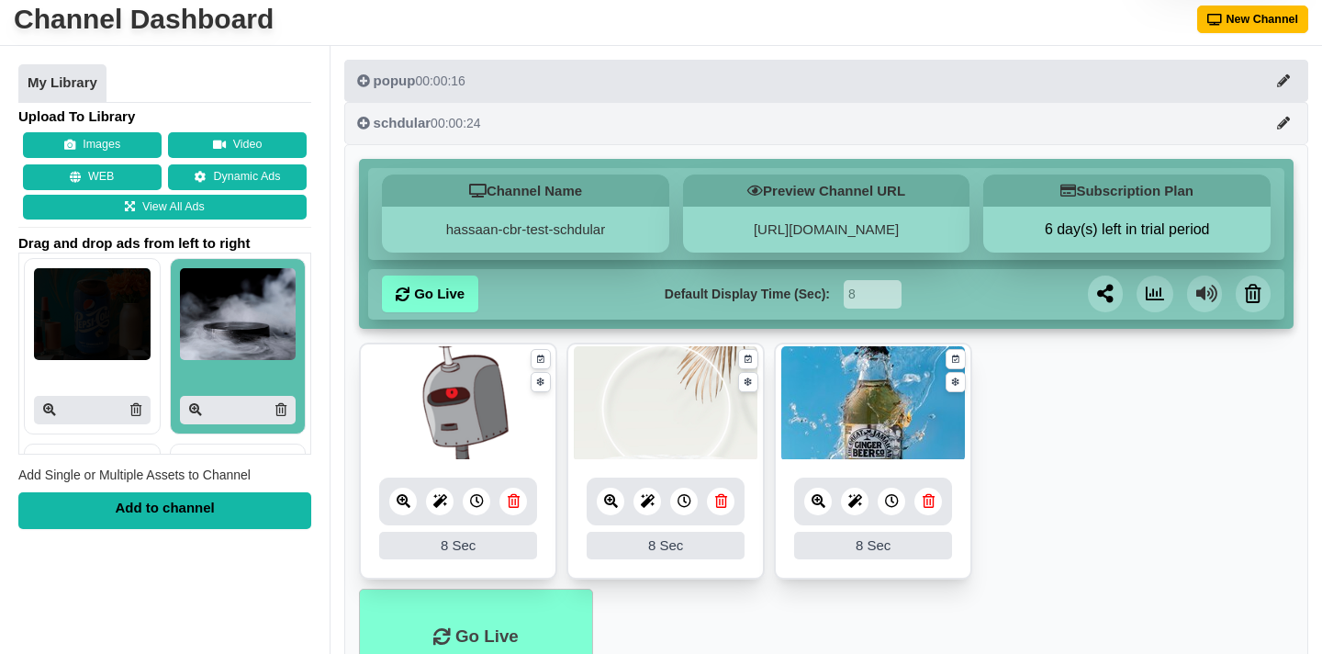
click at [839, 122] on button "schdular 00:00:24" at bounding box center [826, 123] width 964 height 42
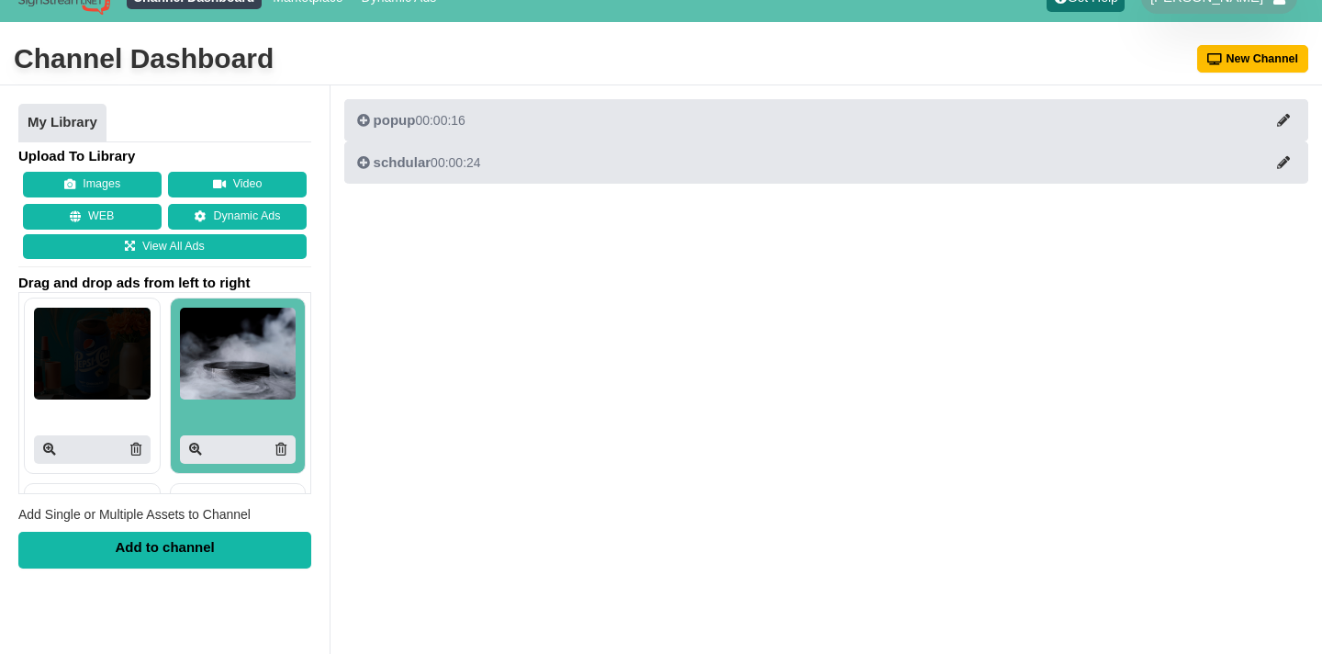
scroll to position [0, 0]
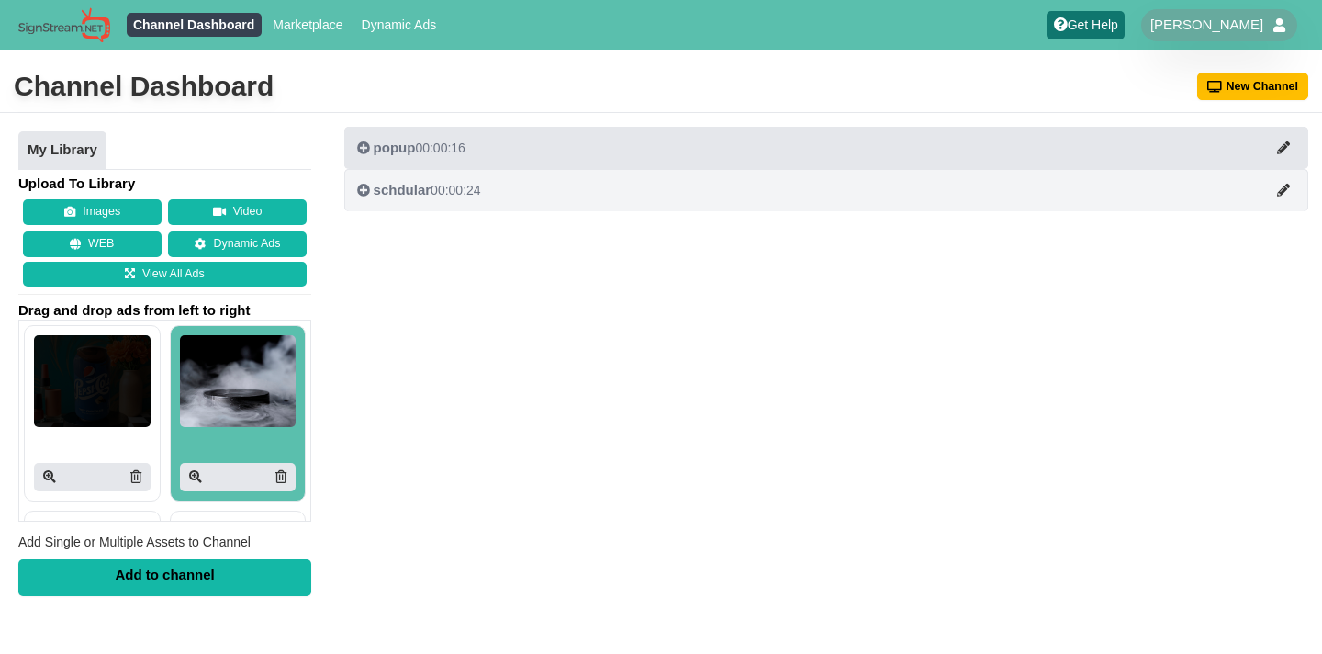
click at [896, 182] on button "schdular 00:00:24" at bounding box center [826, 190] width 964 height 42
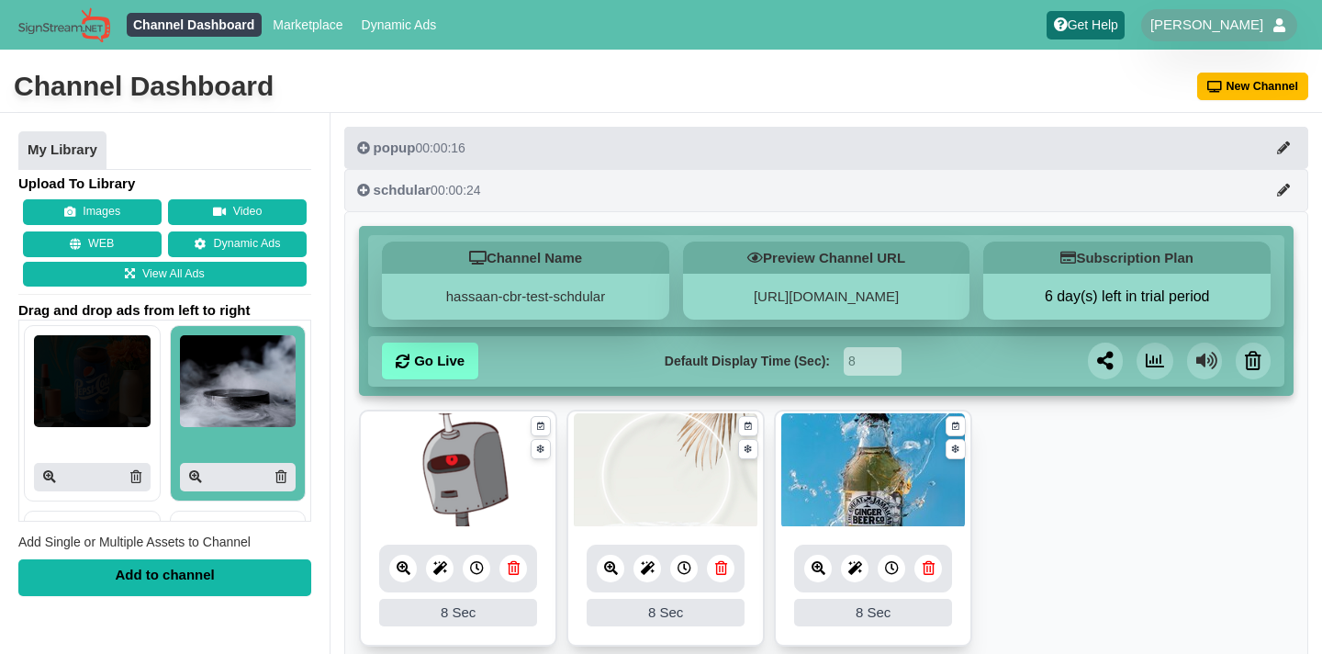
click at [891, 192] on button "schdular 00:00:24" at bounding box center [826, 190] width 964 height 42
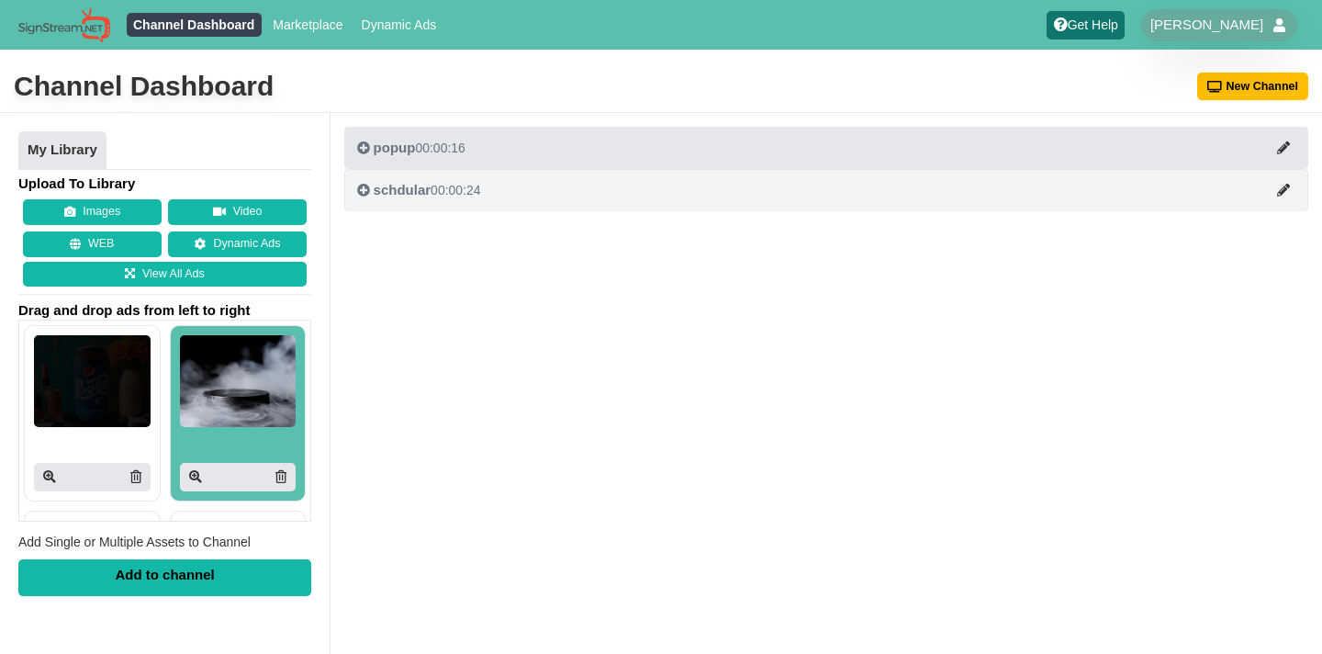
click at [884, 199] on button "schdular 00:00:24" at bounding box center [826, 190] width 964 height 42
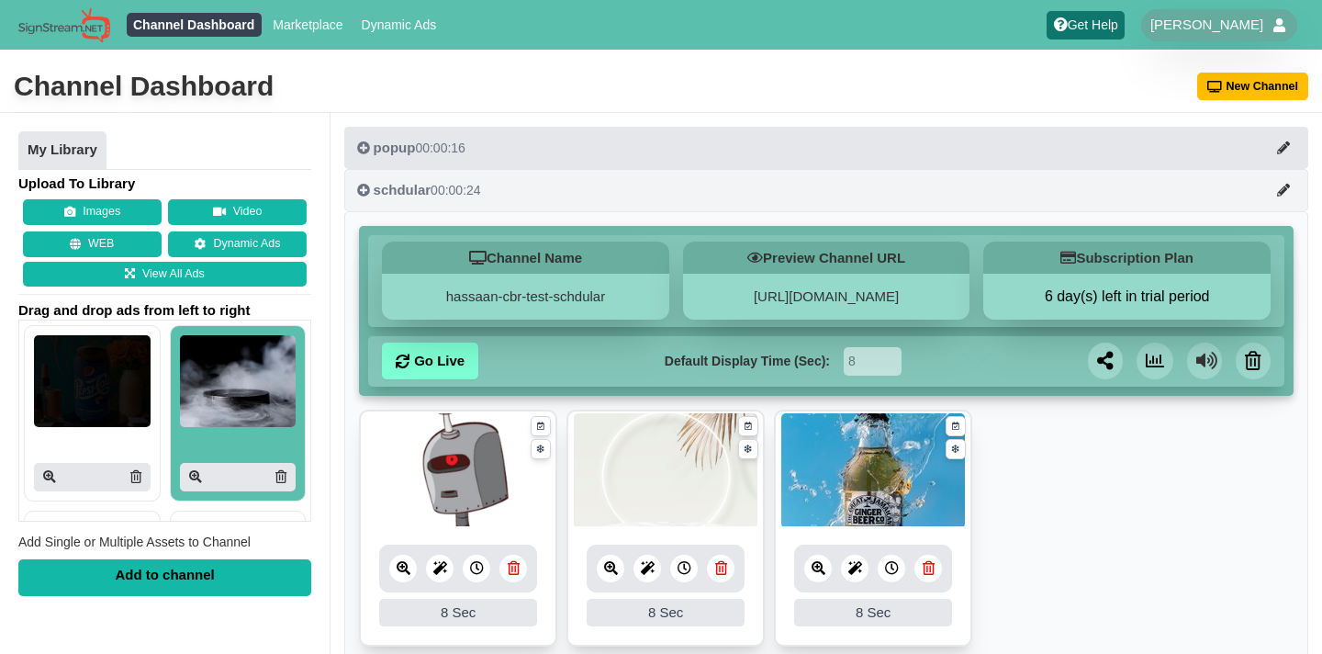
click at [884, 199] on button "schdular 00:00:24" at bounding box center [826, 190] width 964 height 42
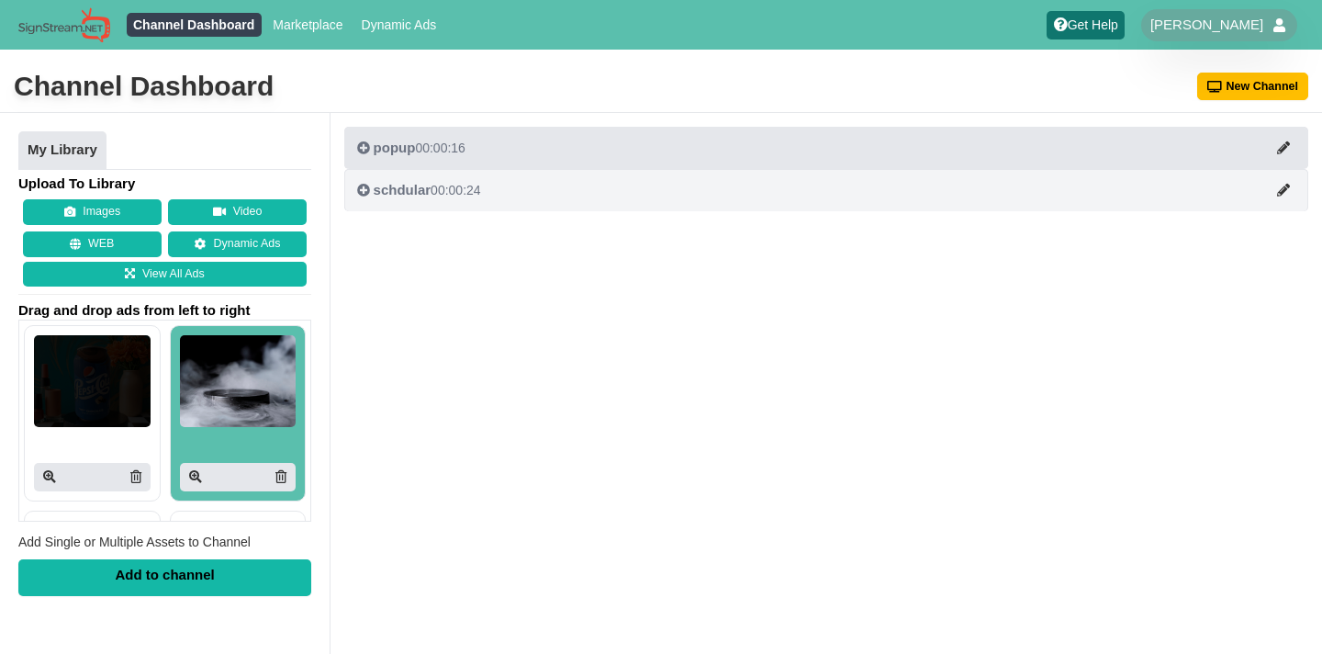
click at [884, 199] on button "schdular 00:00:24" at bounding box center [826, 190] width 964 height 42
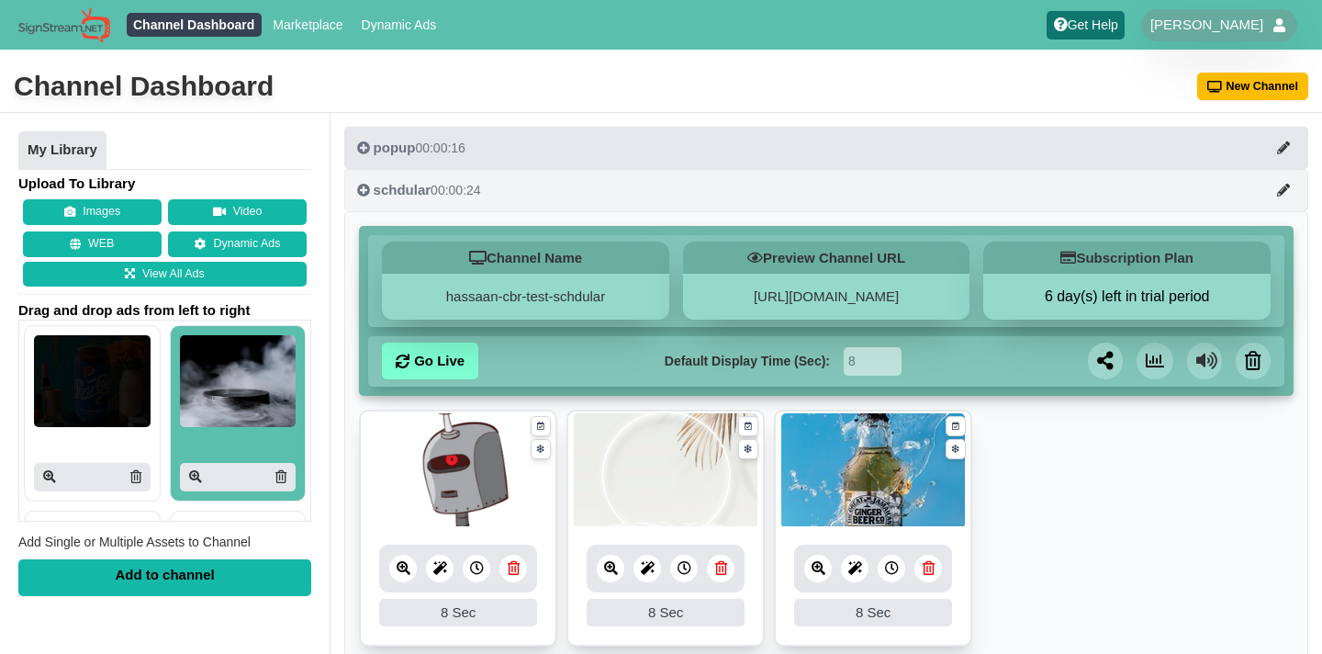
click at [884, 199] on button "schdular 00:00:24" at bounding box center [826, 190] width 964 height 42
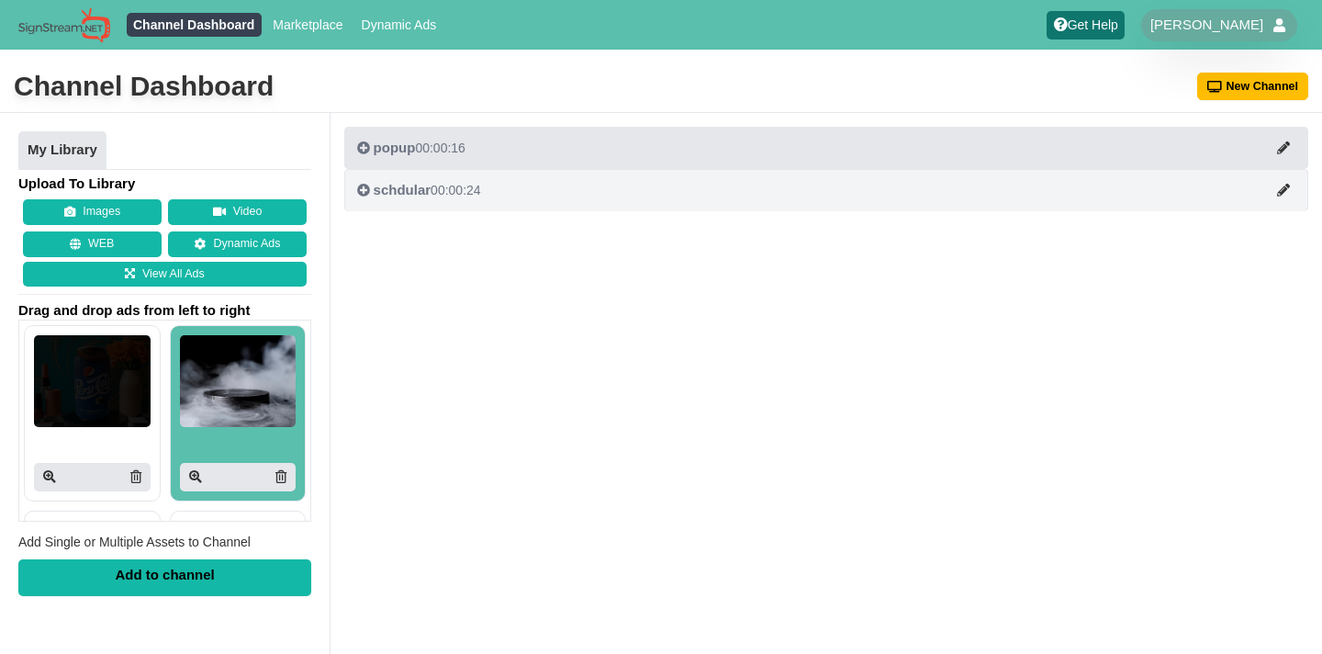
click at [884, 199] on button "schdular 00:00:24" at bounding box center [826, 190] width 964 height 42
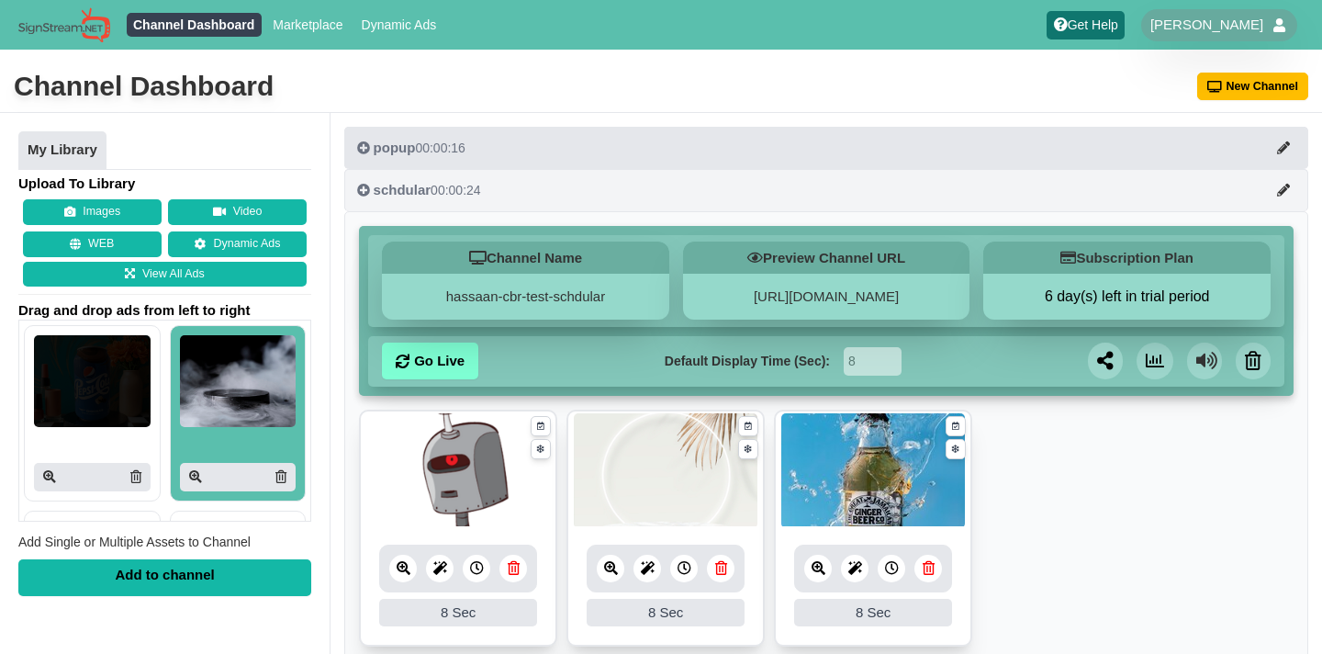
click at [884, 199] on button "schdular 00:00:24" at bounding box center [826, 190] width 964 height 42
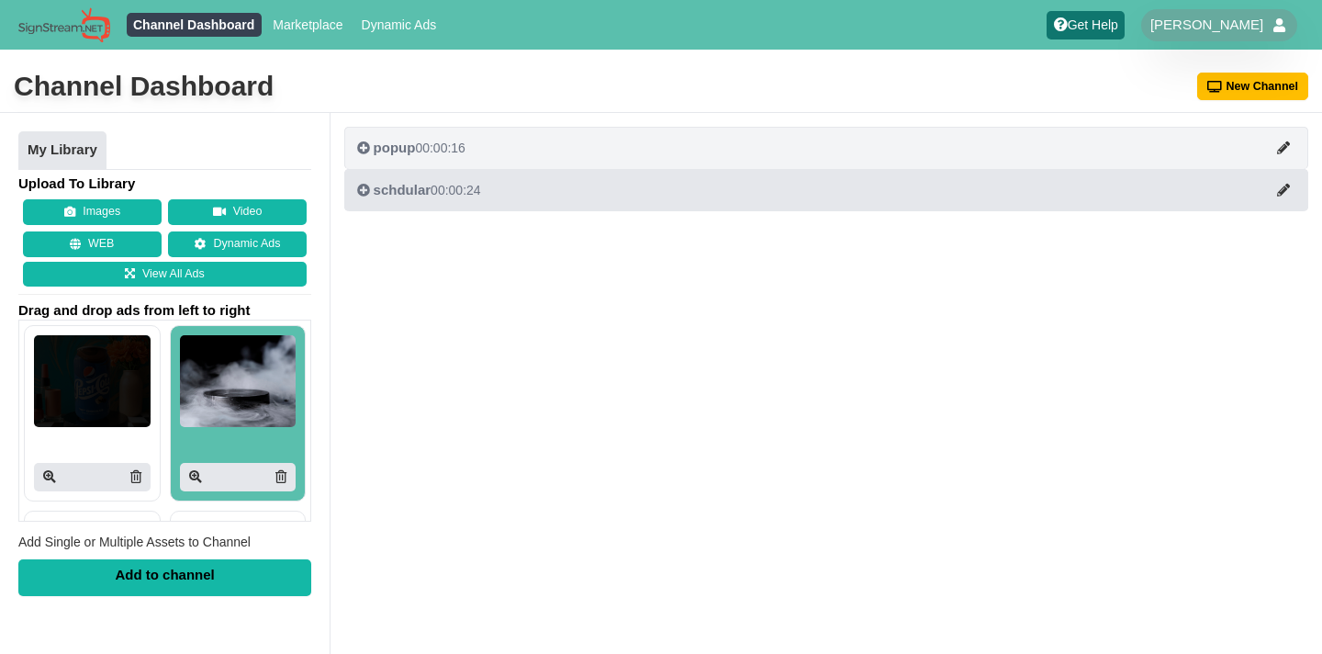
click at [855, 159] on button "popup 00:00:16" at bounding box center [826, 148] width 964 height 42
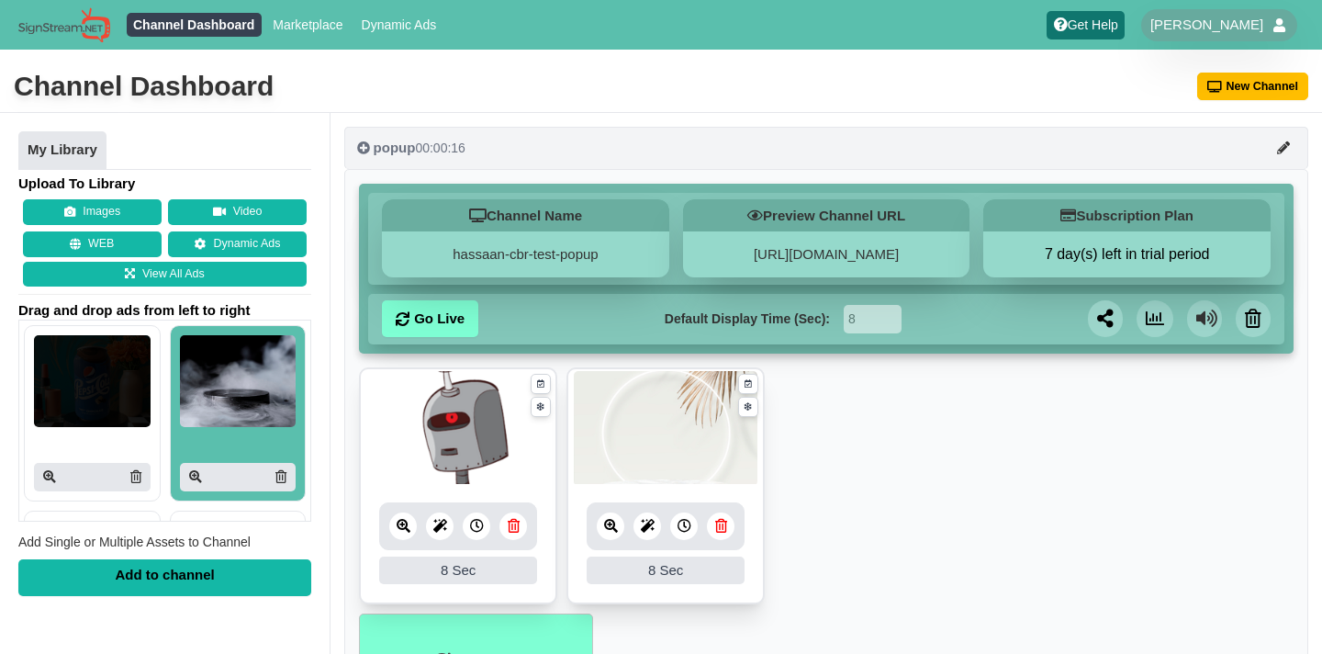
click at [855, 159] on button "popup 00:00:16" at bounding box center [826, 148] width 964 height 42
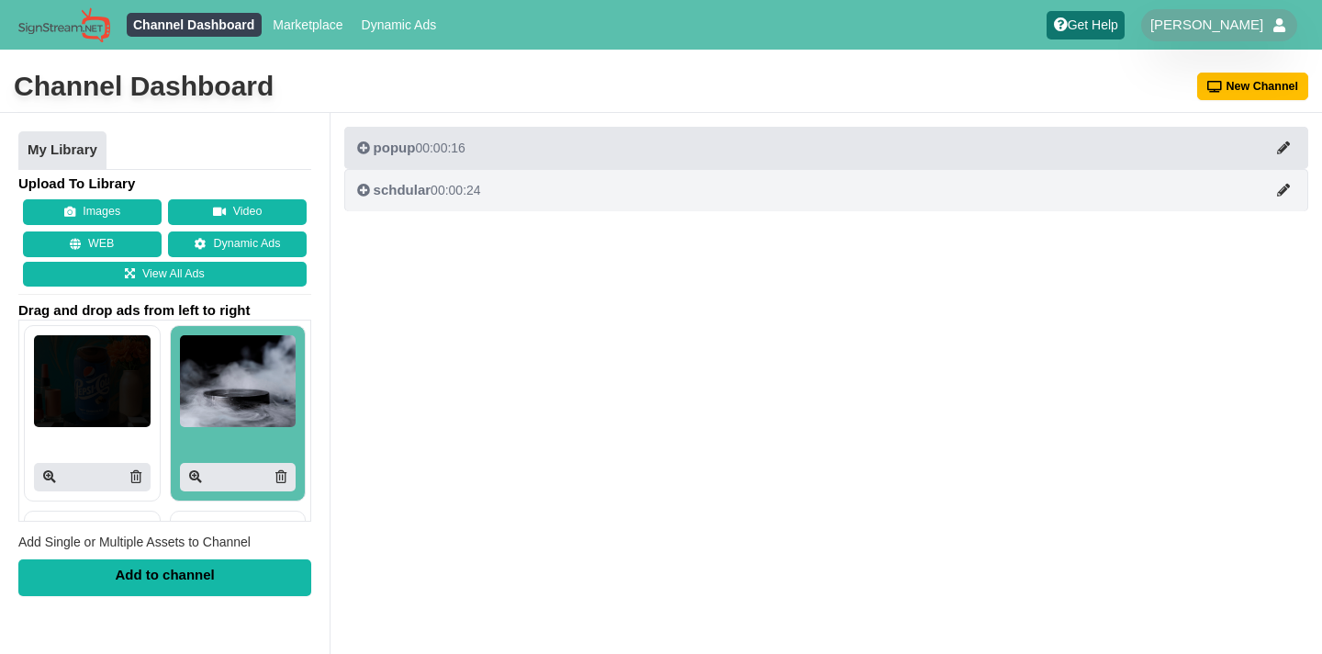
click at [849, 180] on button "schdular 00:00:24" at bounding box center [826, 190] width 964 height 42
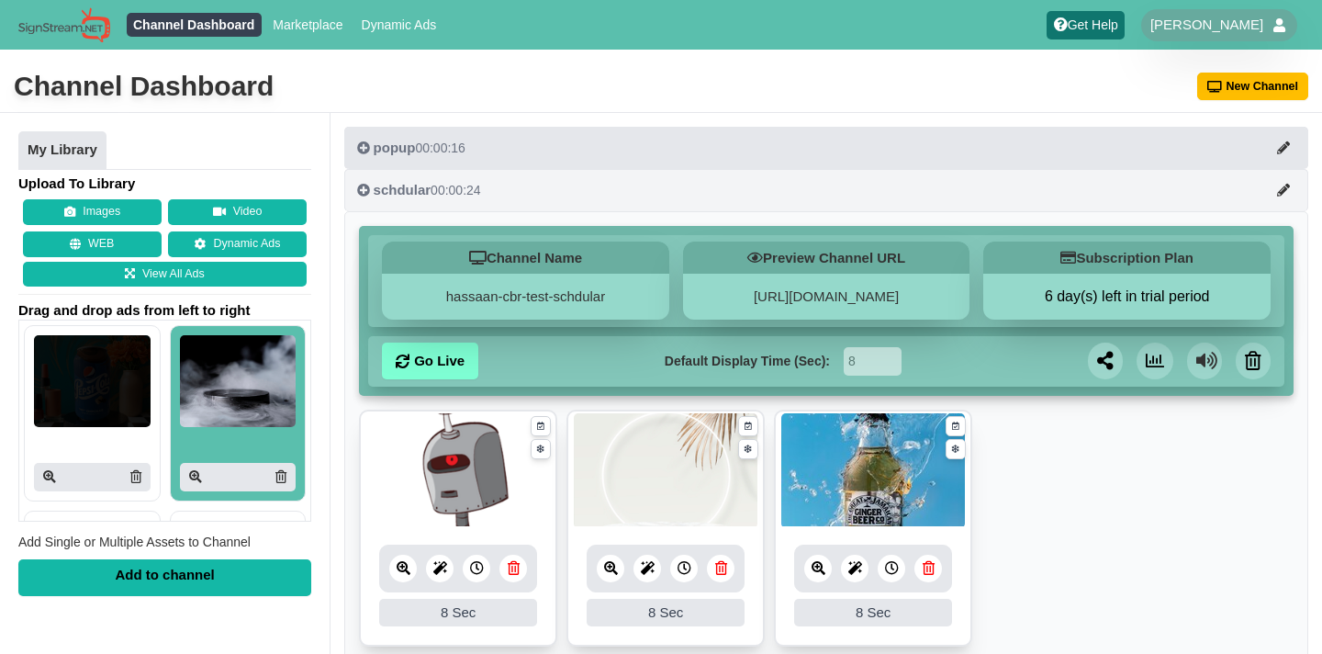
click at [849, 180] on button "schdular 00:00:24" at bounding box center [826, 190] width 964 height 42
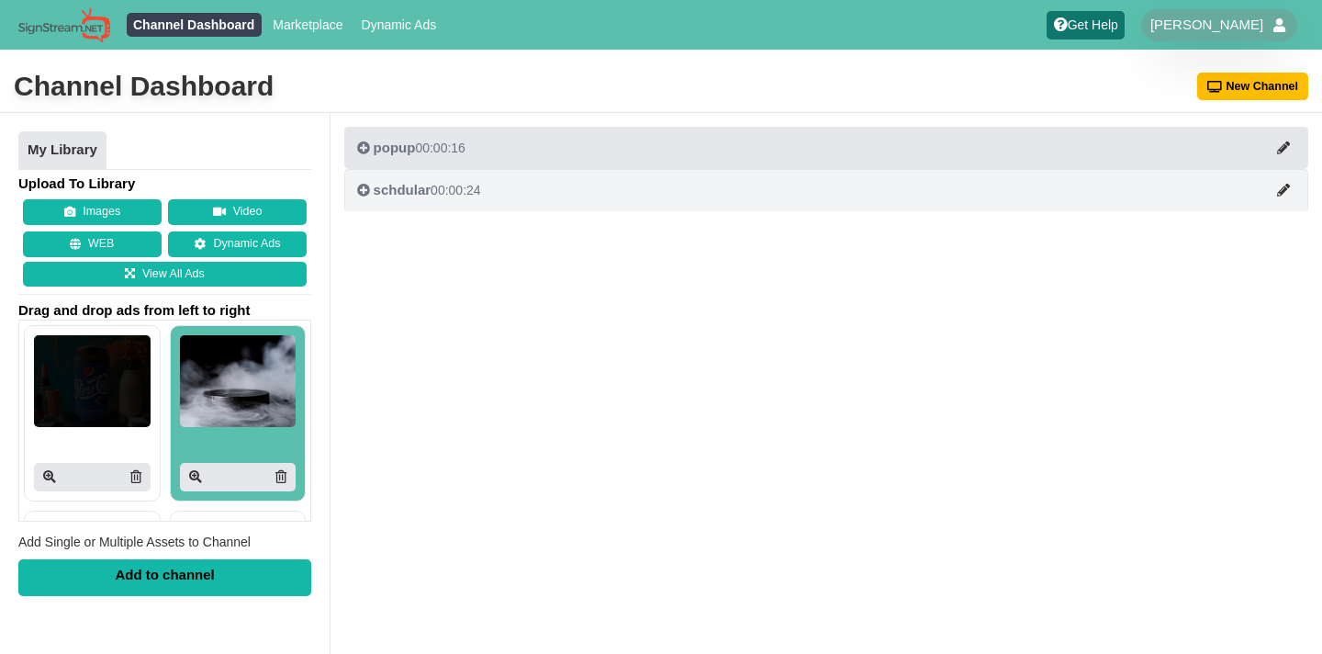
drag, startPoint x: 822, startPoint y: 151, endPoint x: 831, endPoint y: 181, distance: 31.4
click at [831, 181] on div "popup 00:00:16 Channel Name hassaan-cbr-test-popup Preview Channel URL https://…" at bounding box center [826, 169] width 964 height 84
click at [616, 203] on button "schdular 00:00:24" at bounding box center [826, 190] width 964 height 42
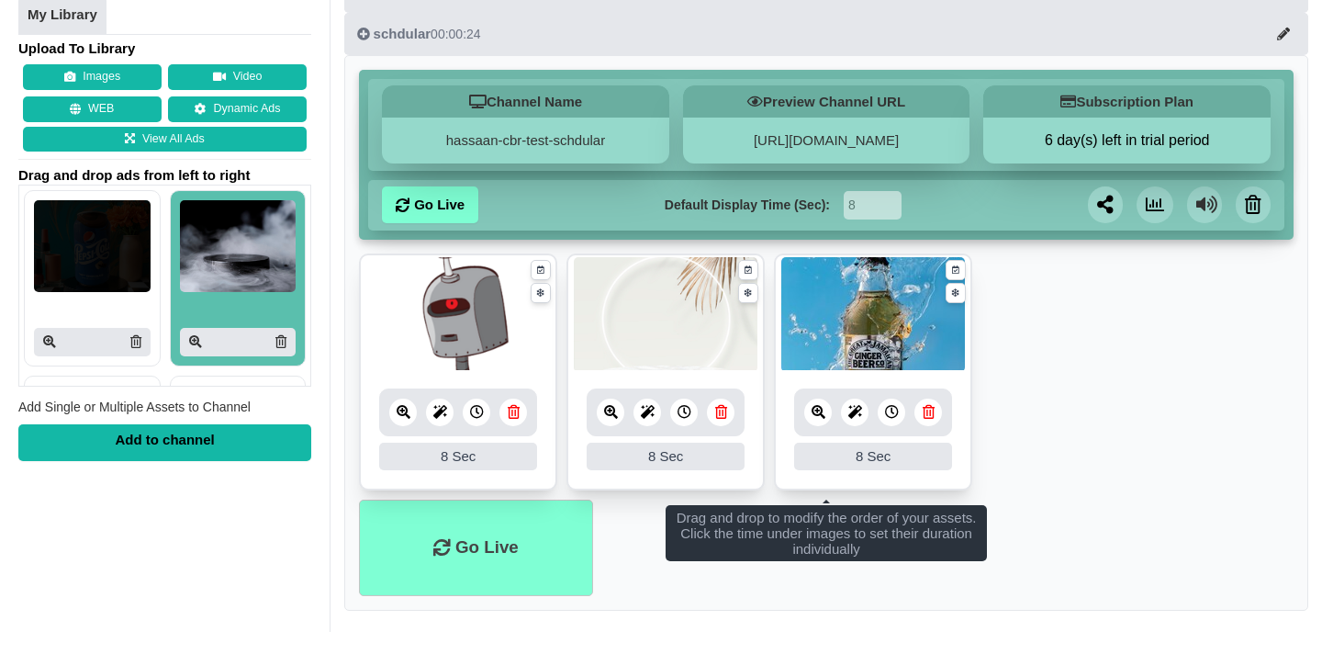
scroll to position [175, 0]
click at [810, 281] on img at bounding box center [873, 314] width 184 height 115
click at [705, 325] on img at bounding box center [666, 314] width 184 height 115
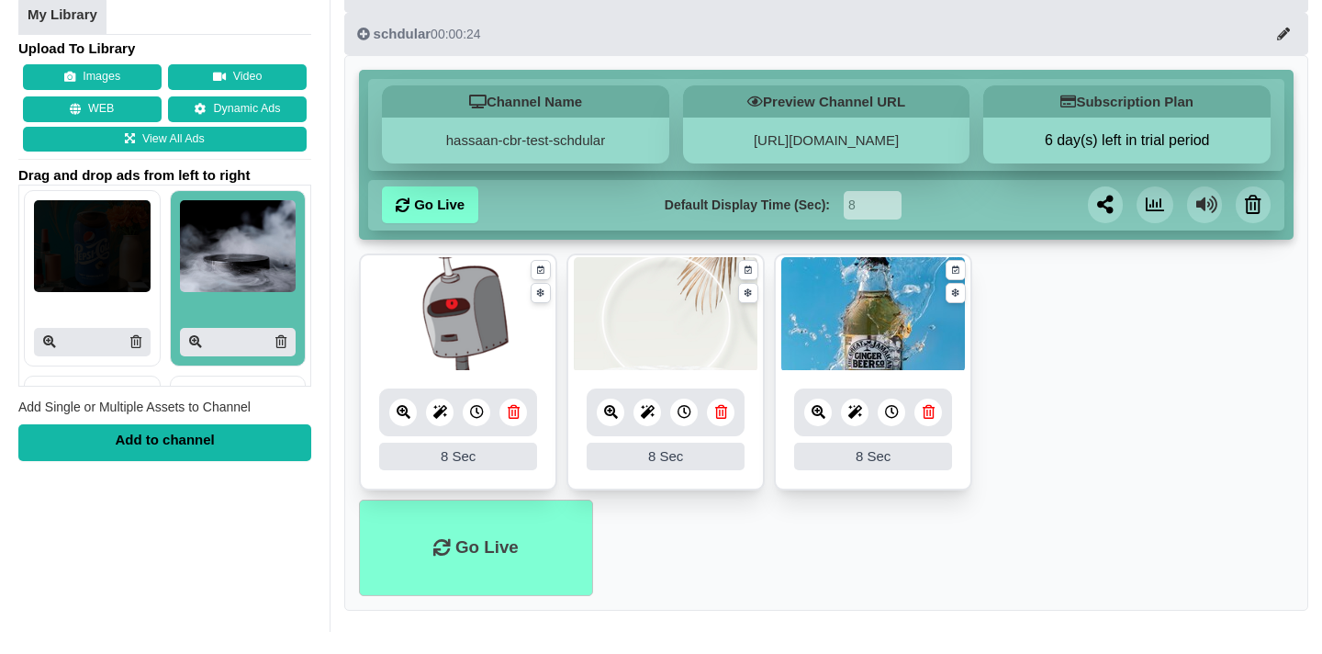
click at [79, 291] on div at bounding box center [92, 278] width 117 height 156
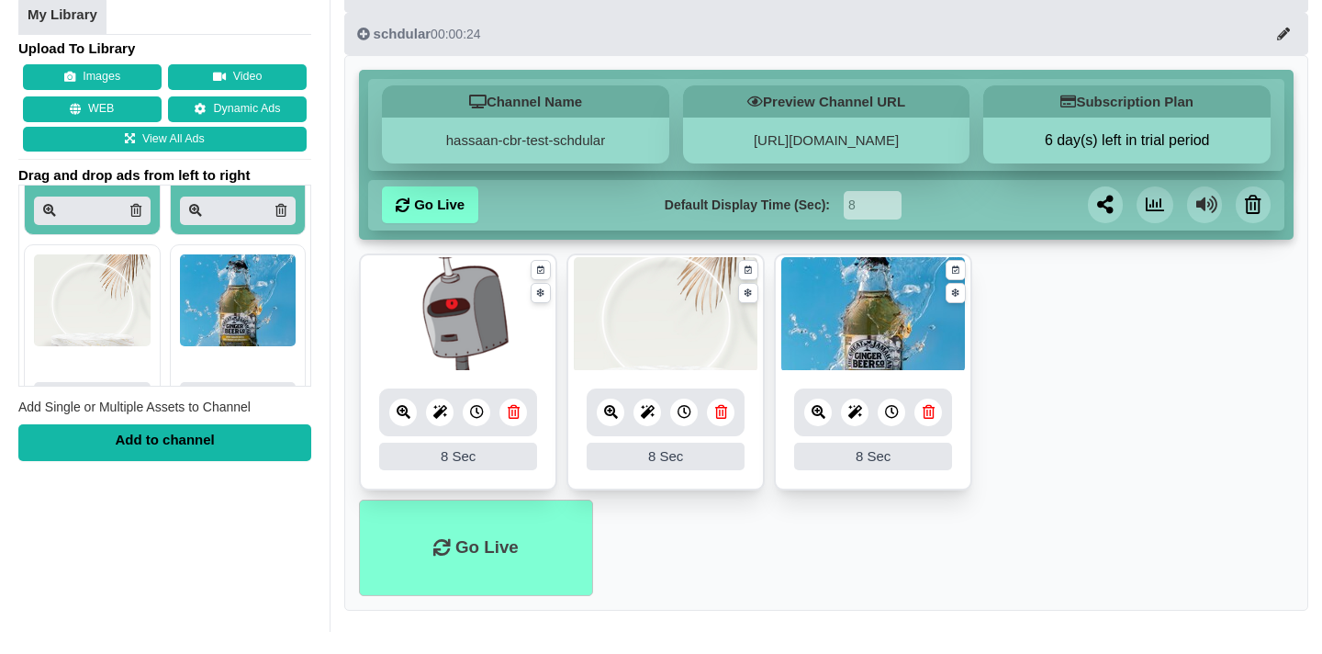
scroll to position [135, 0]
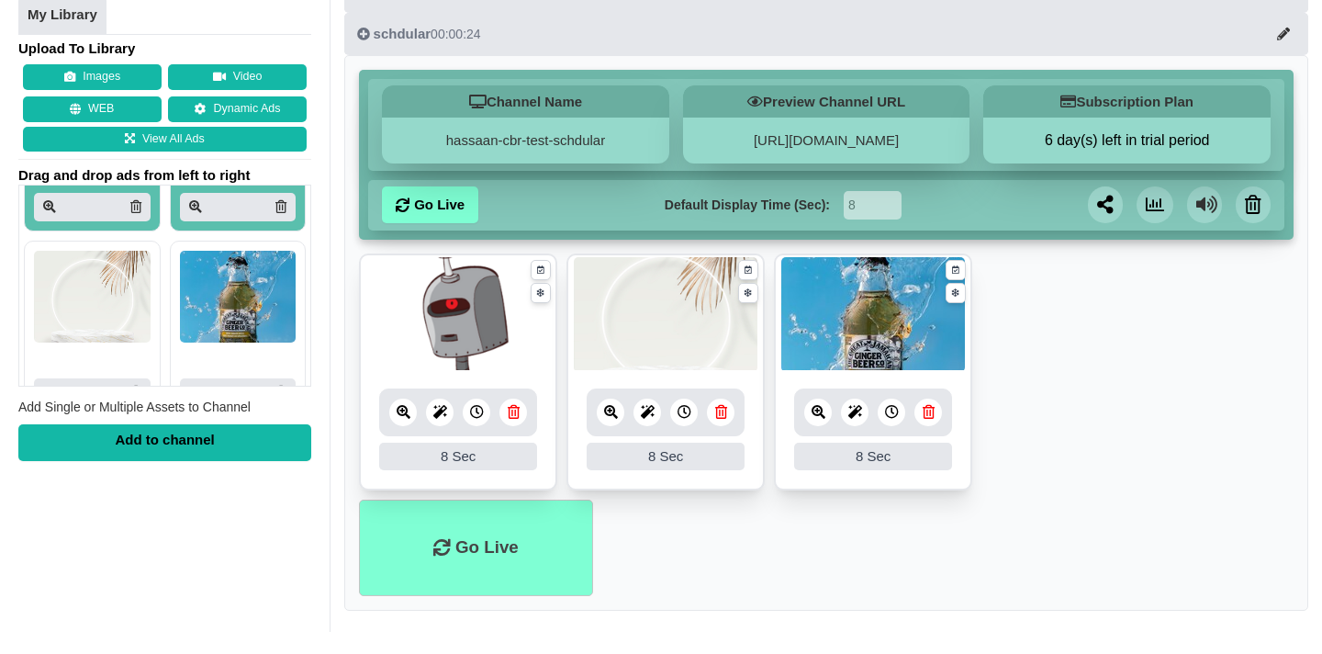
click at [79, 291] on img at bounding box center [92, 297] width 117 height 92
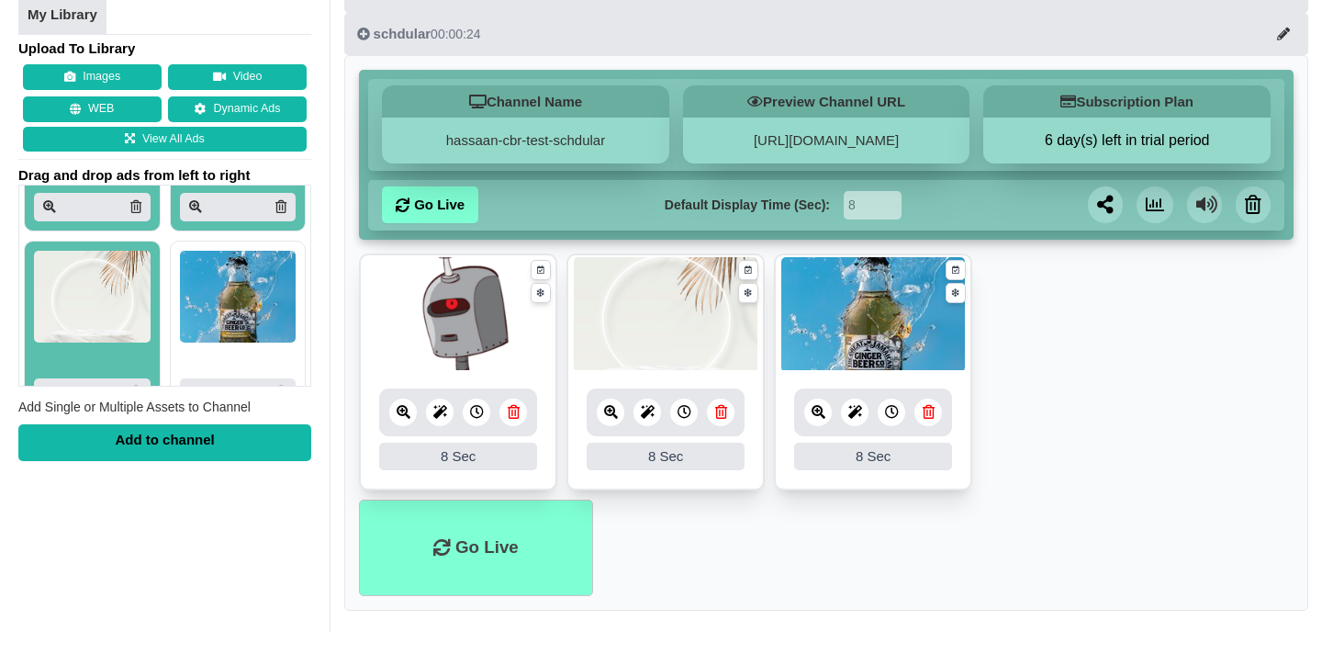
click at [232, 309] on img at bounding box center [238, 297] width 117 height 92
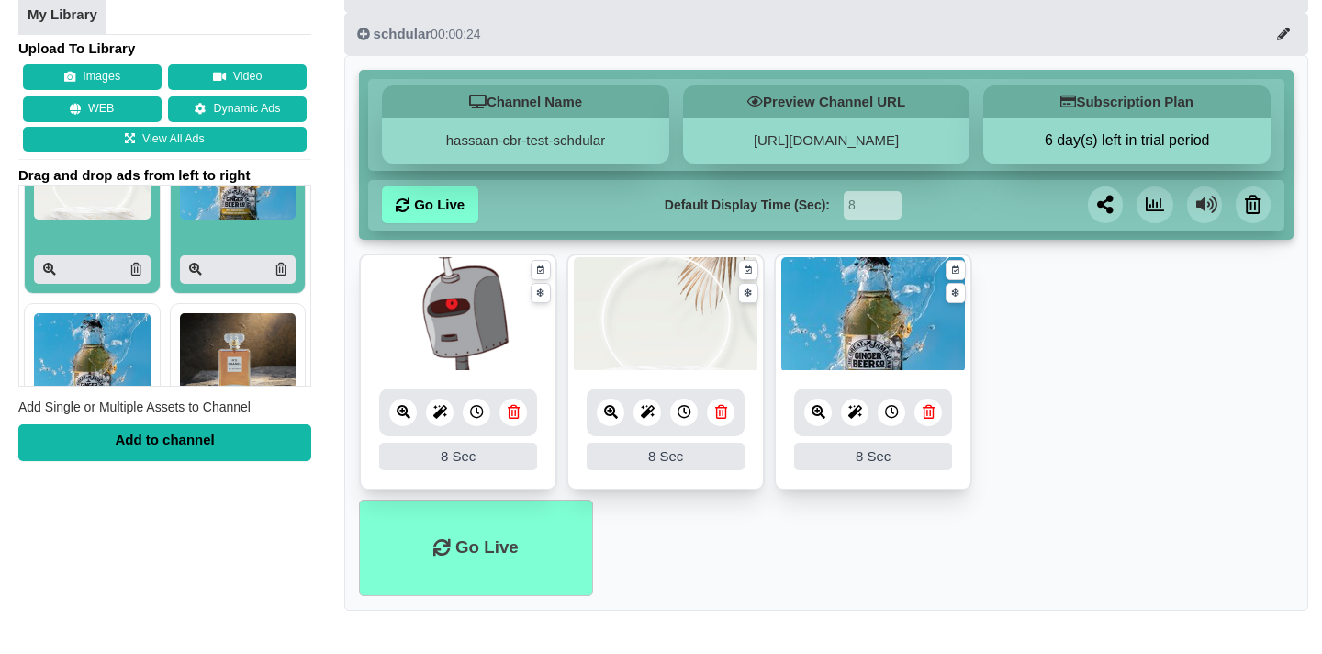
scroll to position [316, 0]
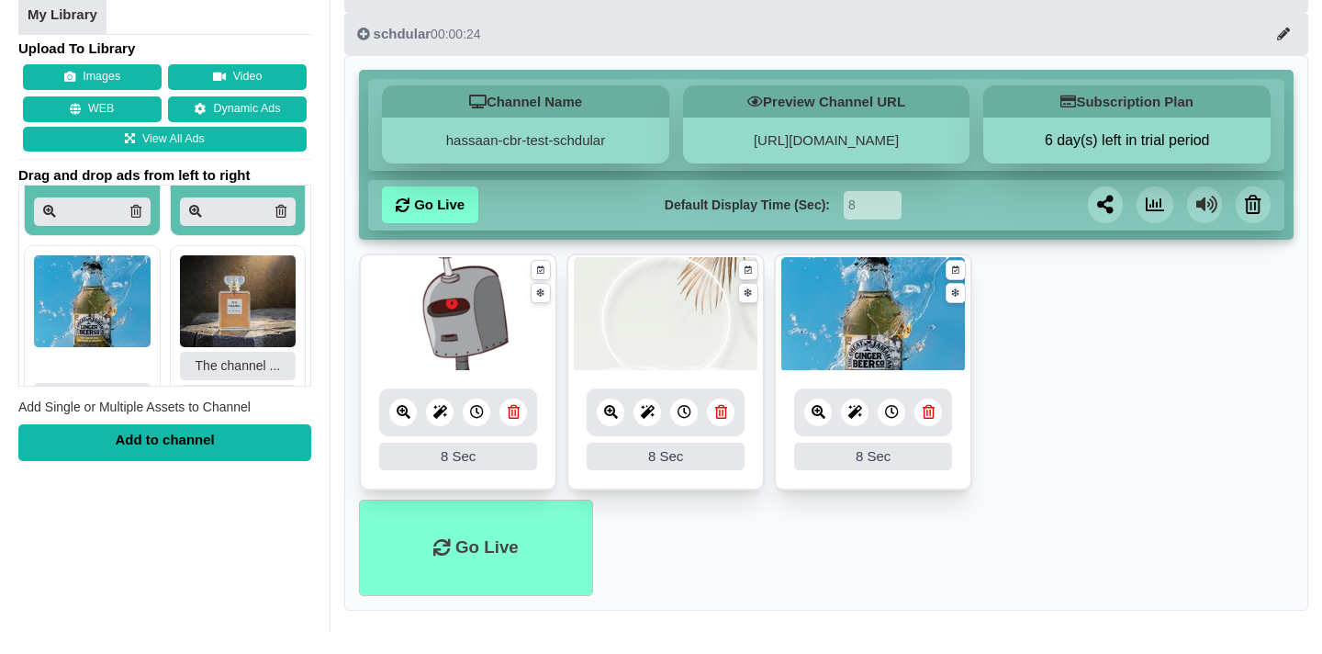
click at [232, 309] on img at bounding box center [238, 301] width 117 height 92
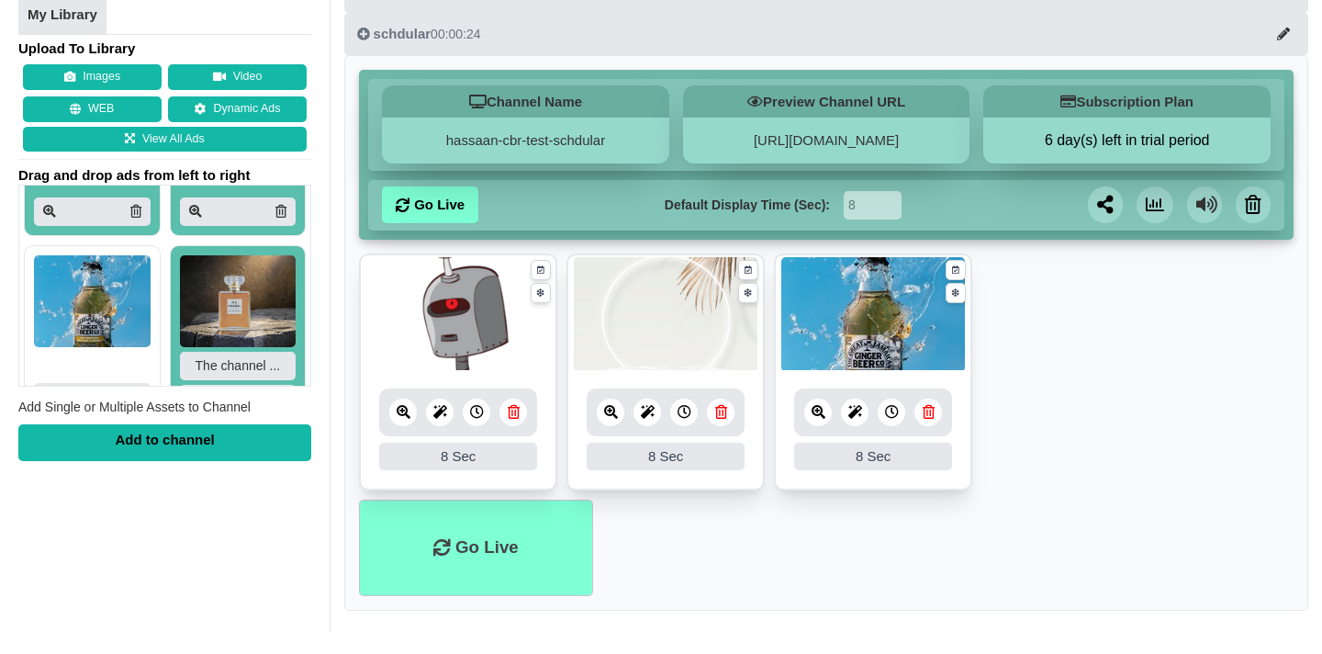
click at [56, 314] on img at bounding box center [92, 301] width 117 height 92
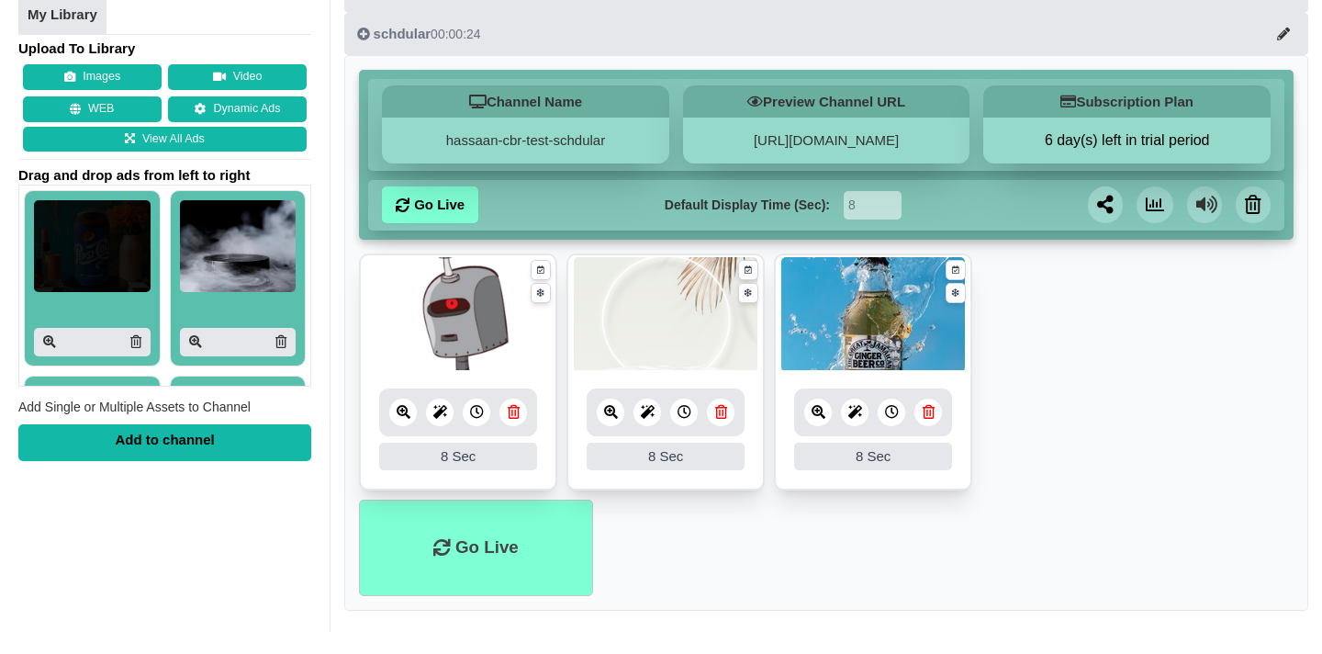
scroll to position [0, 0]
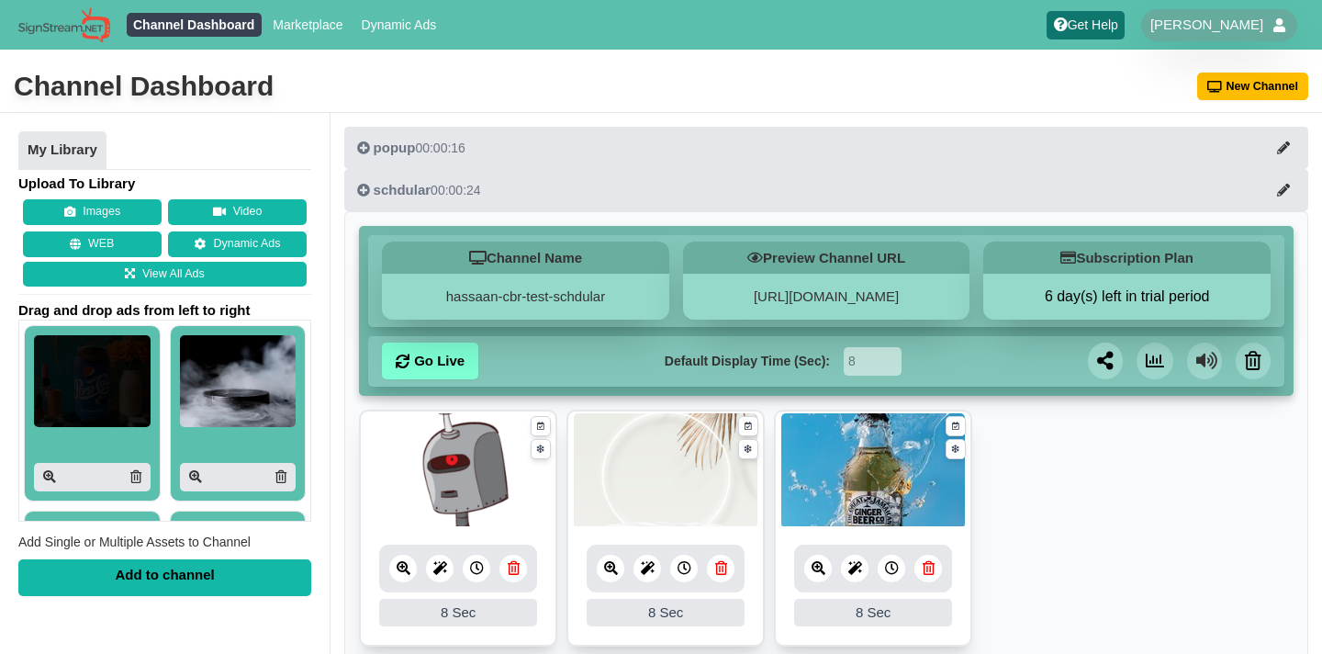
click at [55, 335] on div at bounding box center [92, 413] width 117 height 156
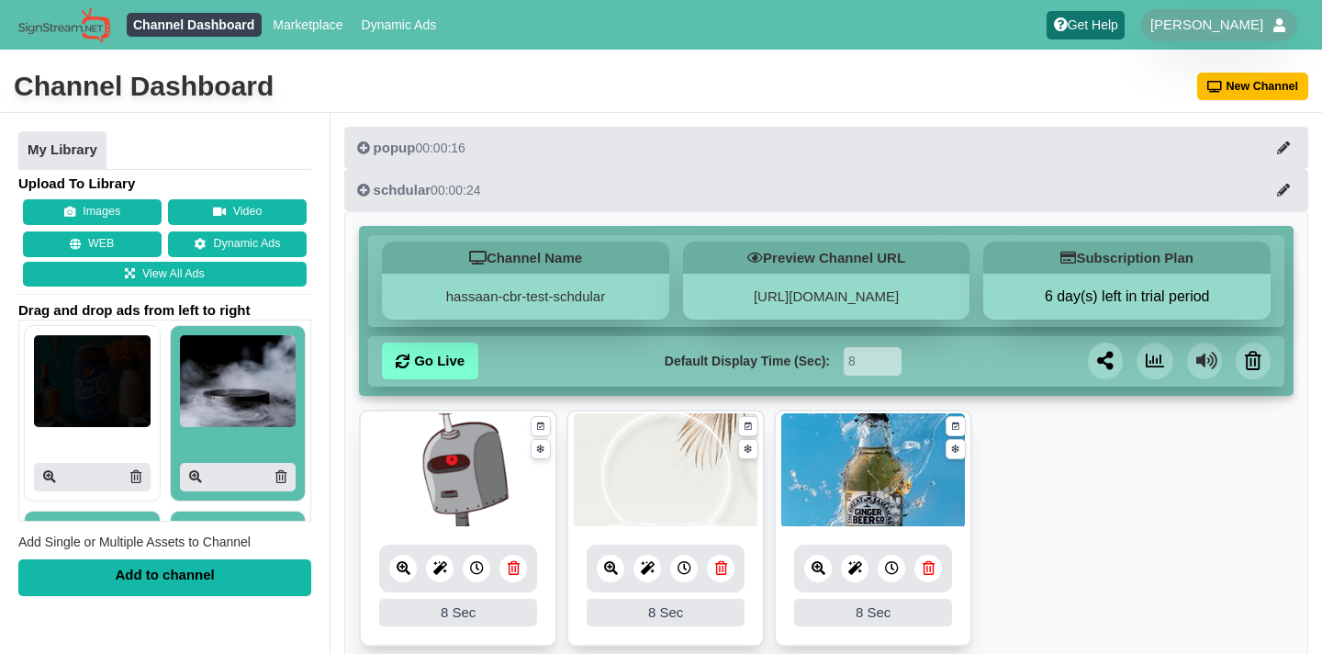
click at [234, 366] on img at bounding box center [238, 381] width 117 height 92
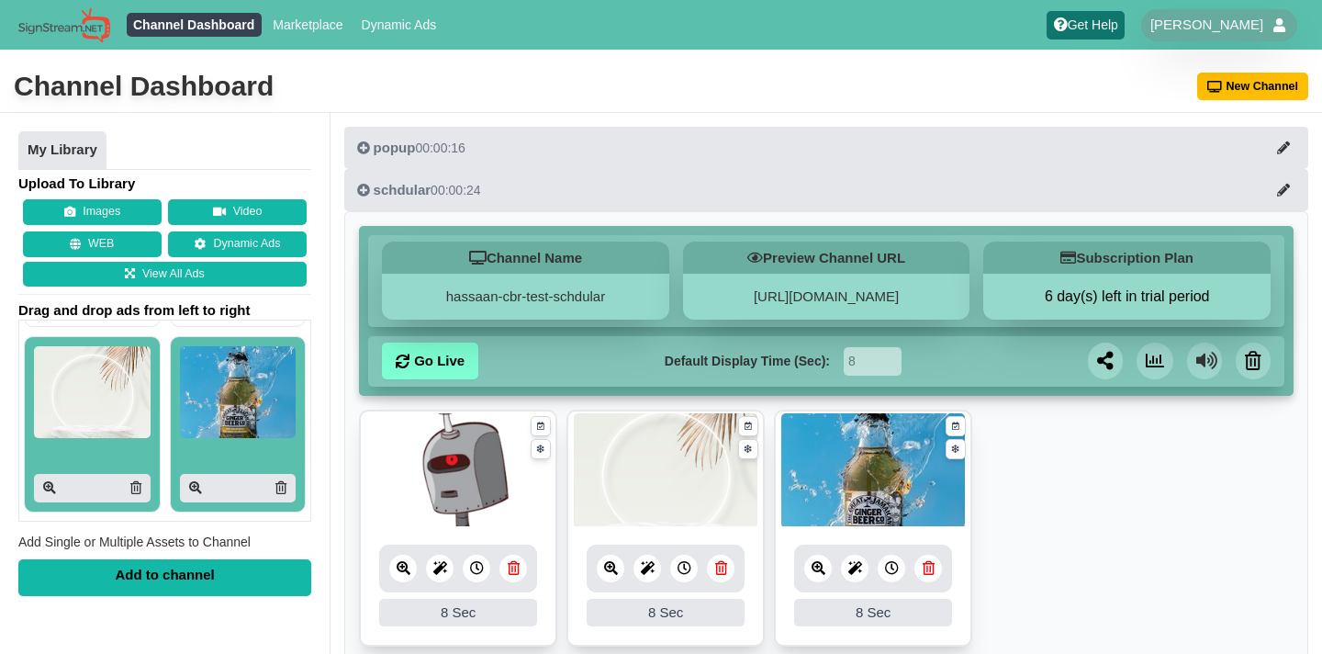
scroll to position [251, 0]
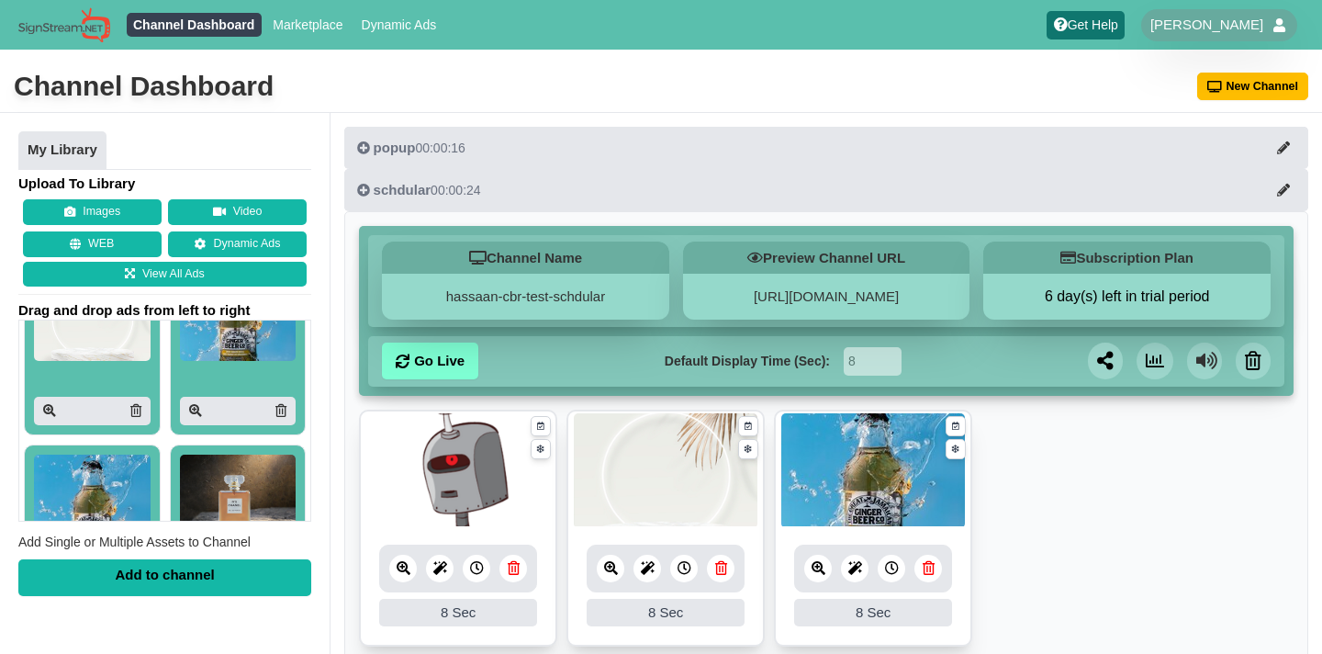
click at [234, 366] on div at bounding box center [238, 347] width 117 height 156
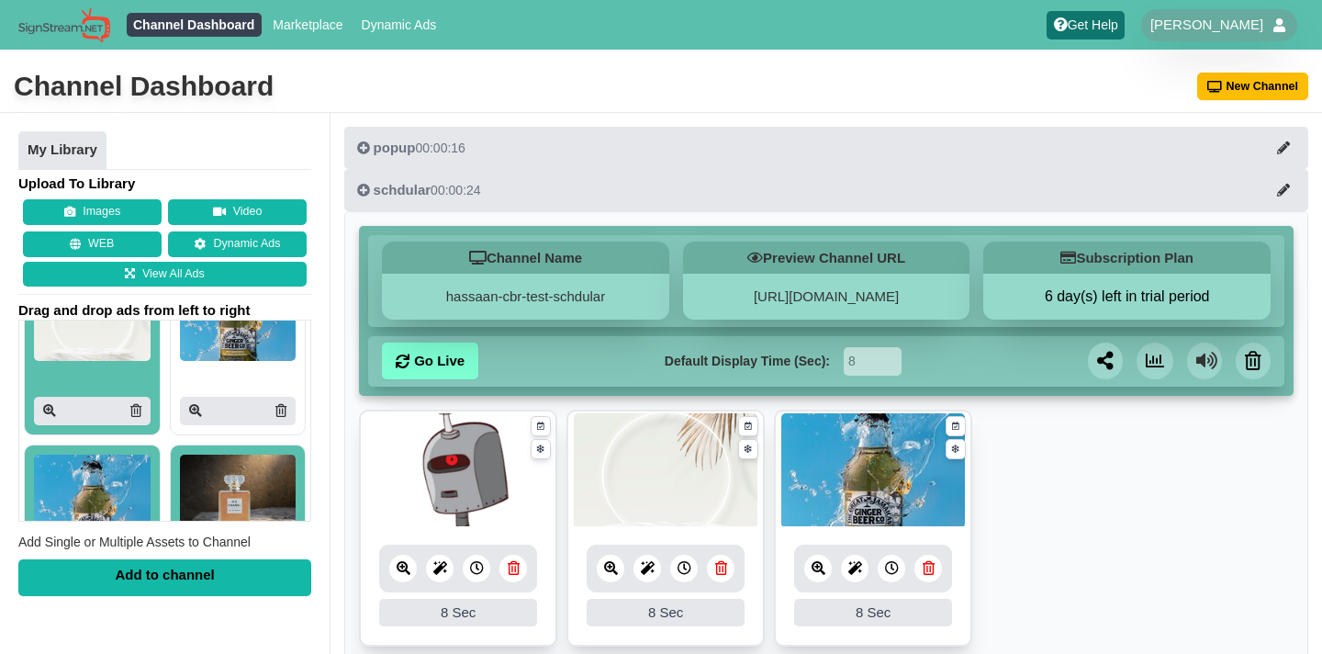
click at [78, 364] on div at bounding box center [92, 347] width 117 height 156
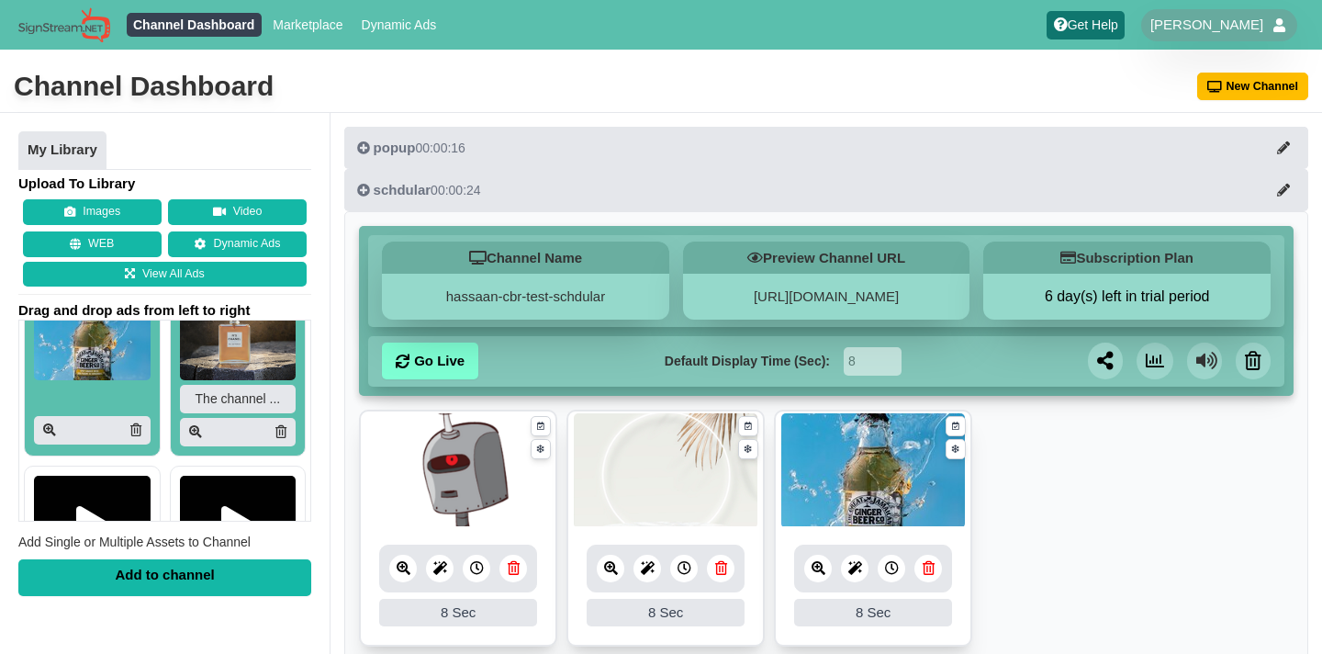
scroll to position [430, 0]
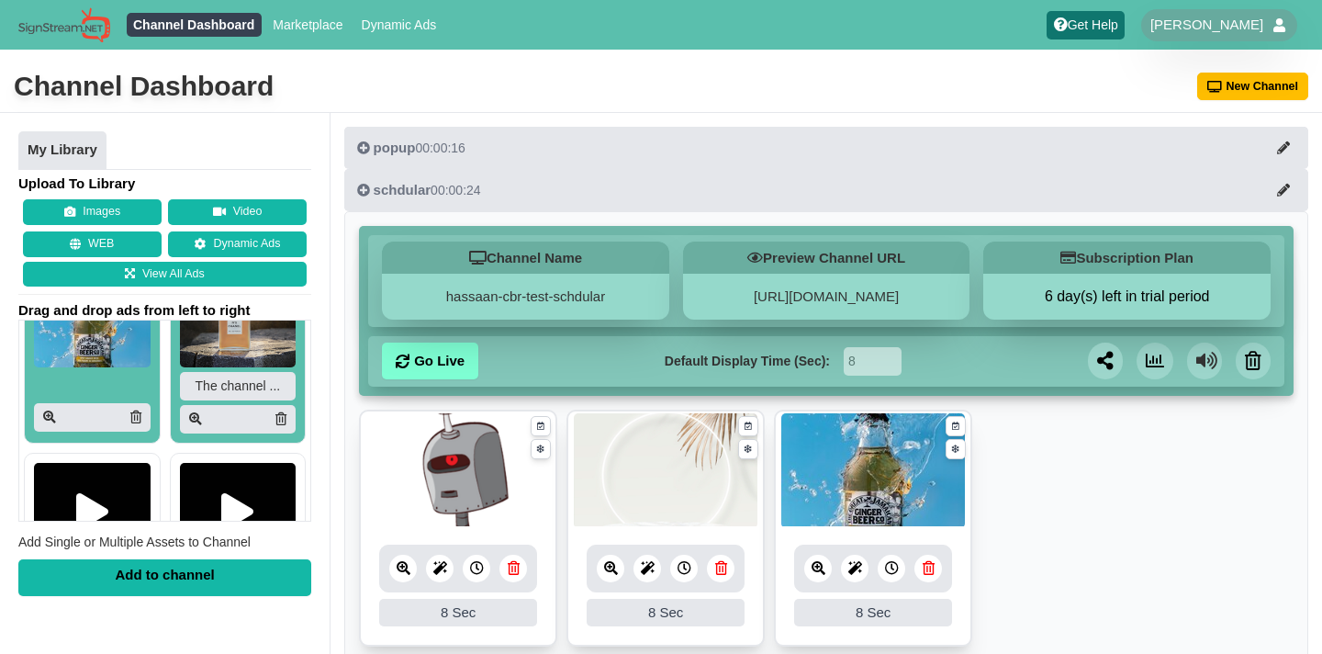
click at [78, 364] on img at bounding box center [92, 321] width 117 height 92
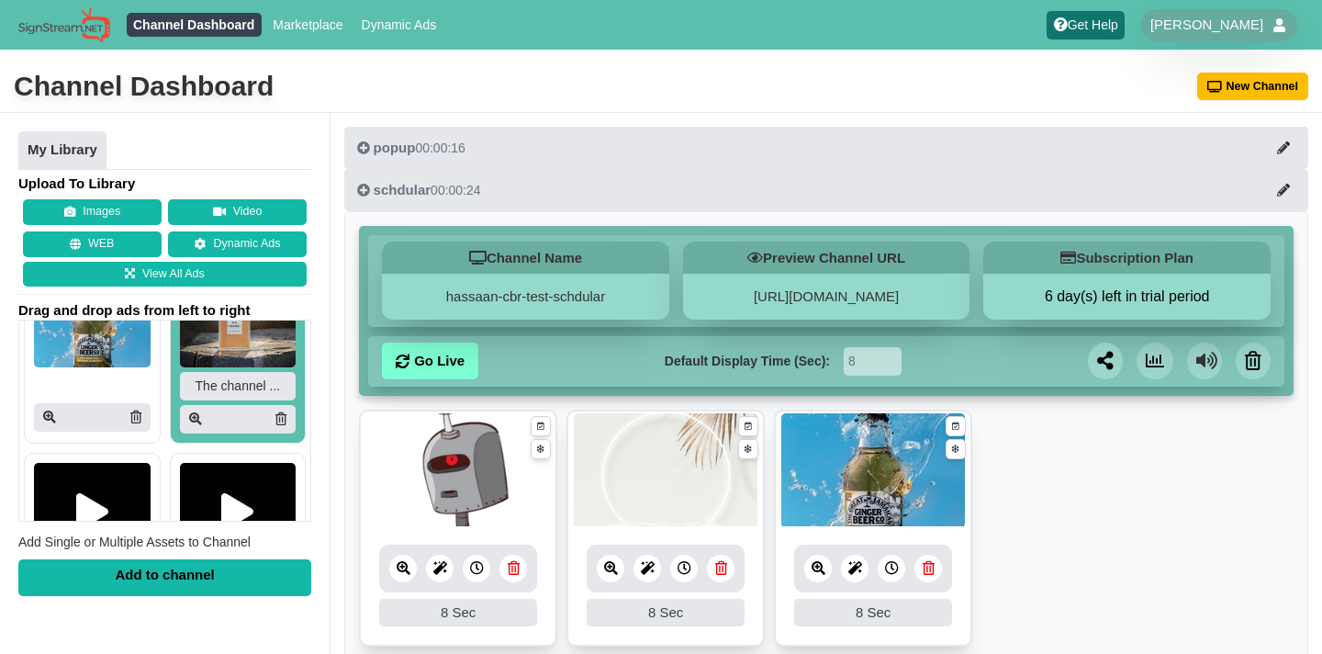
click at [205, 370] on div "The channel ..." at bounding box center [238, 354] width 117 height 158
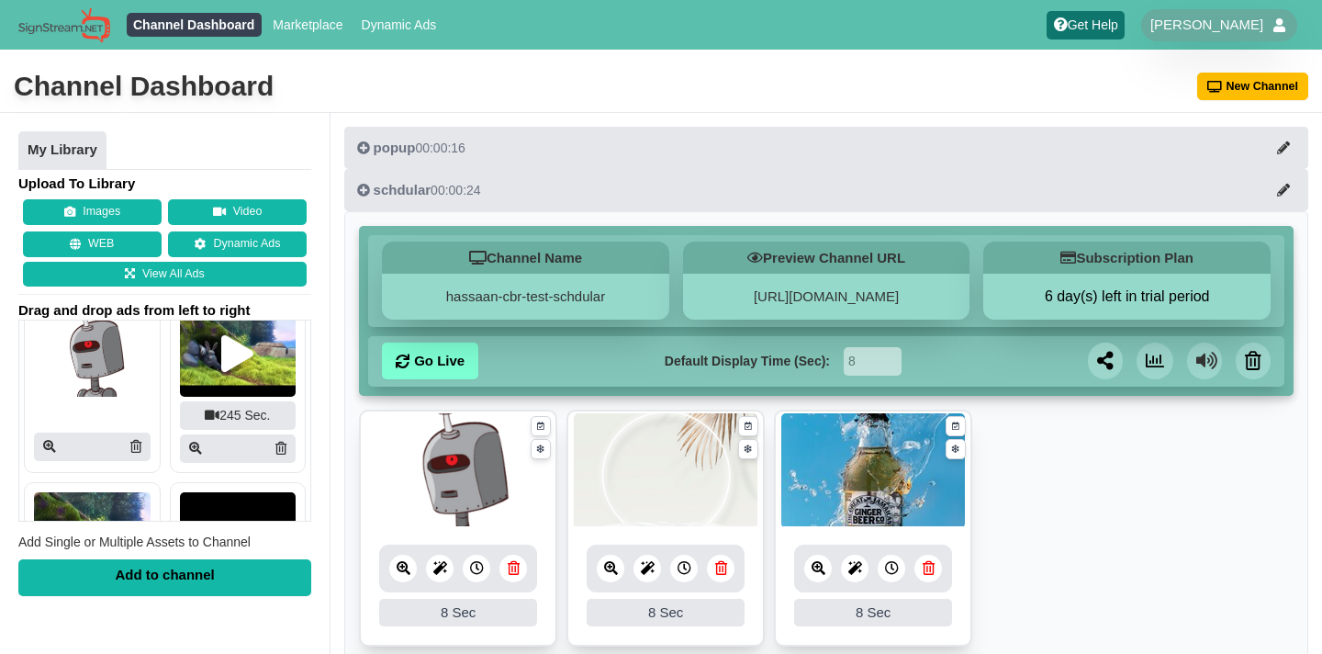
scroll to position [921, 0]
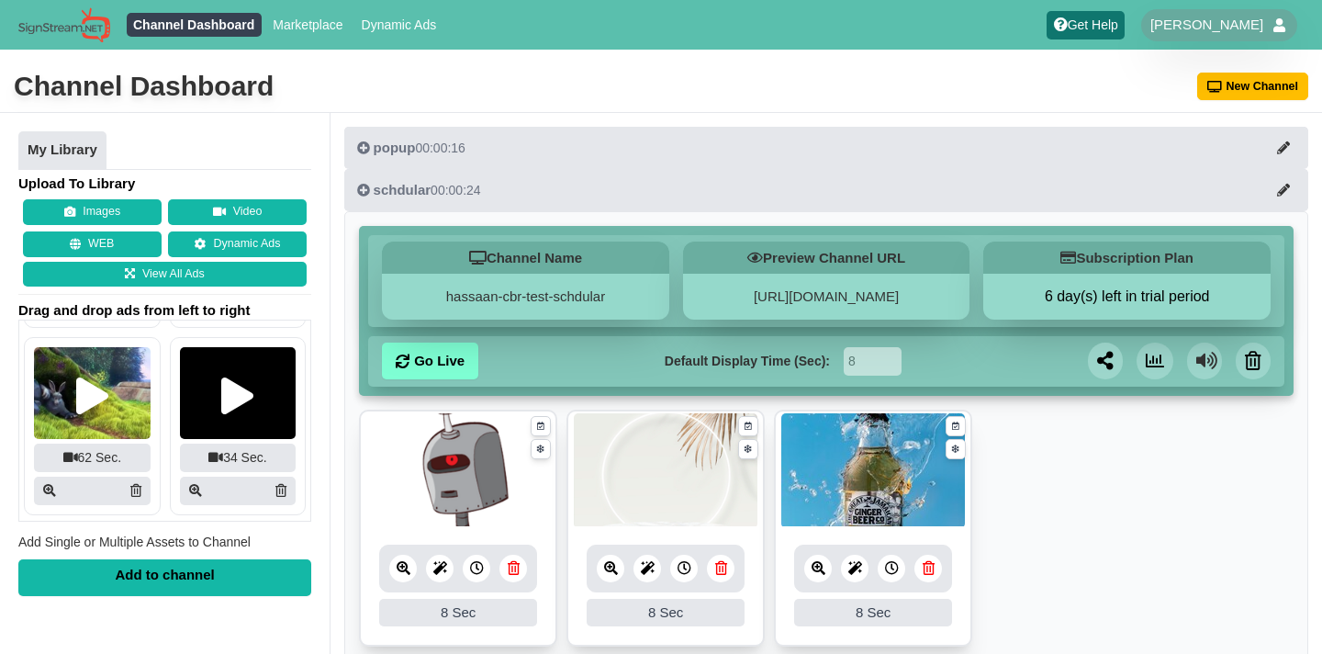
click at [205, 370] on img at bounding box center [238, 393] width 117 height 92
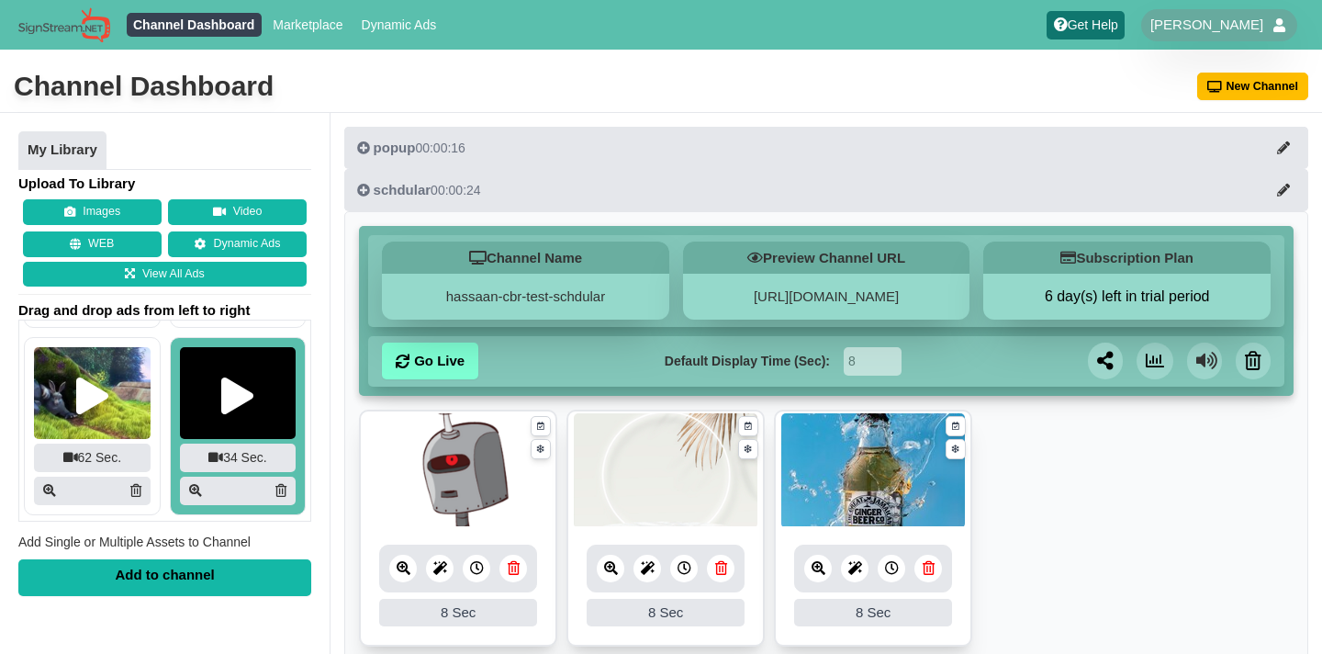
click at [106, 392] on div at bounding box center [92, 395] width 32 height 37
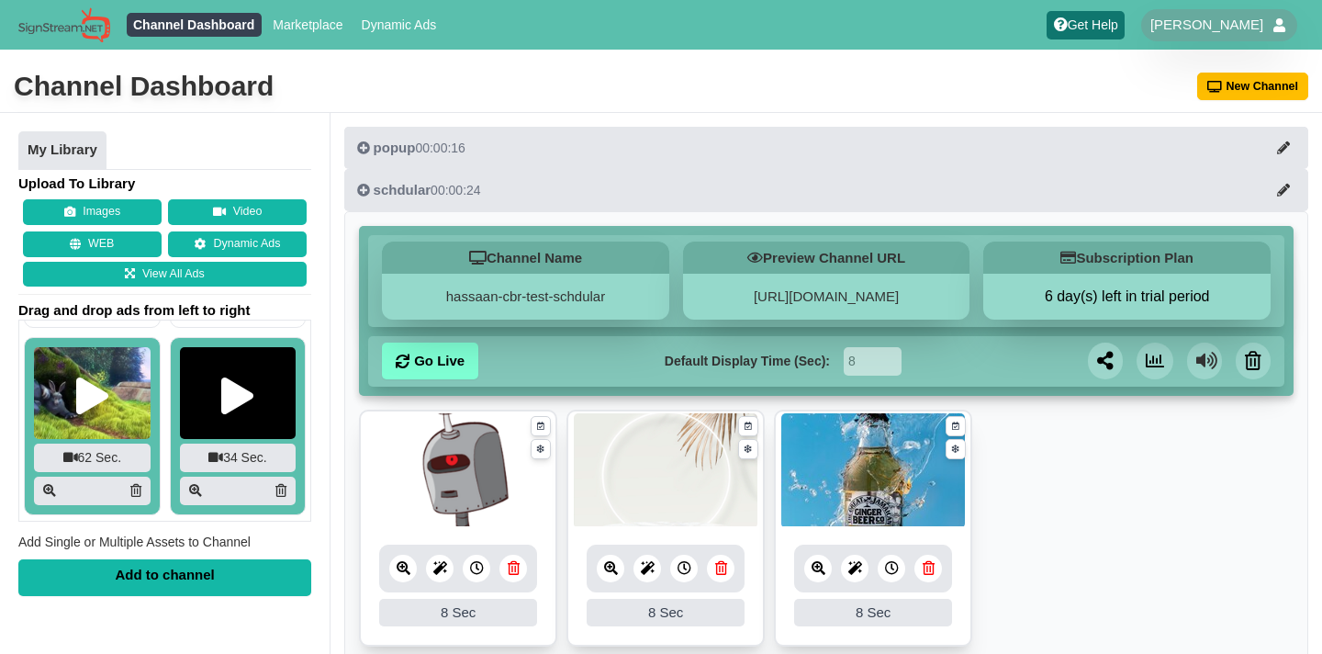
click at [205, 391] on img at bounding box center [238, 393] width 117 height 92
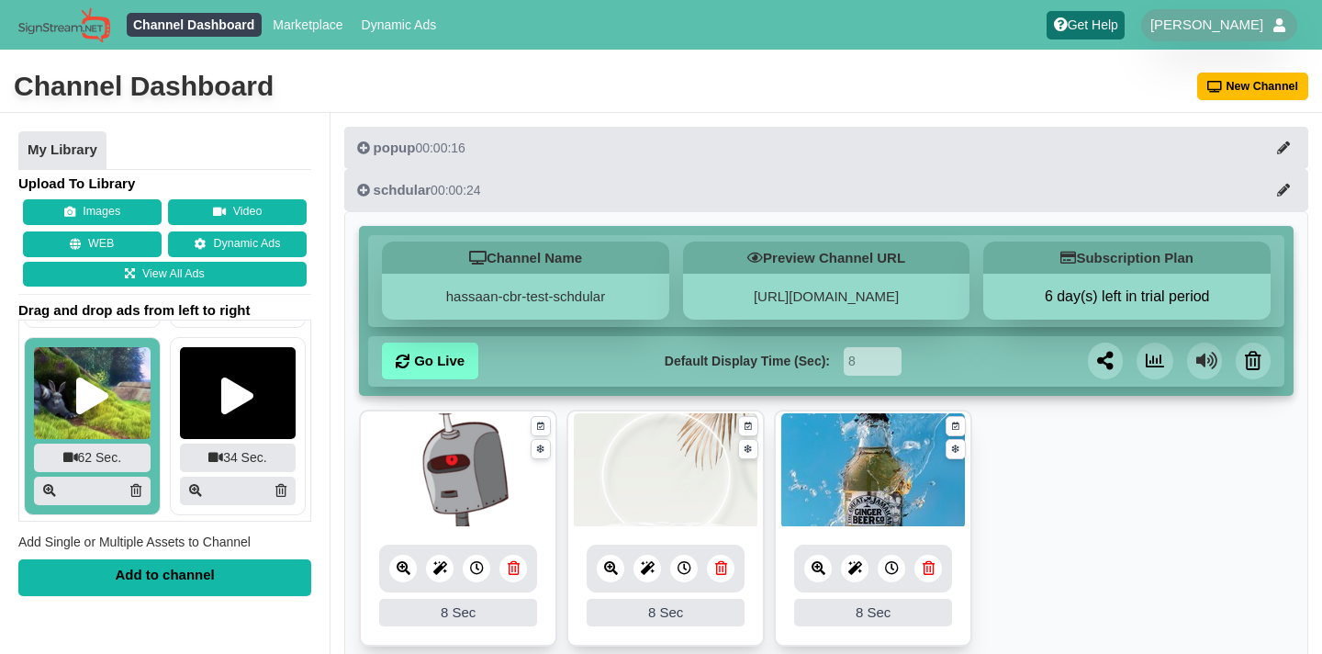
click at [81, 407] on div at bounding box center [92, 395] width 32 height 37
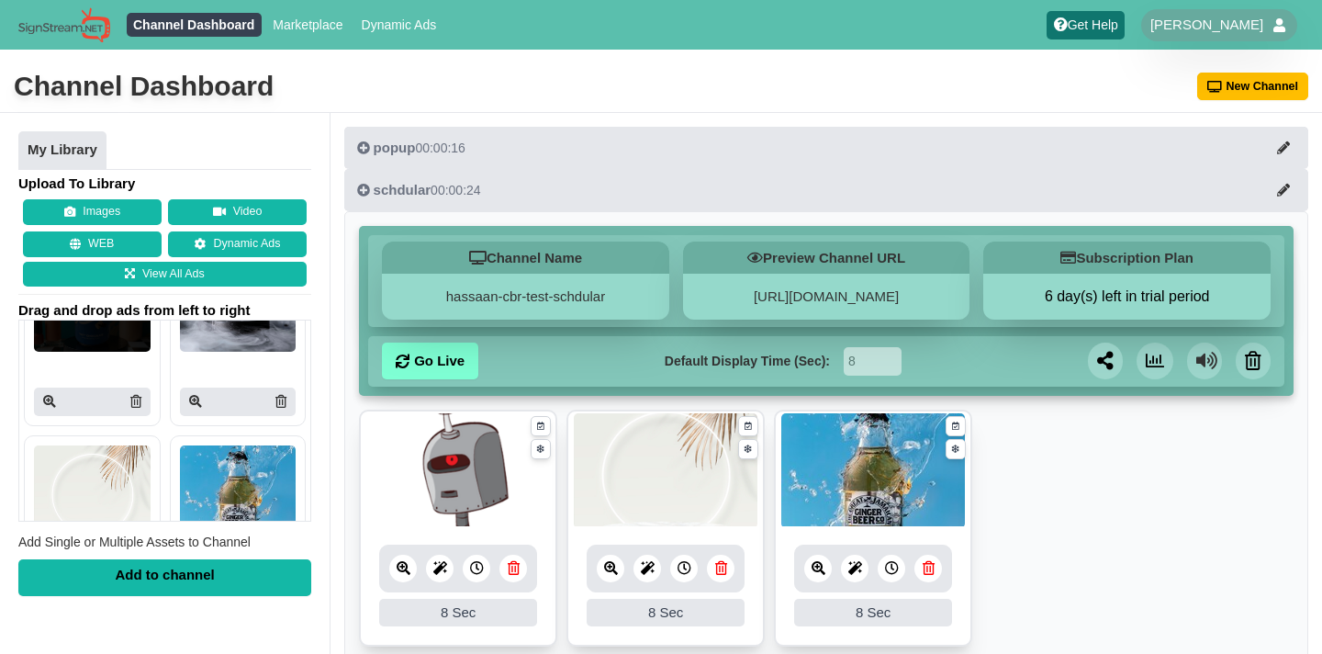
scroll to position [0, 0]
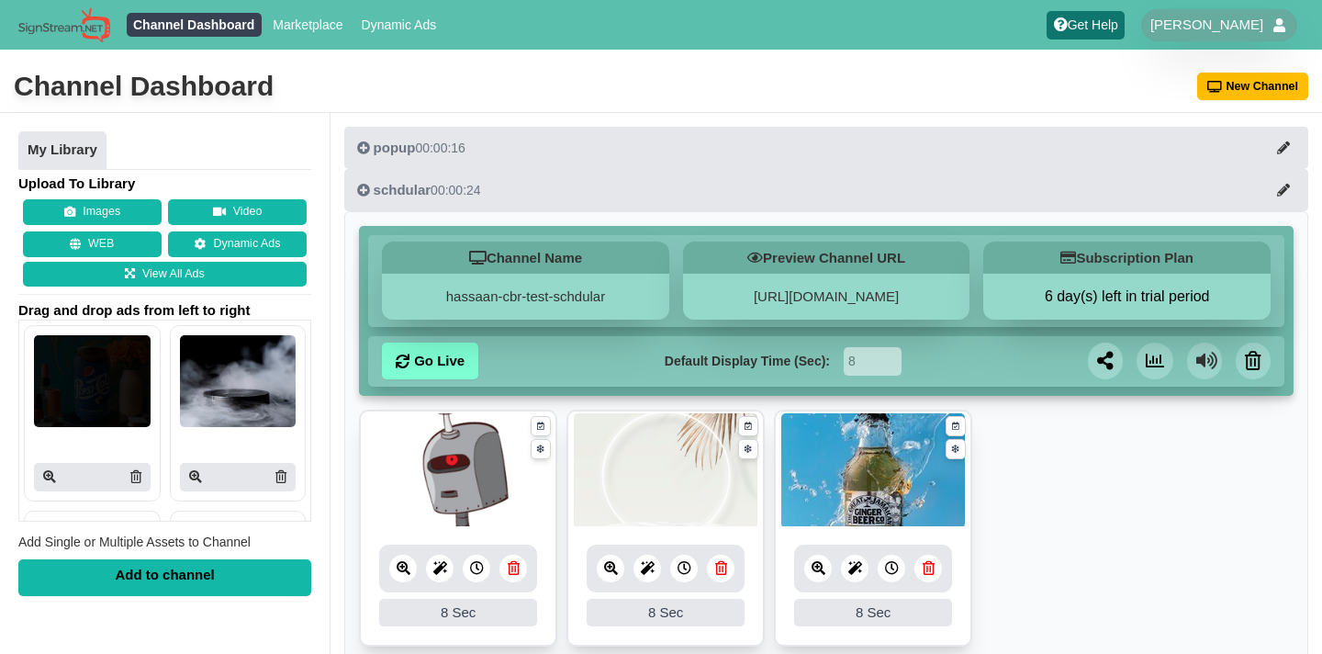
click at [232, 374] on img at bounding box center [238, 381] width 117 height 92
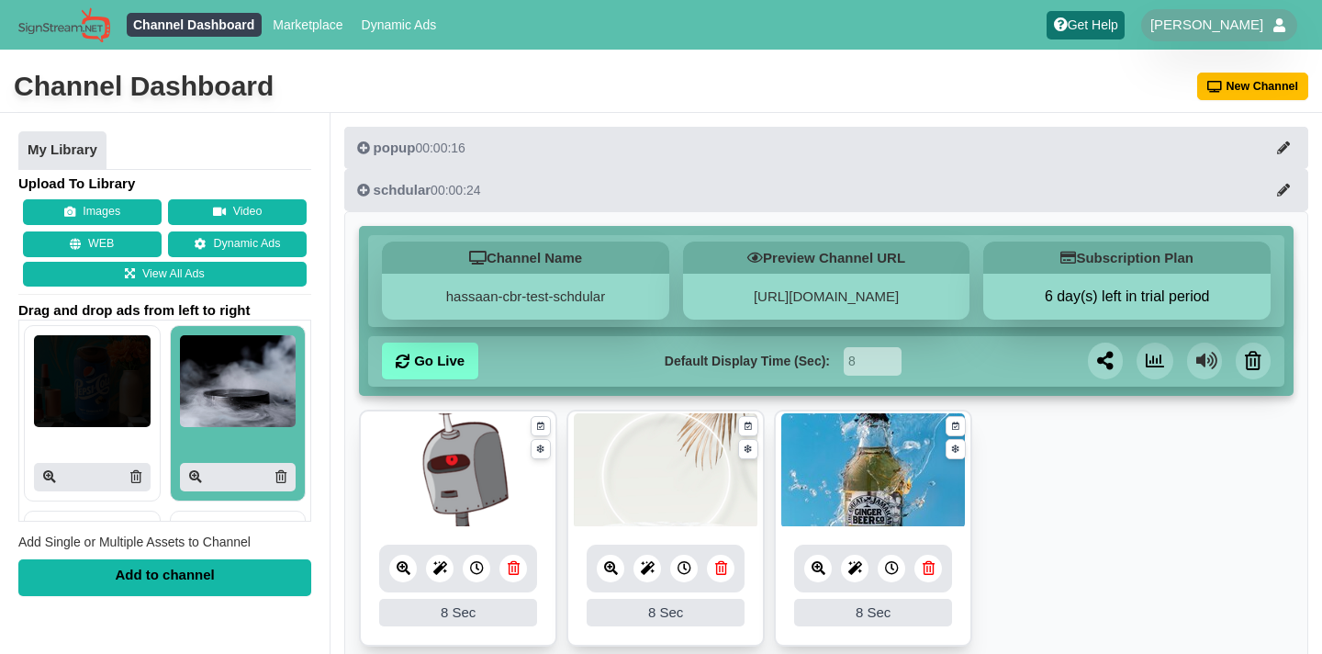
click at [85, 375] on img at bounding box center [92, 381] width 117 height 92
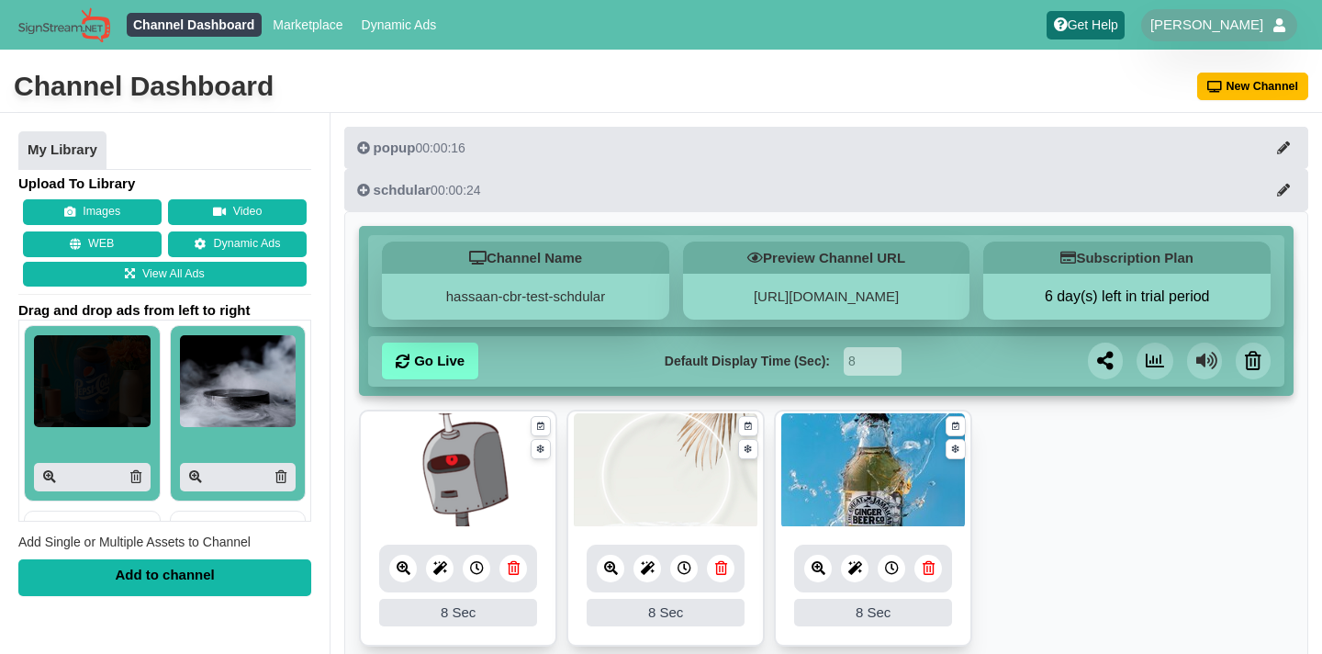
click at [93, 377] on img at bounding box center [92, 381] width 117 height 92
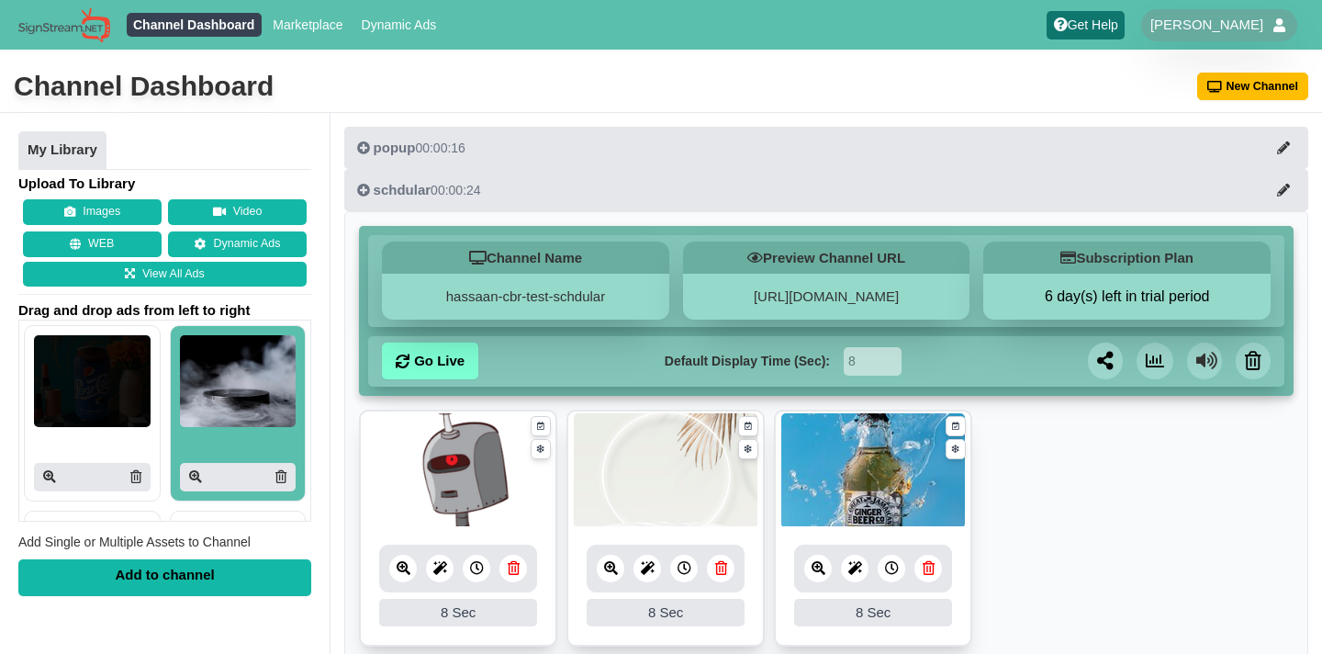
click at [220, 388] on img at bounding box center [238, 381] width 117 height 92
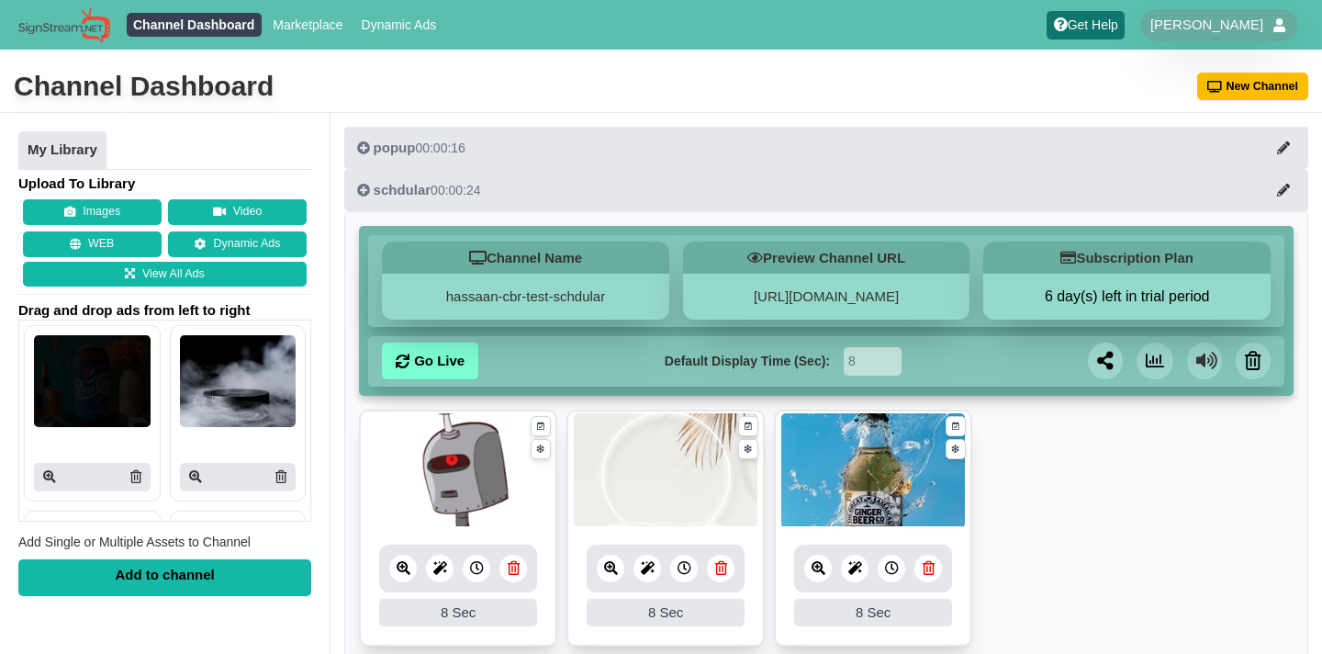
click at [220, 388] on img at bounding box center [238, 381] width 117 height 92
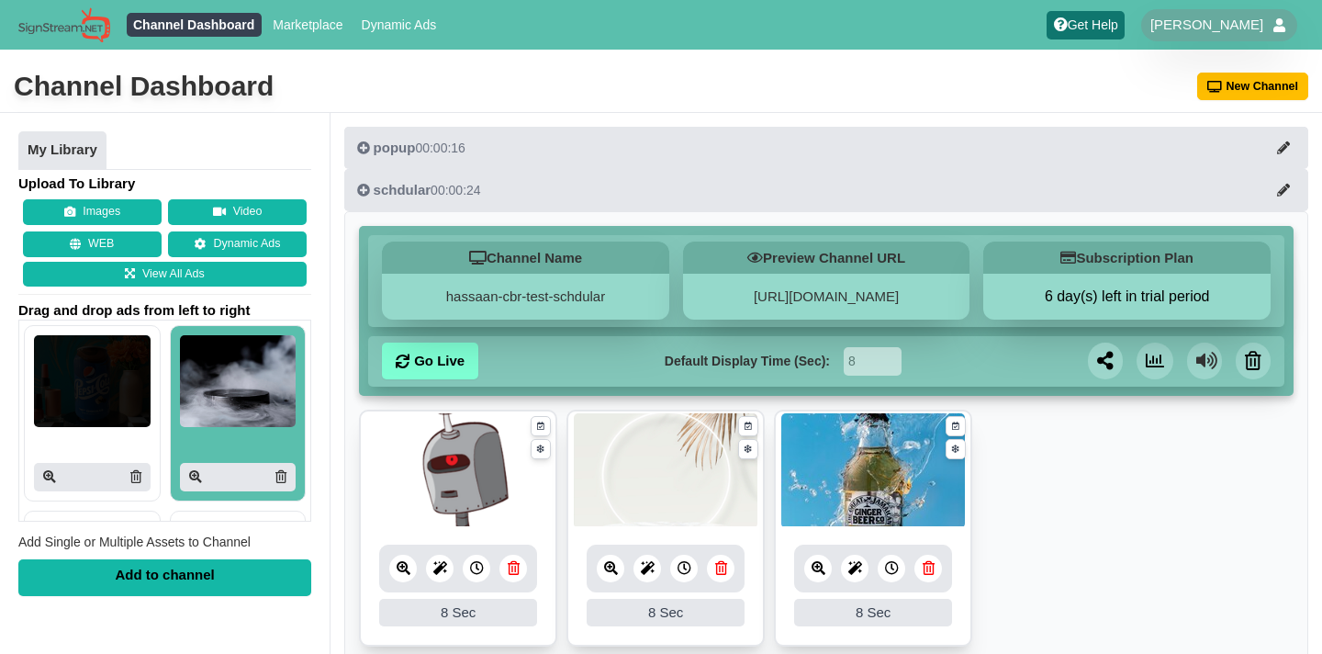
click at [220, 388] on img at bounding box center [238, 381] width 117 height 92
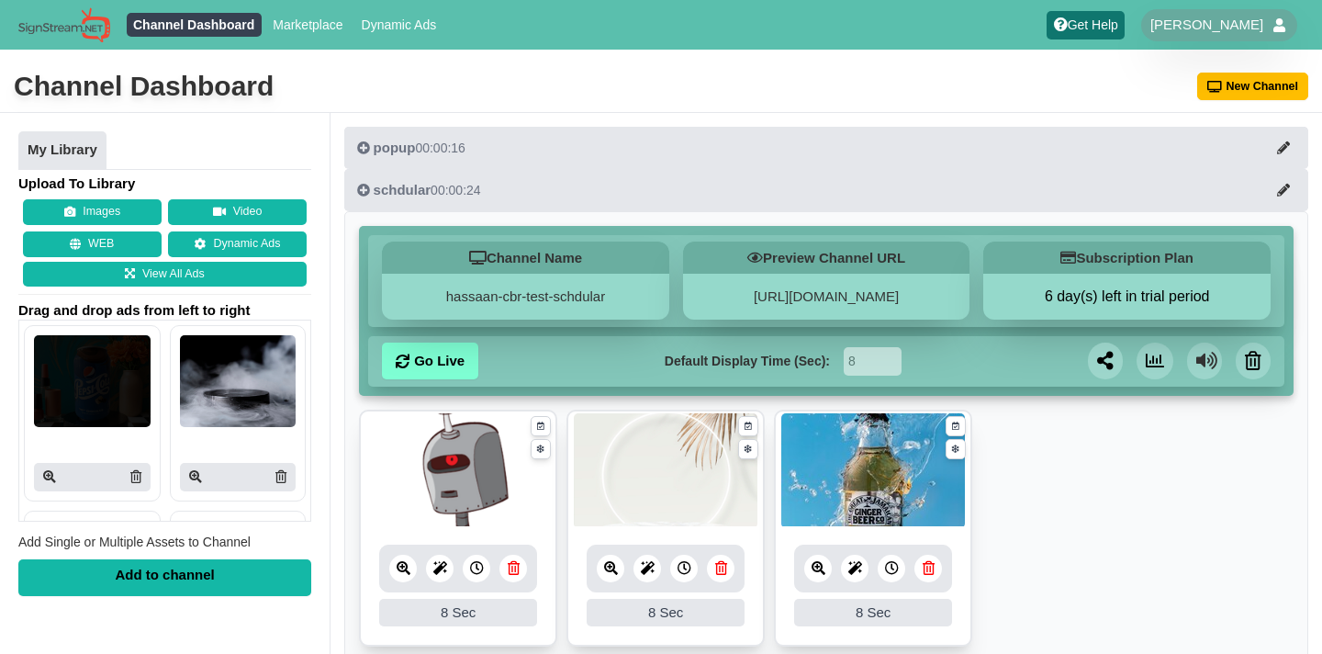
click at [220, 388] on img at bounding box center [238, 381] width 117 height 92
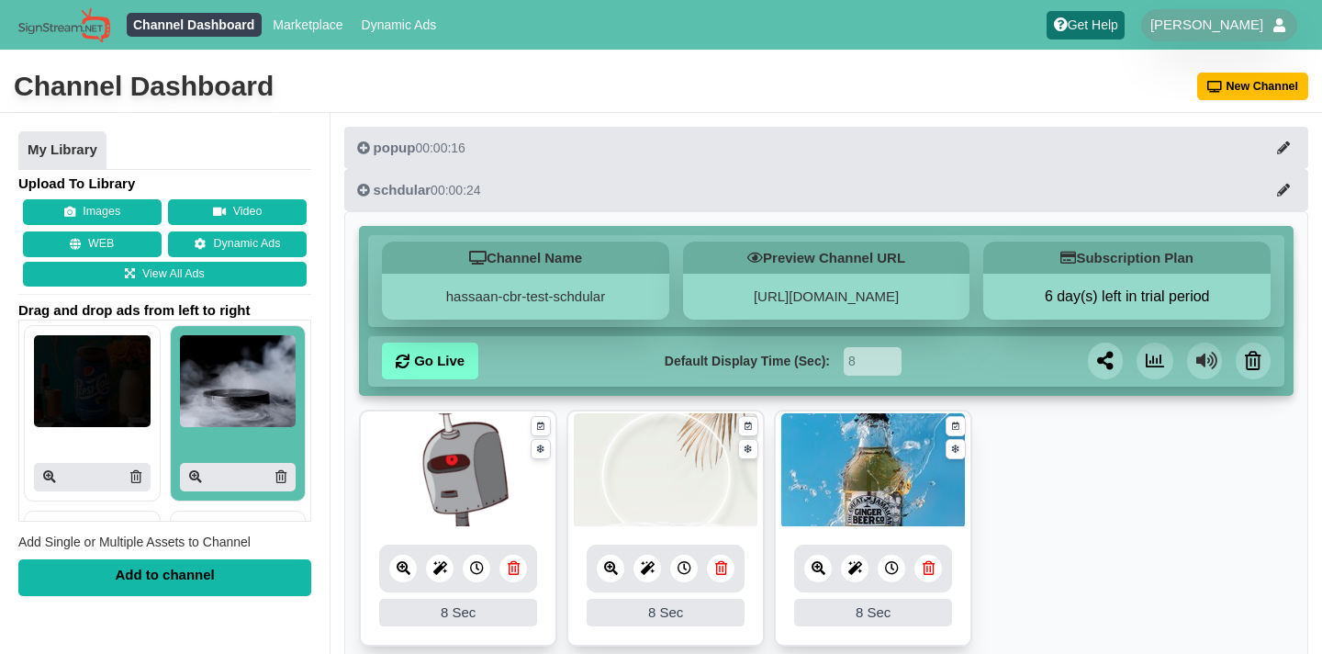
click at [220, 388] on img at bounding box center [238, 381] width 117 height 92
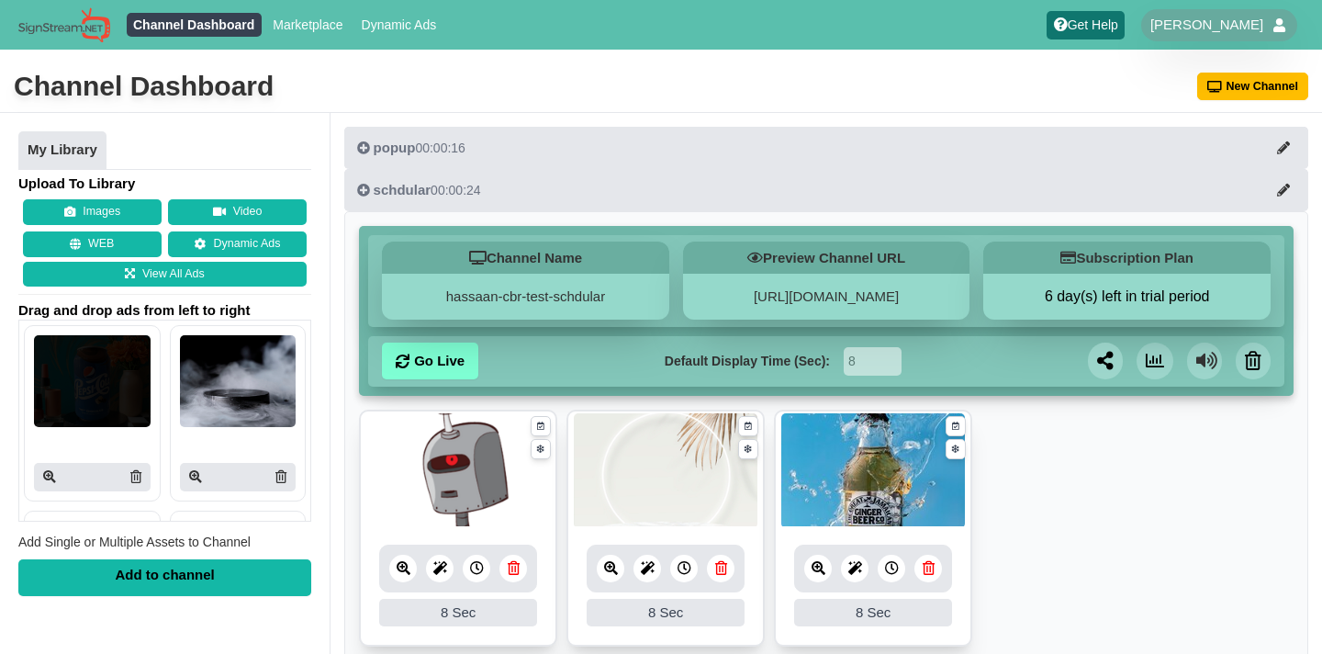
click at [220, 388] on img at bounding box center [238, 381] width 117 height 92
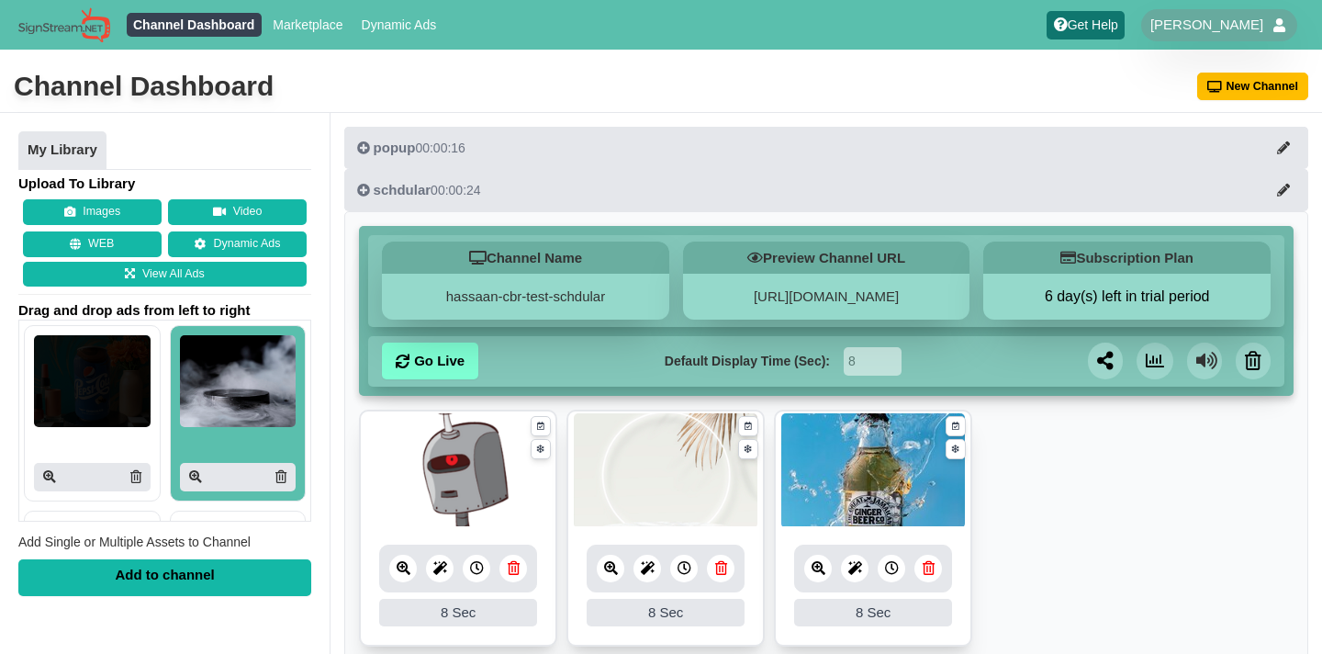
click at [220, 388] on img at bounding box center [238, 381] width 117 height 92
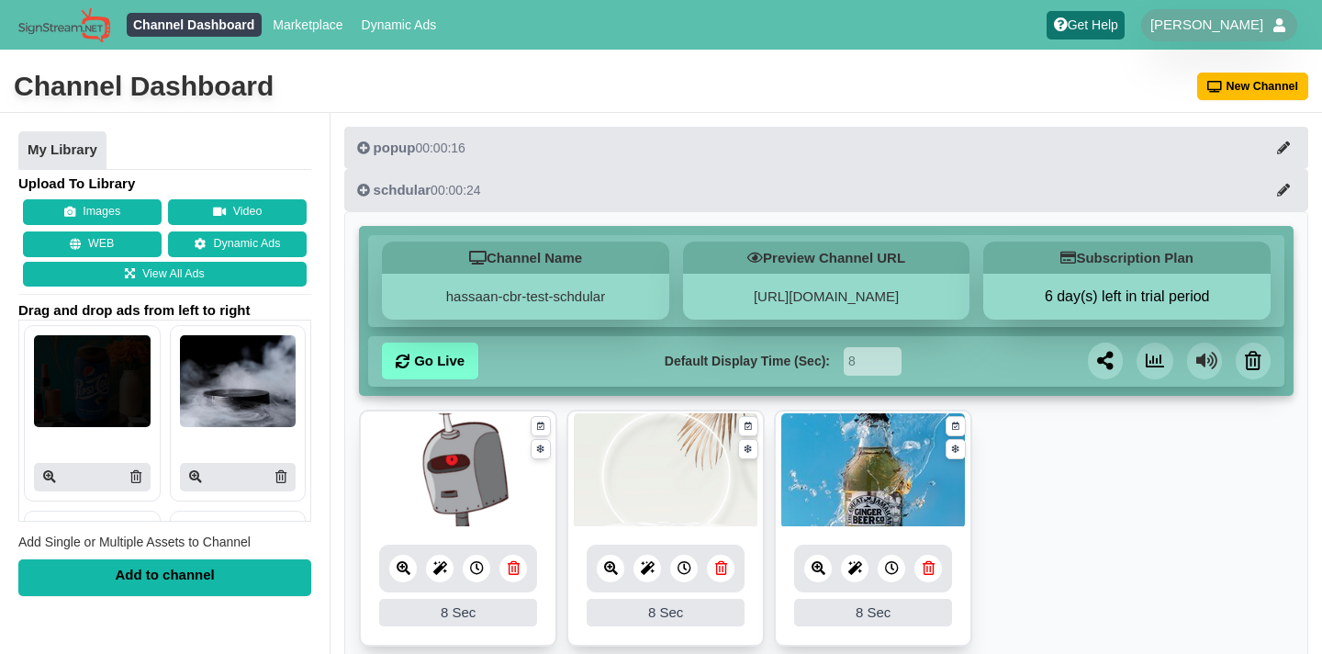
click at [220, 388] on img at bounding box center [238, 381] width 117 height 92
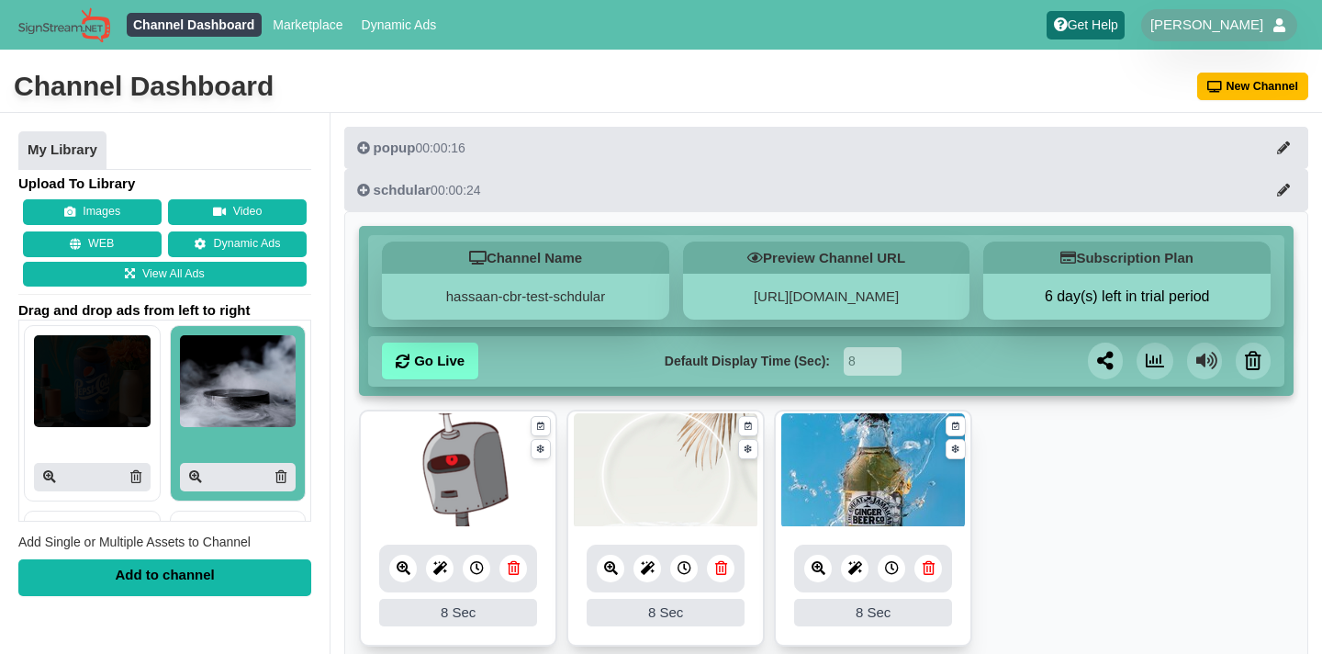
click at [220, 388] on img at bounding box center [238, 381] width 117 height 92
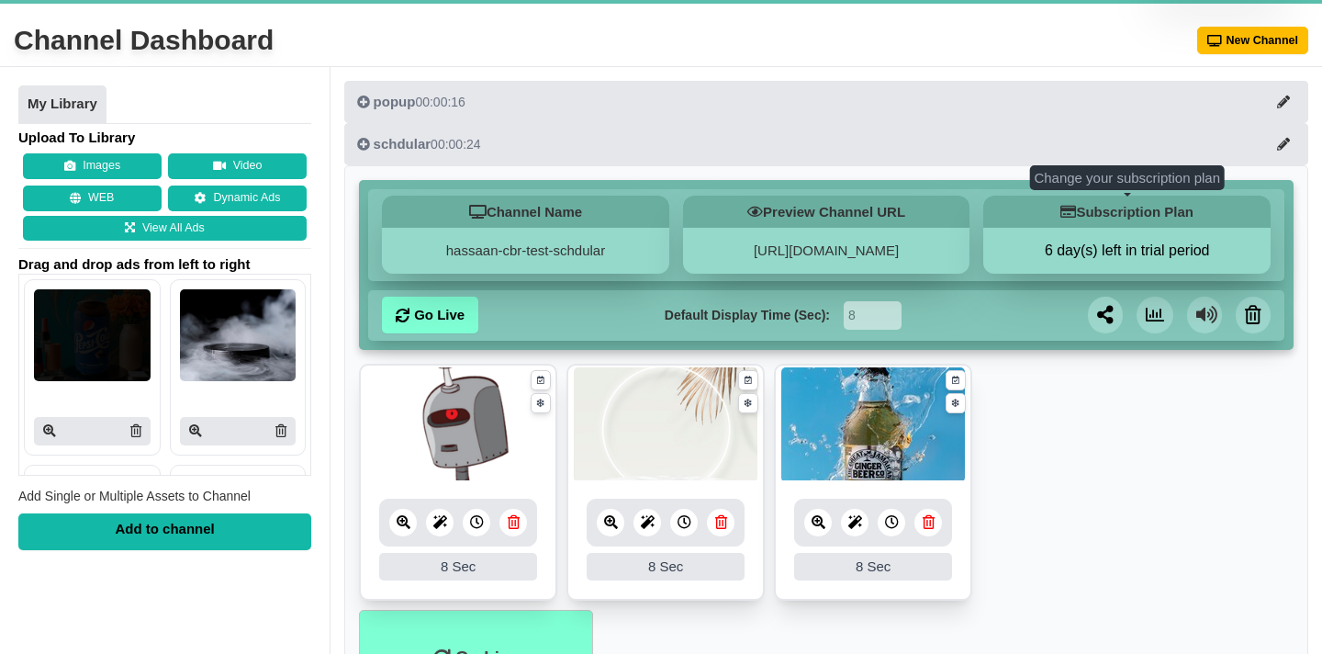
scroll to position [45, 0]
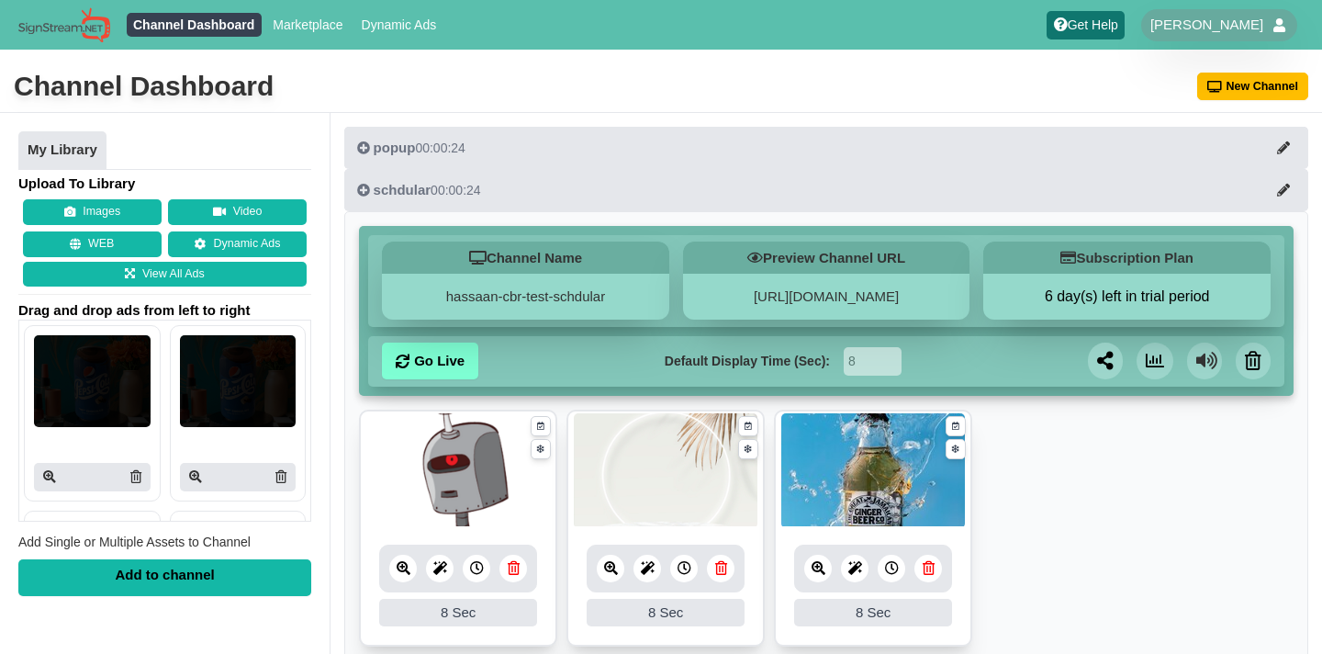
scroll to position [45, 0]
